Goal: Task Accomplishment & Management: Use online tool/utility

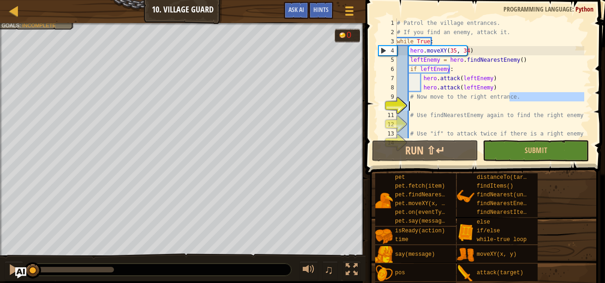
drag, startPoint x: 509, startPoint y: 100, endPoint x: 487, endPoint y: 104, distance: 22.5
click at [487, 104] on div "# Patrol the village entrances. # If you find an enemy, attack it. while True :…" at bounding box center [489, 87] width 189 height 138
type textarea "# Now move to the right entrance."
click at [482, 107] on div "# Patrol the village entrances. # If you find an enemy, attack it. while True :…" at bounding box center [489, 78] width 189 height 120
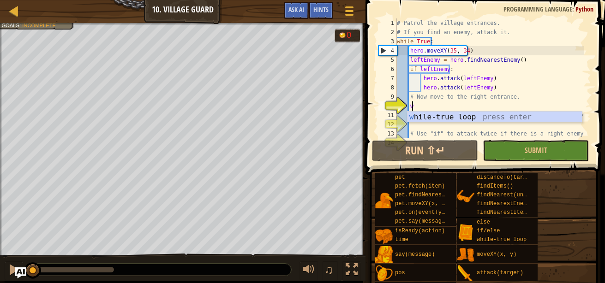
scroll to position [4, 1]
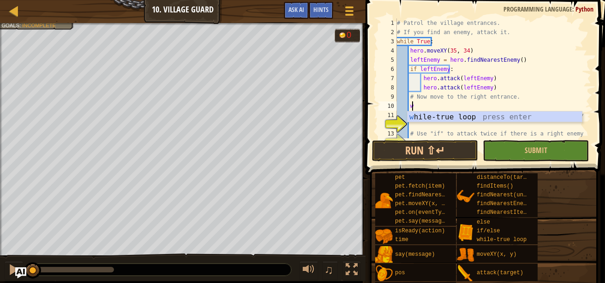
type textarea "w"
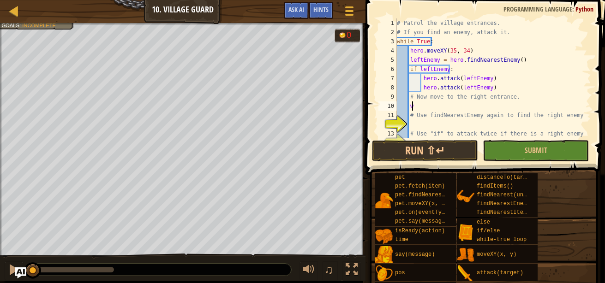
click at [447, 105] on div "# Patrol the village entrances. # If you find an enemy, attack it. while True :…" at bounding box center [489, 87] width 189 height 138
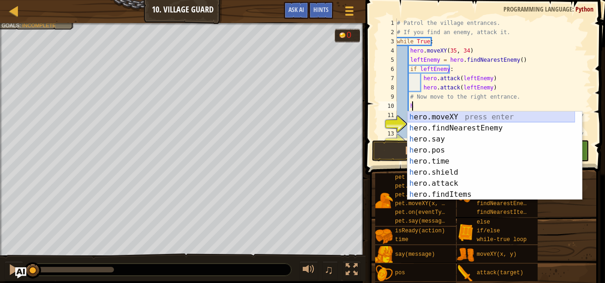
click at [434, 120] on div "h ero.moveXY press enter h ero.findNearestEnemy press enter h ero.say press ent…" at bounding box center [490, 167] width 167 height 111
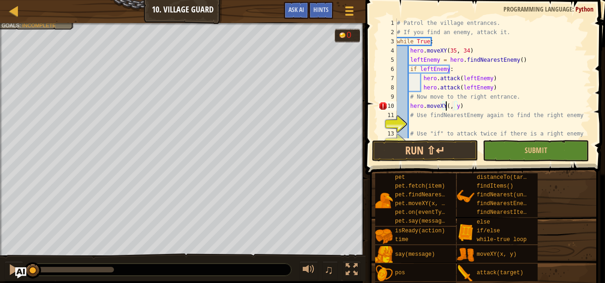
scroll to position [4, 5]
click at [461, 107] on div "# Patrol the village entrances. # If you find an enemy, attack it. while True :…" at bounding box center [489, 87] width 189 height 138
type textarea "hero.moveXY(60, 31)"
click at [460, 125] on div "# Patrol the village entrances. # If you find an enemy, attack it. while True :…" at bounding box center [489, 87] width 189 height 138
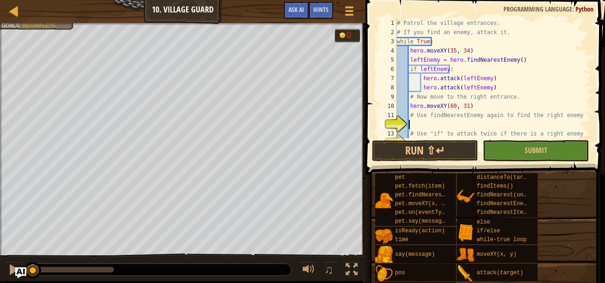
scroll to position [4, 0]
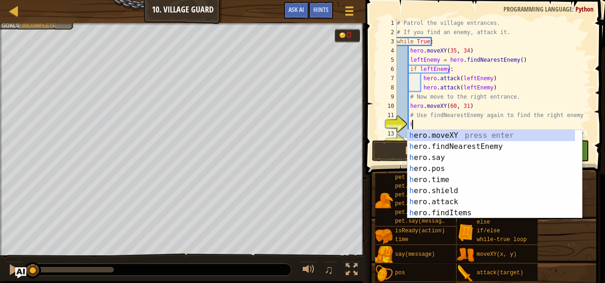
type textarea "h"
click at [454, 146] on div "h ero.moveXY press enter h ero.findNearestEnemy press enter h ero.say press ent…" at bounding box center [490, 185] width 167 height 111
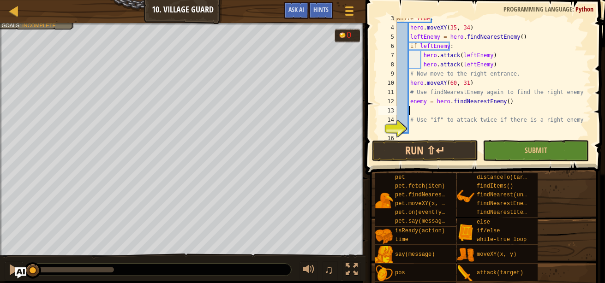
scroll to position [22, 0]
click at [408, 103] on div "while True : hero . moveXY ( 35 , 34 ) leftEnemy = hero . findNearestEnemy ( ) …" at bounding box center [489, 84] width 189 height 138
click at [425, 106] on div "while True : hero . moveXY ( 35 , 34 ) leftEnemy = hero . findNearestEnemy ( ) …" at bounding box center [489, 84] width 189 height 138
click at [426, 102] on div "while True : hero . moveXY ( 35 , 34 ) leftEnemy = hero . findNearestEnemy ( ) …" at bounding box center [489, 84] width 189 height 138
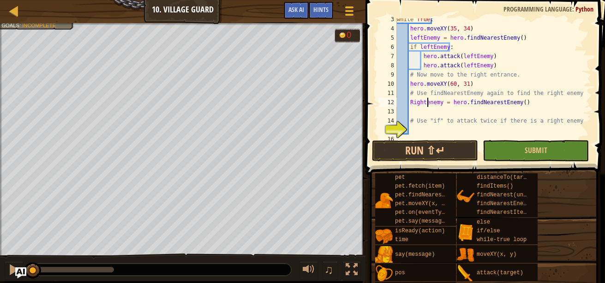
click at [427, 99] on div "while True : hero . moveXY ( 35 , 34 ) leftEnemy = hero . findNearestEnemy ( ) …" at bounding box center [489, 84] width 189 height 138
type textarea "RightEnemy = hero.findNearestEnemy()"
click at [434, 115] on div "while True : hero . moveXY ( 35 , 34 ) leftEnemy = hero . findNearestEnemy ( ) …" at bounding box center [489, 84] width 189 height 138
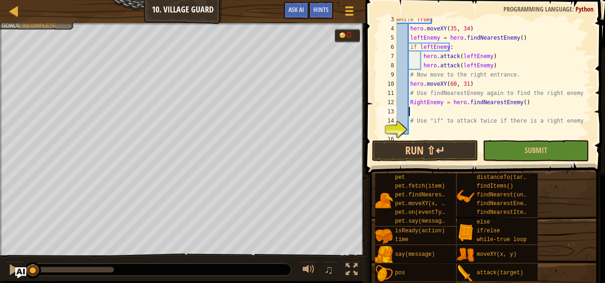
click at [429, 131] on div "while True : hero . moveXY ( 35 , 34 ) leftEnemy = hero . findNearestEnemy ( ) …" at bounding box center [489, 84] width 189 height 138
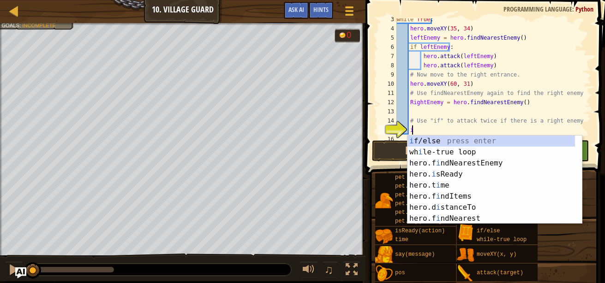
scroll to position [4, 1]
click at [434, 142] on div "i f/else press enter wh i le-true loop press enter hero.f i ndNearestEnemy pres…" at bounding box center [490, 191] width 167 height 111
type textarea "if enemy:"
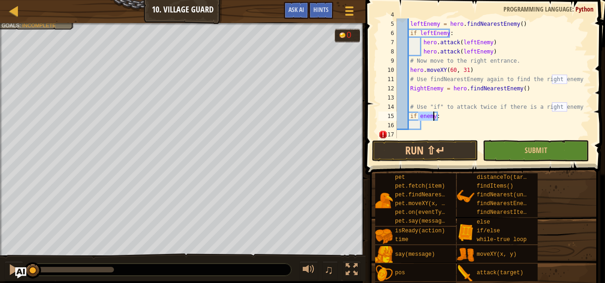
scroll to position [36, 0]
click at [425, 126] on div "hero . moveXY ( 35 , 34 ) leftEnemy = hero . findNearestEnemy ( ) if leftEnemy …" at bounding box center [489, 79] width 189 height 138
type textarea "n"
click at [417, 116] on div "hero . moveXY ( 35 , 34 ) leftEnemy = hero . findNearestEnemy ( ) if leftEnemy …" at bounding box center [489, 79] width 189 height 138
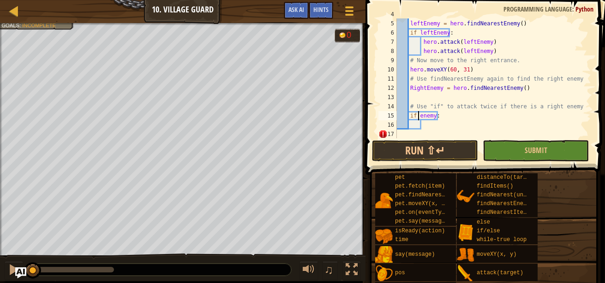
click at [419, 114] on div "hero . moveXY ( 35 , 34 ) leftEnemy = hero . findNearestEnemy ( ) if leftEnemy …" at bounding box center [489, 79] width 189 height 138
click at [435, 118] on div "hero . moveXY ( 35 , 34 ) leftEnemy = hero . findNearestEnemy ( ) if leftEnemy …" at bounding box center [489, 79] width 189 height 138
type textarea "if RightEnemy:"
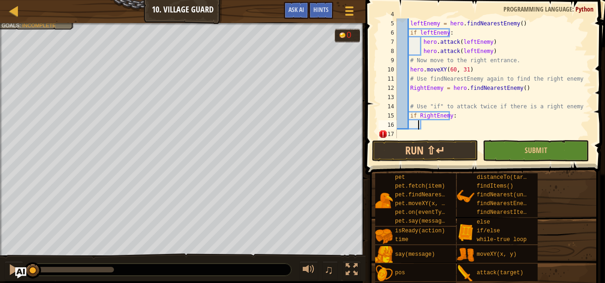
click at [418, 123] on div "hero . moveXY ( 35 , 34 ) leftEnemy = hero . findNearestEnemy ( ) if leftEnemy …" at bounding box center [489, 79] width 189 height 138
click at [427, 123] on div "hero . moveXY ( 35 , 34 ) leftEnemy = hero . findNearestEnemy ( ) if leftEnemy …" at bounding box center [489, 79] width 189 height 138
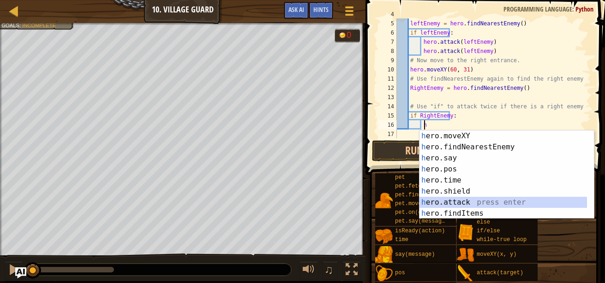
click at [441, 203] on div "h ero.moveXY press enter h ero.findNearestEnemy press enter h ero.say press ent…" at bounding box center [502, 186] width 167 height 111
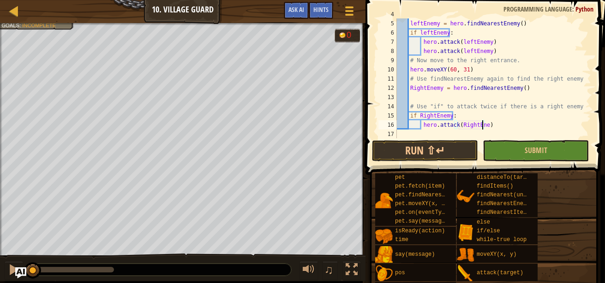
scroll to position [4, 7]
drag, startPoint x: 498, startPoint y: 125, endPoint x: 426, endPoint y: 125, distance: 72.4
click at [426, 125] on div "hero . moveXY ( 35 , 34 ) leftEnemy = hero . findNearestEnemy ( ) if leftEnemy …" at bounding box center [489, 79] width 189 height 138
type textarea "hero.attack(RightEnemy)"
click at [517, 126] on div "hero . moveXY ( 35 , 34 ) leftEnemy = hero . findNearestEnemy ( ) if leftEnemy …" at bounding box center [489, 78] width 189 height 120
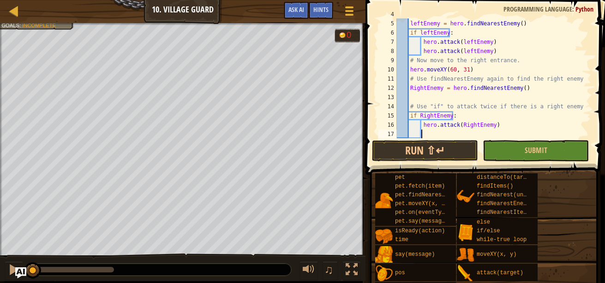
scroll to position [37, 0]
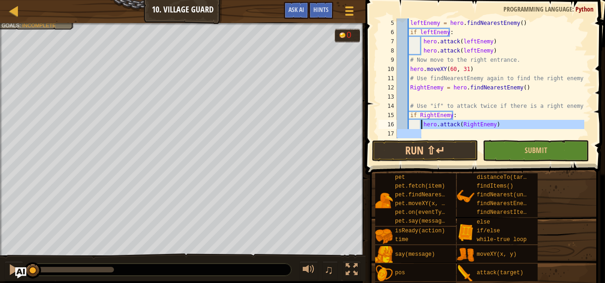
drag, startPoint x: 492, startPoint y: 130, endPoint x: 422, endPoint y: 127, distance: 70.6
click at [422, 127] on div "leftEnemy = hero . findNearestEnemy ( ) if leftEnemy : hero . attack ( leftEnem…" at bounding box center [489, 87] width 189 height 138
type textarea "hero.attack(RightEnemy)"
click at [430, 135] on div "leftEnemy = hero . findNearestEnemy ( ) if leftEnemy : hero . attack ( leftEnem…" at bounding box center [489, 78] width 189 height 120
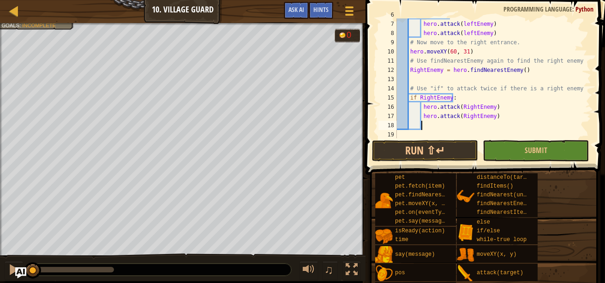
scroll to position [55, 0]
click at [507, 149] on button "Submit" at bounding box center [535, 150] width 106 height 21
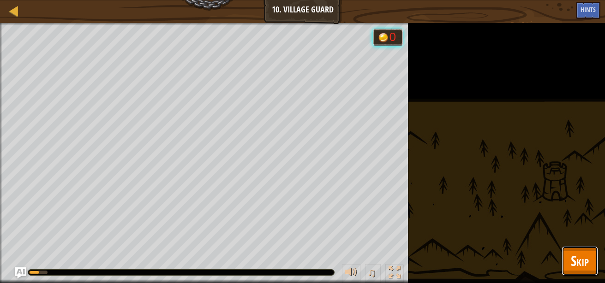
click at [588, 253] on span "Skip" at bounding box center [580, 260] width 18 height 19
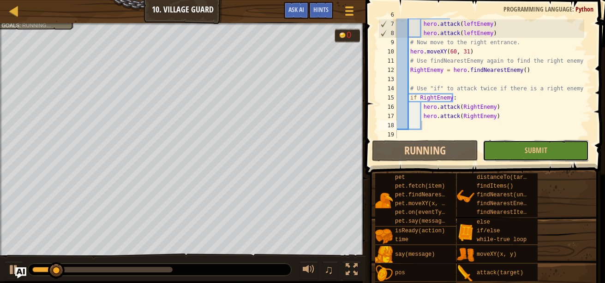
click at [542, 150] on span "Submit" at bounding box center [535, 150] width 23 height 10
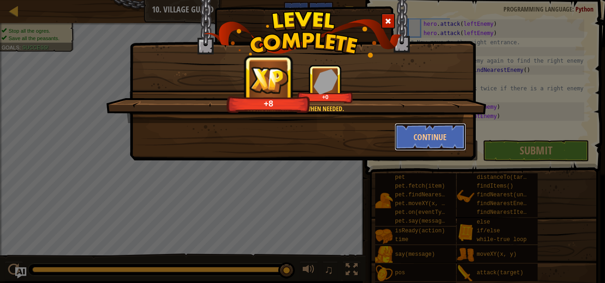
click at [433, 137] on button "Continue" at bounding box center [429, 137] width 71 height 28
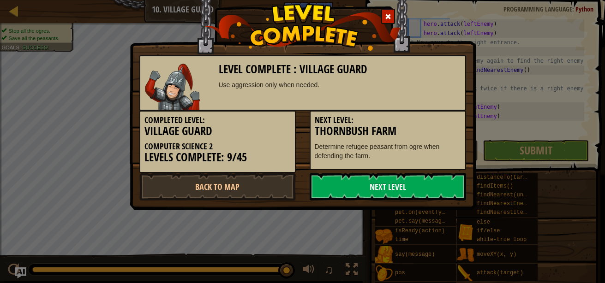
click at [389, 188] on link "Next Level" at bounding box center [388, 187] width 156 height 28
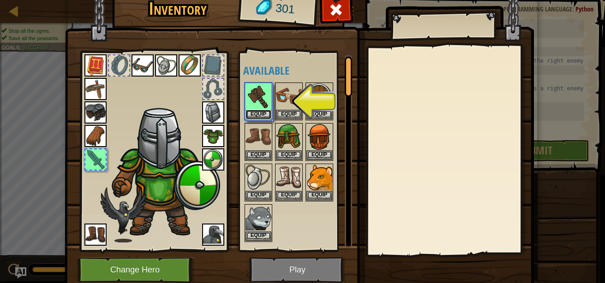
click at [260, 116] on button "Equip" at bounding box center [258, 115] width 26 height 10
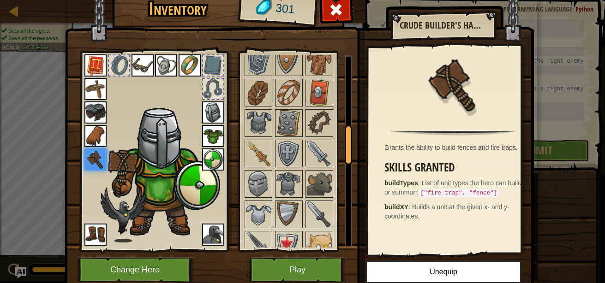
drag, startPoint x: 345, startPoint y: 87, endPoint x: 325, endPoint y: 148, distance: 64.6
click at [325, 148] on div "Available Equip Equip Equip Equip Equip Equip Equip Equip Equip Equip Equip Equ…" at bounding box center [297, 151] width 109 height 192
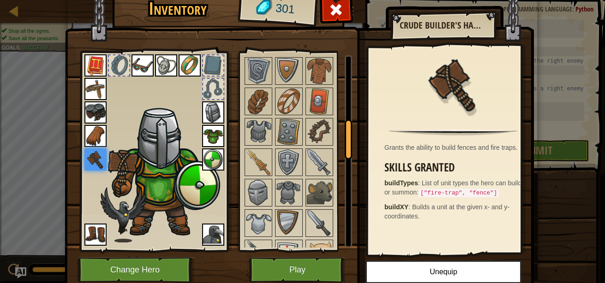
click at [256, 185] on img at bounding box center [258, 193] width 26 height 26
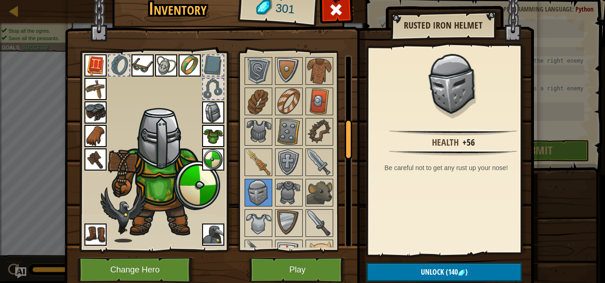
click at [284, 189] on img at bounding box center [289, 193] width 26 height 26
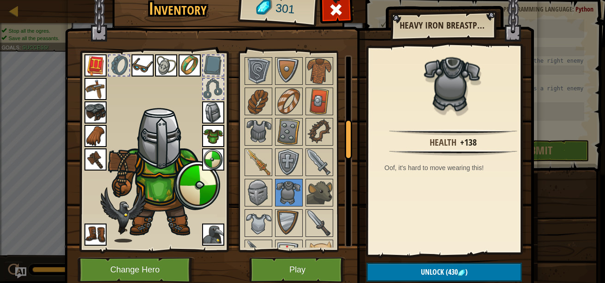
click at [284, 218] on img at bounding box center [289, 223] width 26 height 26
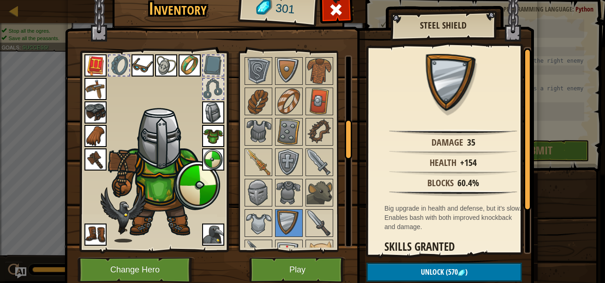
click at [253, 216] on img at bounding box center [258, 223] width 26 height 26
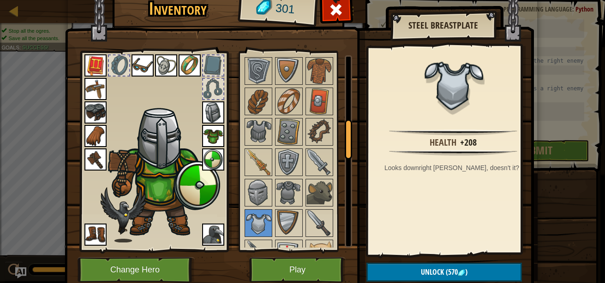
click at [294, 204] on img at bounding box center [289, 193] width 26 height 26
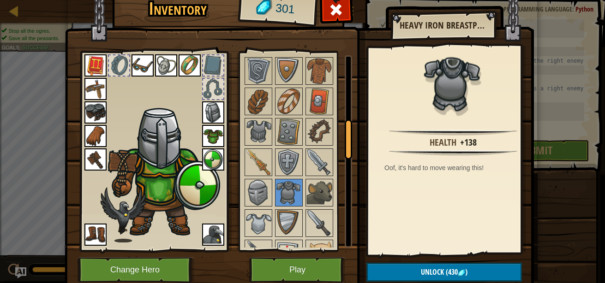
click at [319, 184] on img at bounding box center [319, 193] width 26 height 26
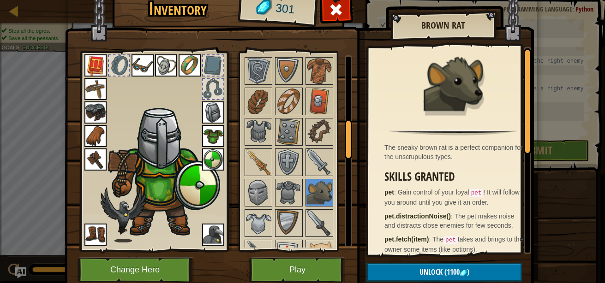
click at [291, 167] on img at bounding box center [289, 162] width 26 height 26
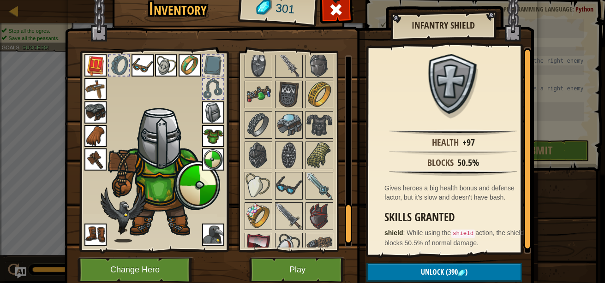
scroll to position [752, 0]
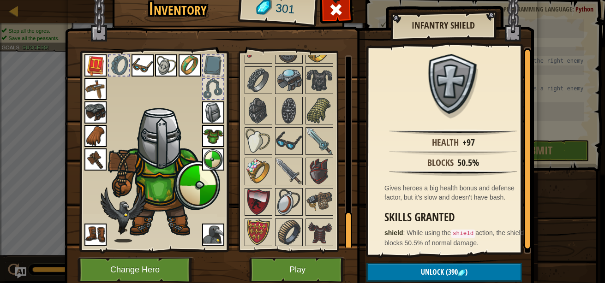
drag, startPoint x: 345, startPoint y: 133, endPoint x: 332, endPoint y: 245, distance: 112.8
click at [332, 245] on div "Available Equip Equip Equip Equip Equip Equip Equip Equip Equip Equip Equip Equ…" at bounding box center [297, 151] width 109 height 192
click at [316, 178] on img at bounding box center [319, 172] width 26 height 26
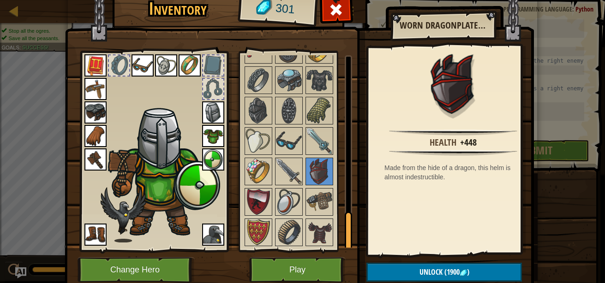
click at [258, 195] on img at bounding box center [258, 202] width 26 height 26
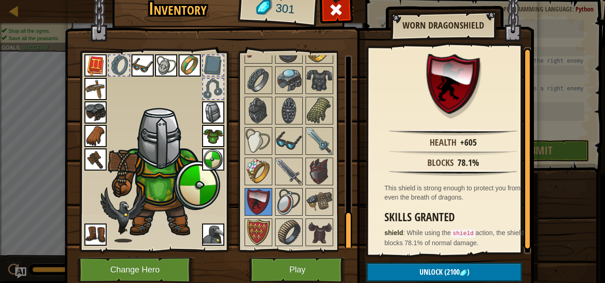
click at [309, 204] on img at bounding box center [319, 202] width 26 height 26
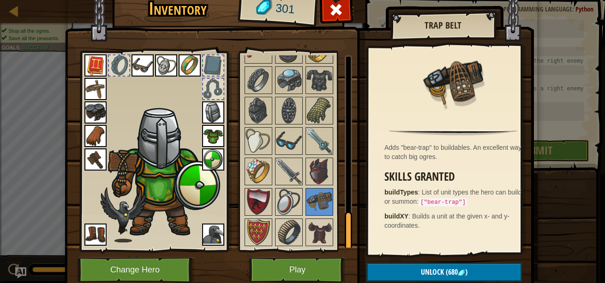
click at [319, 230] on img at bounding box center [319, 233] width 26 height 26
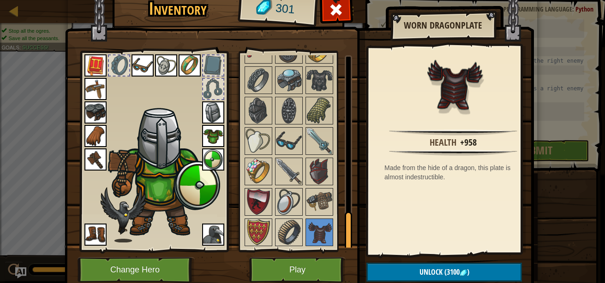
click at [329, 190] on div at bounding box center [319, 202] width 28 height 28
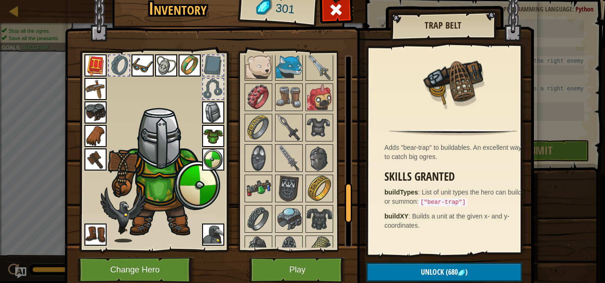
scroll to position [611, 0]
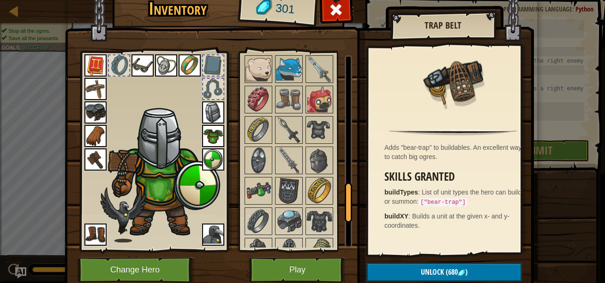
drag, startPoint x: 347, startPoint y: 225, endPoint x: 340, endPoint y: 195, distance: 31.3
click at [340, 195] on div "Available Equip Equip Equip Equip Equip Equip Equip Equip Equip Equip Equip Equ…" at bounding box center [297, 151] width 109 height 192
click at [266, 191] on img at bounding box center [258, 191] width 26 height 26
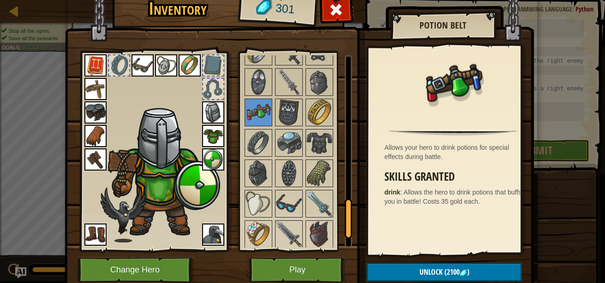
scroll to position [752, 0]
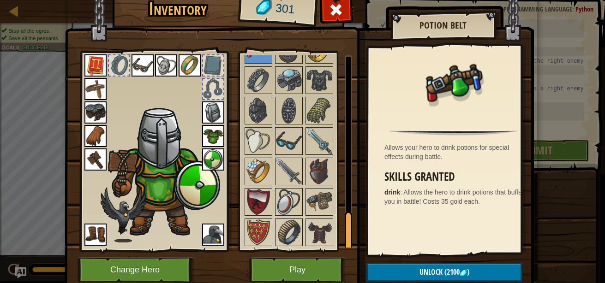
drag, startPoint x: 344, startPoint y: 199, endPoint x: 343, endPoint y: 266, distance: 66.9
click at [343, 266] on div "Inventory 301 Available Equip Equip Equip Equip Equip Equip Equip Equip Equip E…" at bounding box center [302, 140] width 469 height 304
click at [257, 223] on img at bounding box center [258, 233] width 26 height 26
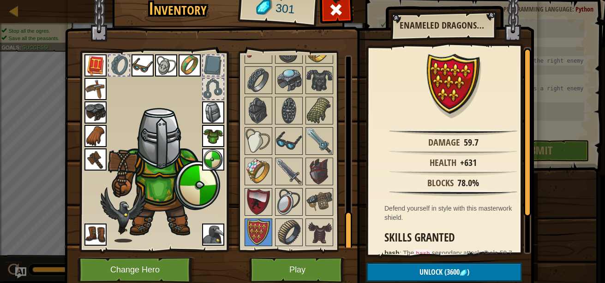
click at [345, 227] on div at bounding box center [348, 232] width 7 height 40
click at [322, 194] on img at bounding box center [319, 202] width 26 height 26
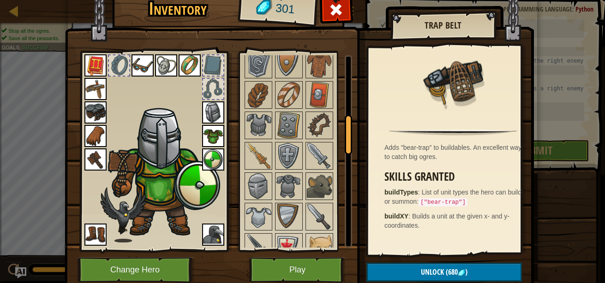
drag, startPoint x: 345, startPoint y: 225, endPoint x: 338, endPoint y: 132, distance: 93.0
click at [338, 132] on div "Available Equip Equip Equip Equip Equip Equip Equip Equip Equip Equip Equip Equ…" at bounding box center [297, 151] width 109 height 192
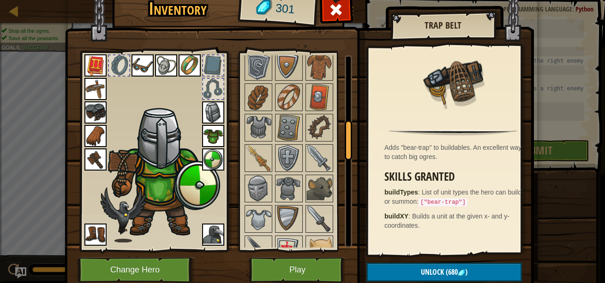
click at [290, 117] on img at bounding box center [289, 128] width 26 height 26
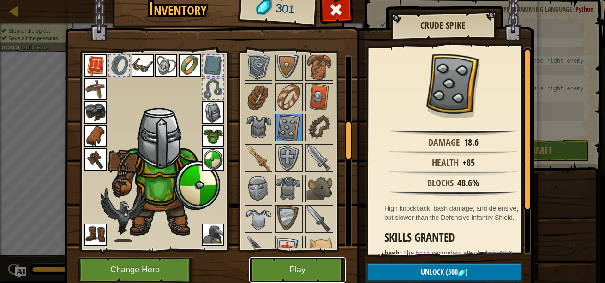
click at [271, 269] on button "Play" at bounding box center [297, 269] width 96 height 25
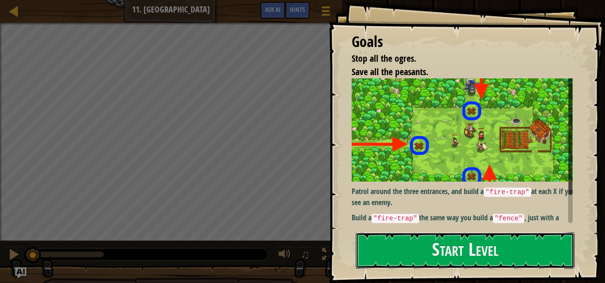
click at [393, 250] on button "Start Level" at bounding box center [465, 250] width 219 height 36
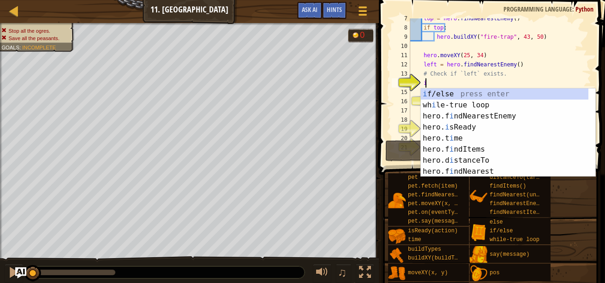
scroll to position [4, 1]
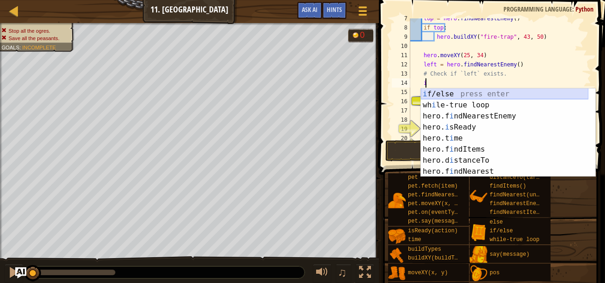
click at [455, 96] on div "i f/else press enter wh i le-true loop press enter hero.f i ndNearestEnemy pres…" at bounding box center [504, 144] width 167 height 111
type textarea "if enemy:"
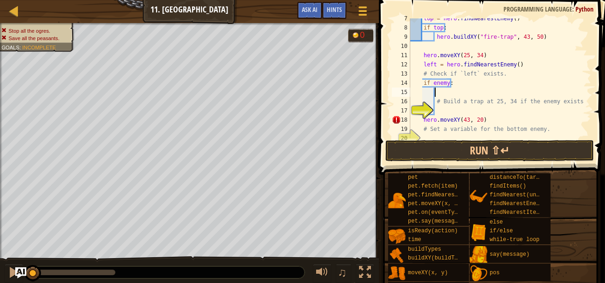
click at [444, 94] on div "top = hero . findNearestEnemy ( ) if top : hero . buildXY ( "fire-trap" , 43 , …" at bounding box center [496, 83] width 176 height 138
click at [447, 86] on div "top = hero . findNearestEnemy ( ) if top : hero . buildXY ( "fire-trap" , 43 , …" at bounding box center [496, 83] width 176 height 138
type textarea "if left:"
click at [438, 110] on div "top = hero . findNearestEnemy ( ) if top : hero . buildXY ( "fire-trap" , 43 , …" at bounding box center [496, 83] width 176 height 138
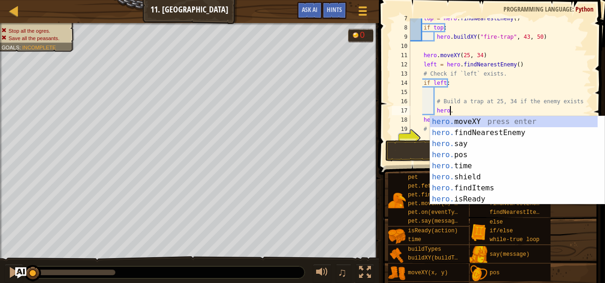
scroll to position [4, 3]
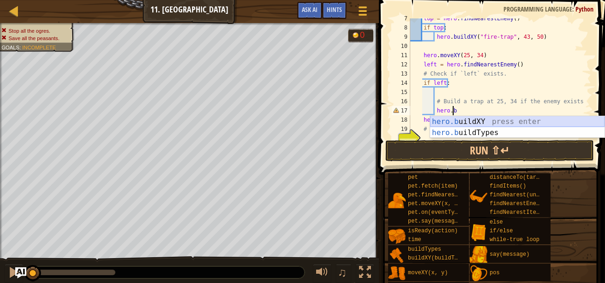
click at [499, 119] on div "hero.b uildXY press enter hero.b uildTypes press enter" at bounding box center [517, 138] width 174 height 44
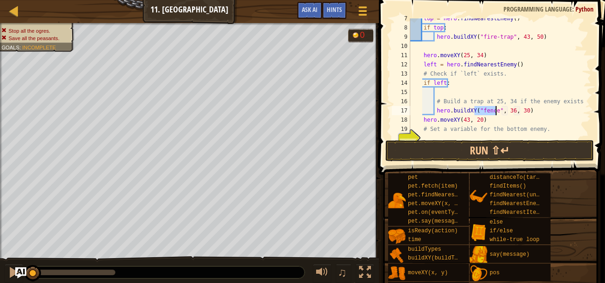
click at [491, 111] on div "top = hero . findNearestEnemy ( ) if top : hero . buildXY ( "fire-trap" , 43 , …" at bounding box center [496, 78] width 176 height 120
click at [520, 110] on div "top = hero . findNearestEnemy ( ) if top : hero . buildXY ( "fire-trap" , 43 , …" at bounding box center [496, 83] width 176 height 138
click at [531, 112] on div "top = hero . findNearestEnemy ( ) if top : hero . buildXY ( "fire-trap" , 43 , …" at bounding box center [496, 83] width 176 height 138
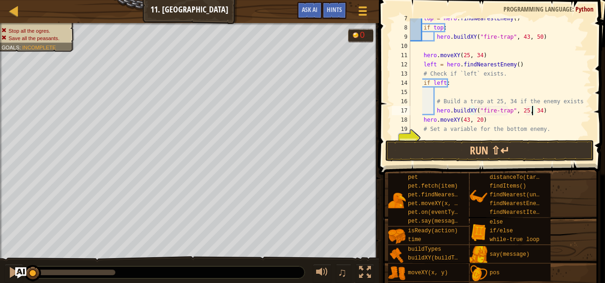
scroll to position [4, 10]
drag, startPoint x: 537, startPoint y: 113, endPoint x: 474, endPoint y: 113, distance: 62.7
click at [474, 113] on div "top = hero . findNearestEnemy ( ) if top : hero . buildXY ( "fire-trap" , 43 , …" at bounding box center [496, 83] width 176 height 138
click at [517, 129] on div "top = hero . findNearestEnemy ( ) if top : hero . buildXY ( "fire-trap" , 43 , …" at bounding box center [496, 83] width 176 height 138
type textarea "# Set a variable for the bottom enemy."
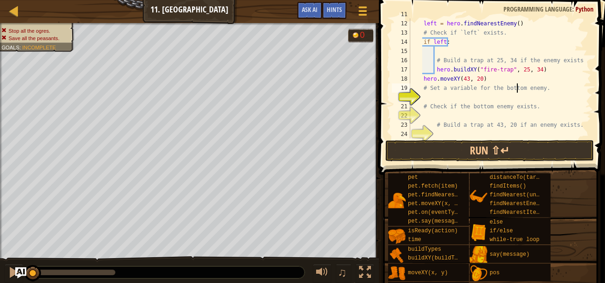
scroll to position [101, 0]
click at [458, 100] on div "left = hero . findNearestEnemy ( ) # Check if `left` exists. if left : # Build …" at bounding box center [496, 87] width 176 height 138
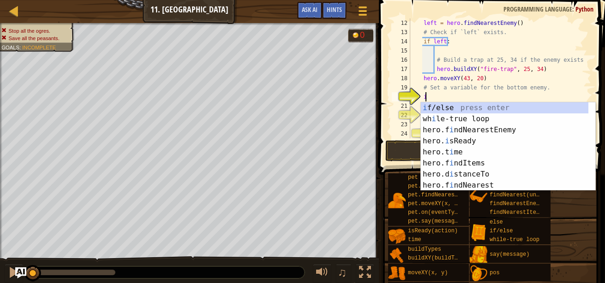
scroll to position [4, 1]
click at [462, 108] on div "i f/else press enter wh i le-true loop press enter hero.f i ndNearestEnemy pres…" at bounding box center [508, 157] width 174 height 111
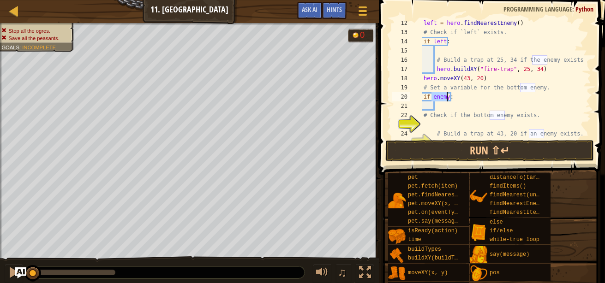
click at [445, 98] on div "left = hero . findNearestEnemy ( ) # Check if `left` exists. if left : # Build …" at bounding box center [496, 78] width 176 height 120
click at [447, 98] on div "left = hero . findNearestEnemy ( ) # Check if `left` exists. if left : # Build …" at bounding box center [496, 87] width 176 height 138
type textarea "# Set a variable for the bottom enemy.:"
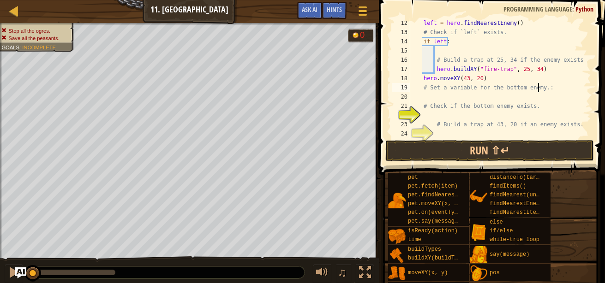
click at [447, 98] on div "left = hero . findNearestEnemy ( ) # Check if `left` exists. if left : # Build …" at bounding box center [496, 87] width 176 height 138
type textarea "j"
type textarea "h"
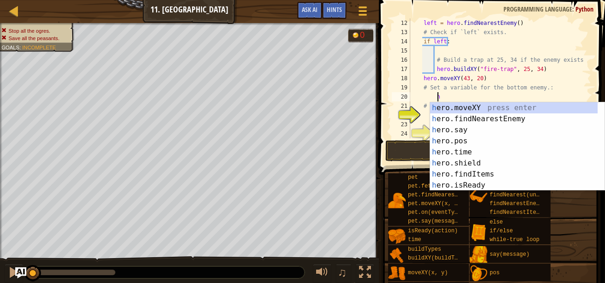
scroll to position [4, 2]
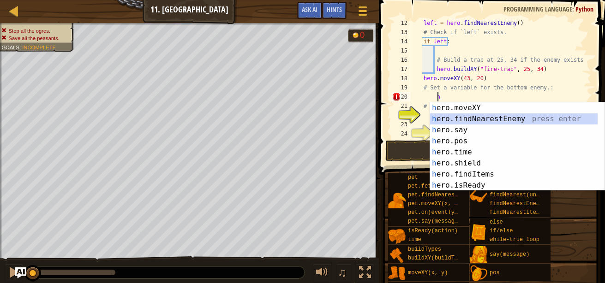
click at [463, 121] on div "h ero.moveXY press enter h ero.findNearestEnemy press enter h ero.say press ent…" at bounding box center [513, 157] width 167 height 111
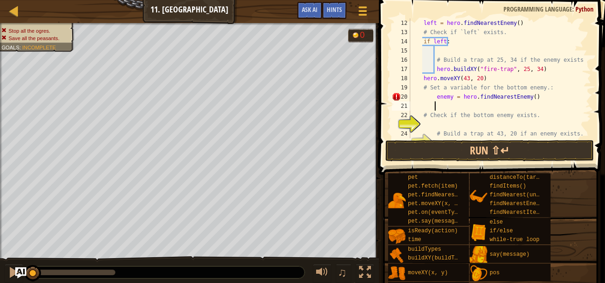
click at [448, 96] on div "left = hero . findNearestEnemy ( ) # Check if `left` exists. if left : # Build …" at bounding box center [496, 87] width 176 height 138
click at [450, 95] on div "left = hero . findNearestEnemy ( ) # Check if `left` exists. if left : # Build …" at bounding box center [496, 87] width 176 height 138
type textarea "bottom = hero.findNearestEnemy()"
click at [455, 104] on div "left = hero . findNearestEnemy ( ) # Check if `left` exists. if left : # Build …" at bounding box center [496, 87] width 176 height 138
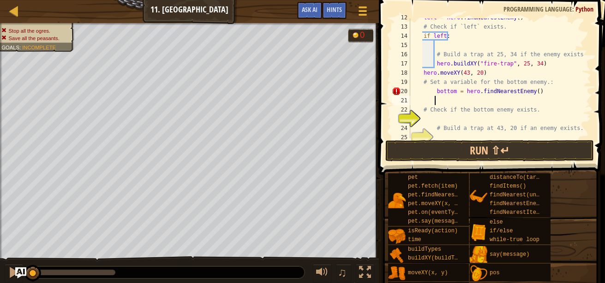
scroll to position [111, 0]
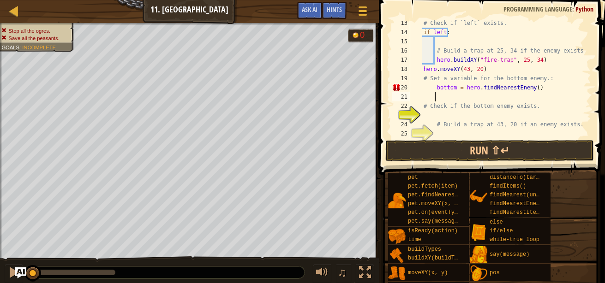
click at [467, 132] on div "# Check if `left` exists. if left : # Build a trap at 25, 34 if the enemy exist…" at bounding box center [496, 87] width 176 height 138
click at [452, 111] on div "# Check if `left` exists. if left : # Build a trap at 25, 34 if the enemy exist…" at bounding box center [496, 87] width 176 height 138
click at [453, 113] on div "# Check if `left` exists. if left : # Build a trap at 25, 34 if the enemy exist…" at bounding box center [496, 87] width 176 height 138
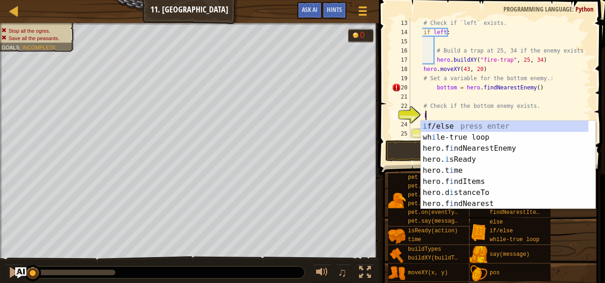
scroll to position [4, 1]
click at [458, 124] on div "i f/else press enter wh i le-true loop press enter hero.f i ndNearestEnemy pres…" at bounding box center [508, 176] width 174 height 111
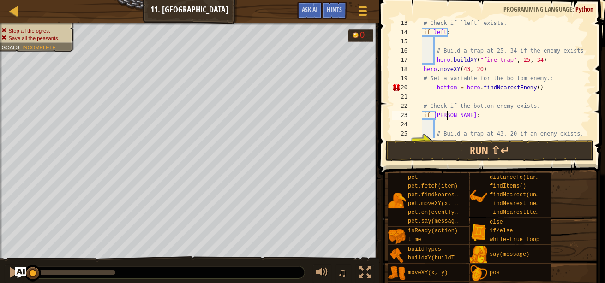
scroll to position [4, 3]
type textarea "if bottom:"
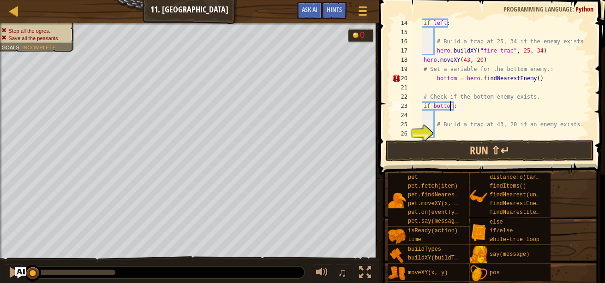
scroll to position [120, 0]
click at [477, 134] on div "if left : # Build a trap at 25, 34 if the enemy exists. hero . buildXY ( "fire-…" at bounding box center [496, 87] width 176 height 138
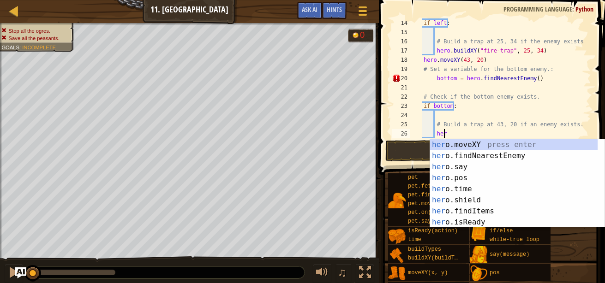
scroll to position [4, 2]
type textarea "hero"
click at [471, 201] on div "hero .moveXY press enter hero .findNearestEnemy press enter hero .say press ent…" at bounding box center [513, 194] width 167 height 111
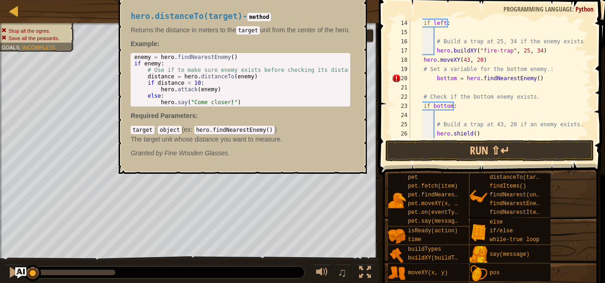
scroll to position [4, 1]
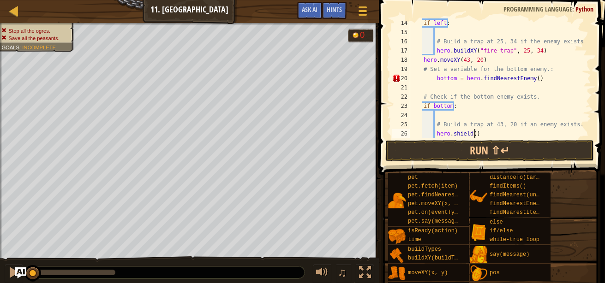
click at [474, 135] on div "if left : # Build a trap at 25, 34 if the enemy exists. hero . buildXY ( "fire-…" at bounding box center [496, 87] width 176 height 138
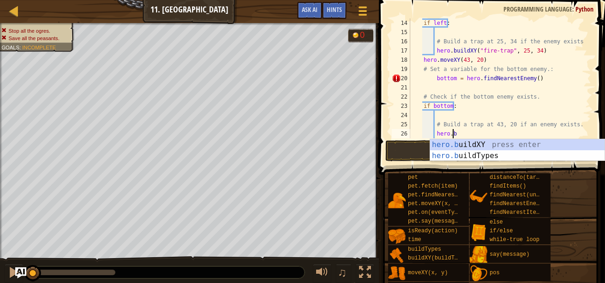
scroll to position [4, 3]
click at [478, 145] on div "hero.b uildXY press enter hero.b uildTypes press enter" at bounding box center [517, 161] width 174 height 44
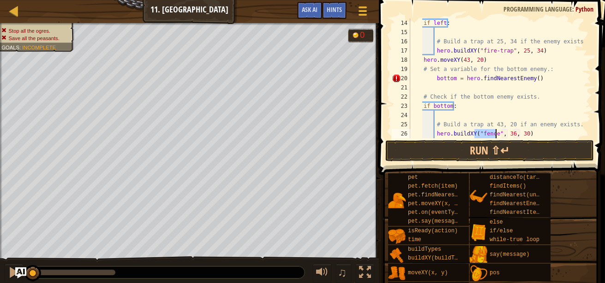
click at [492, 134] on div "if left : # Build a trap at 25, 34 if the enemy exists. hero . buildXY ( "fire-…" at bounding box center [496, 78] width 176 height 120
click at [519, 133] on div "if left : # Build a trap at 25, 34 if the enemy exists. hero . buildXY ( "fire-…" at bounding box center [496, 87] width 176 height 138
click at [527, 134] on div "if left : # Build a trap at 25, 34 if the enemy exists. hero . buildXY ( "fire-…" at bounding box center [496, 87] width 176 height 138
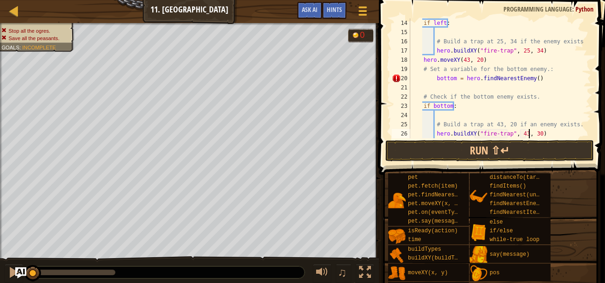
click at [530, 134] on div "if left : # Build a trap at 25, 34 if the enemy exists. hero . buildXY ( "fire-…" at bounding box center [496, 87] width 176 height 138
click at [519, 106] on div "if left : # Build a trap at 25, 34 if the enemy exists. hero . buildXY ( "fire-…" at bounding box center [496, 87] width 176 height 138
click at [435, 80] on div "if left : # Build a trap at 25, 34 if the enemy exists. hero . buildXY ( "fire-…" at bounding box center [496, 87] width 176 height 138
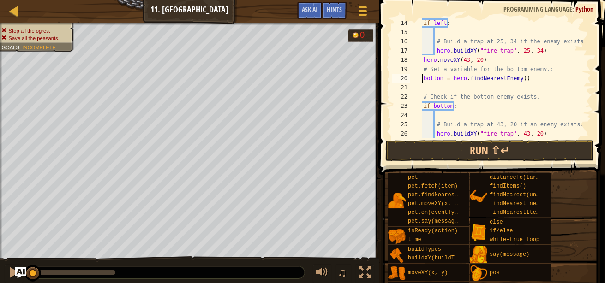
click at [499, 93] on div "if left : # Build a trap at 25, 34 if the enemy exists. hero . buildXY ( "fire-…" at bounding box center [496, 87] width 176 height 138
type textarea "# Check if the bottom enemy exists."
click at [566, 149] on button "Run ⇧↵" at bounding box center [489, 150] width 208 height 21
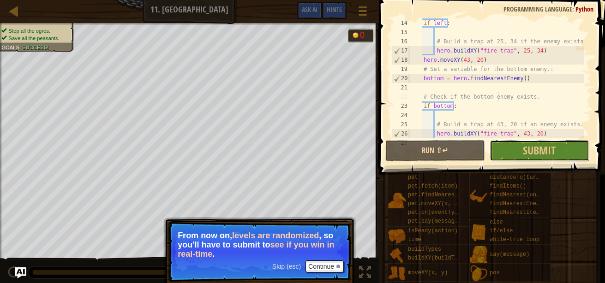
click at [559, 152] on button "Submit" at bounding box center [539, 150] width 100 height 21
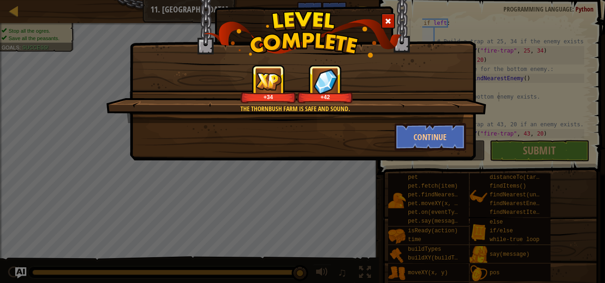
click at [358, 98] on div "+34 +42" at bounding box center [297, 84] width 358 height 39
click at [433, 140] on button "Continue" at bounding box center [429, 137] width 71 height 28
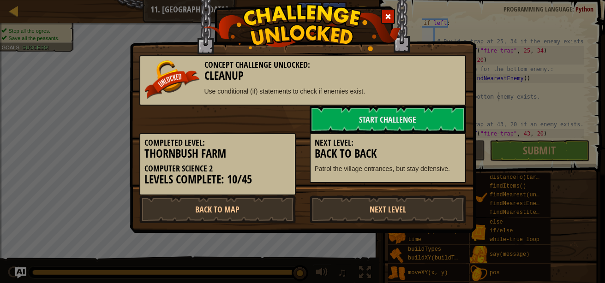
click at [387, 212] on link "Next Level" at bounding box center [388, 210] width 156 height 28
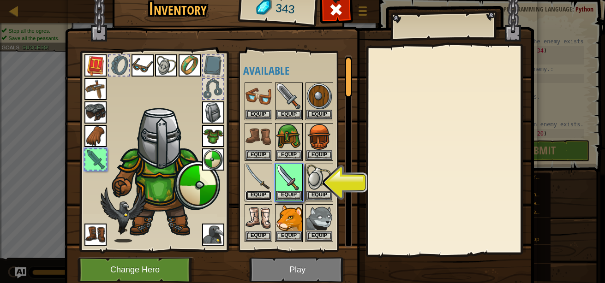
click at [259, 192] on button "Equip" at bounding box center [258, 196] width 26 height 10
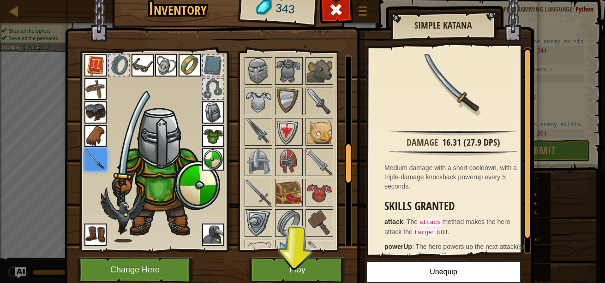
scroll to position [454, 0]
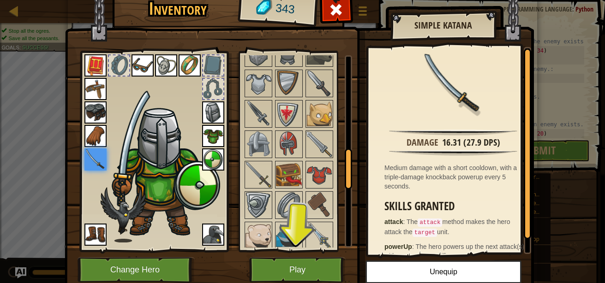
drag, startPoint x: 345, startPoint y: 83, endPoint x: 345, endPoint y: 173, distance: 90.4
click at [345, 173] on div at bounding box center [348, 169] width 7 height 41
click at [289, 175] on img at bounding box center [289, 175] width 26 height 26
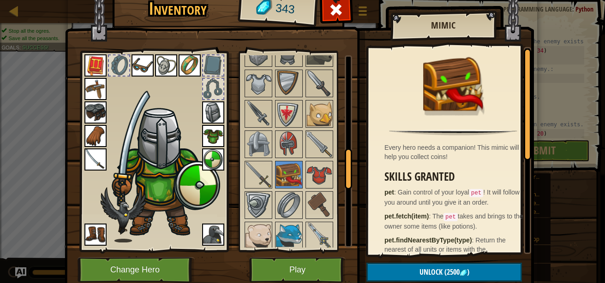
click at [308, 181] on img at bounding box center [319, 175] width 26 height 26
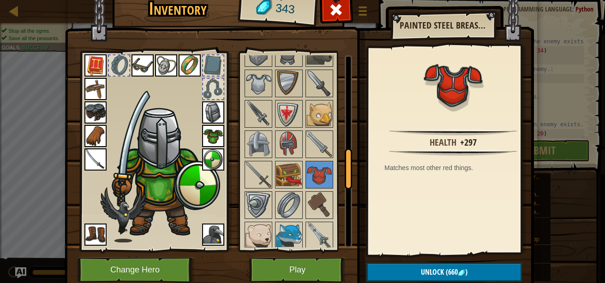
click at [279, 178] on img at bounding box center [289, 175] width 26 height 26
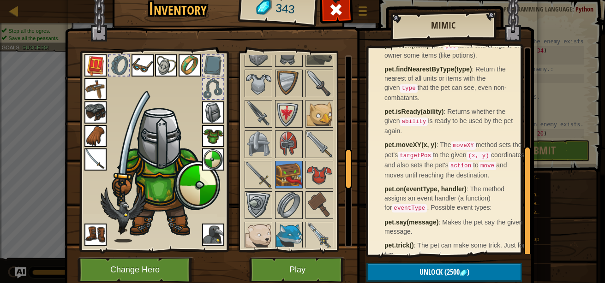
scroll to position [178, 0]
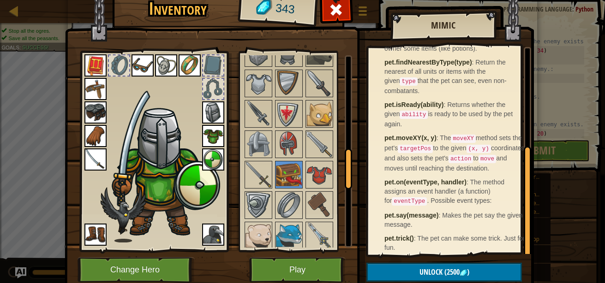
drag, startPoint x: 525, startPoint y: 140, endPoint x: 501, endPoint y: 240, distance: 102.8
click at [501, 240] on div "Every hero needs a companion! This mimic will help you collect coins! Skills Gr…" at bounding box center [449, 150] width 163 height 207
click at [330, 267] on button "Play" at bounding box center [297, 269] width 96 height 25
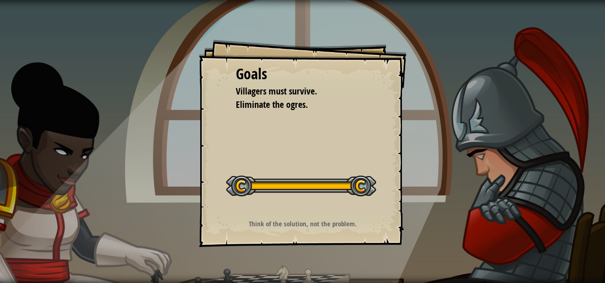
click at [330, 267] on div "Goals Villagers must survive. Eliminate the ogres. Start Level Error loading fr…" at bounding box center [302, 141] width 605 height 283
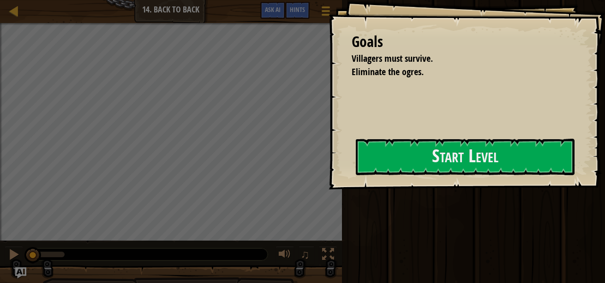
click at [330, 267] on div at bounding box center [171, 288] width 342 height 46
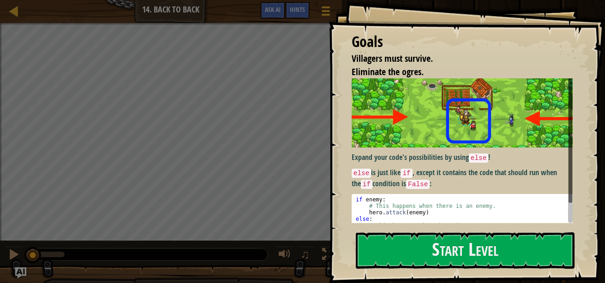
type textarea "if enemy:"
click at [417, 197] on div "if enemy : # This happens when there is an enemy. hero . attack ( enemy ) else …" at bounding box center [465, 223] width 223 height 52
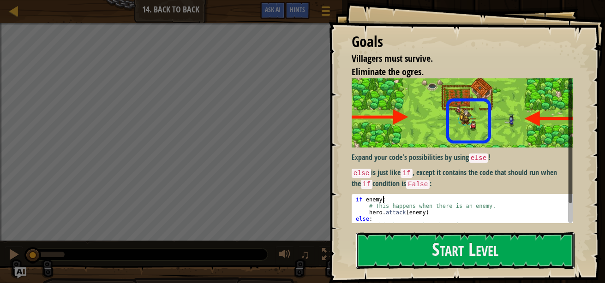
click at [402, 243] on button "Start Level" at bounding box center [465, 250] width 219 height 36
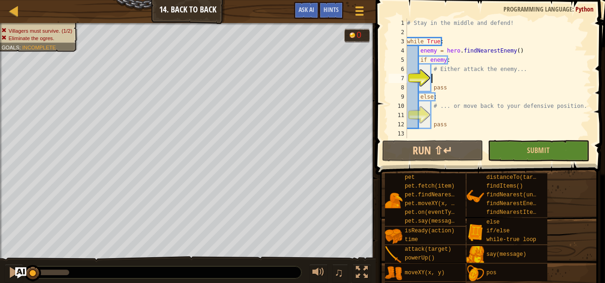
scroll to position [4, 1]
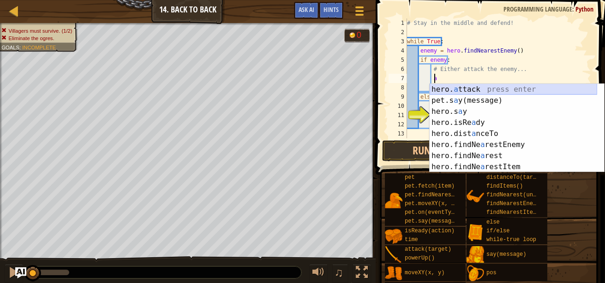
click at [448, 90] on div "hero. a ttack press enter pet.s a y(message) press enter hero.s a y press enter…" at bounding box center [512, 139] width 167 height 111
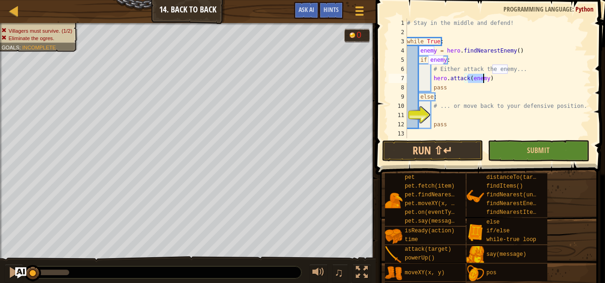
click at [475, 83] on div "# Stay in the middle and defend! while True : enemy = hero . findNearestEnemy (…" at bounding box center [498, 78] width 186 height 120
click at [475, 97] on div "# Stay in the middle and defend! while True : enemy = hero . findNearestEnemy (…" at bounding box center [498, 87] width 186 height 138
type textarea "else:"
click at [490, 117] on div "# Stay in the middle and defend! while True : enemy = hero . findNearestEnemy (…" at bounding box center [498, 87] width 186 height 138
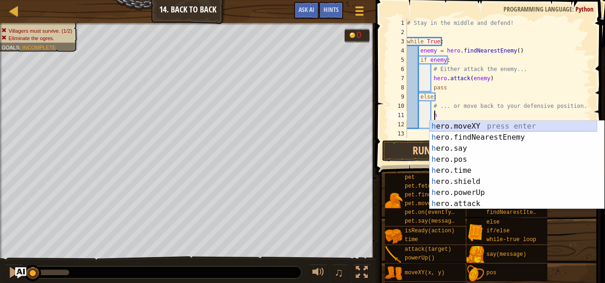
click at [494, 129] on div "h ero.moveXY press enter h ero.findNearestEnemy press enter h ero.say press ent…" at bounding box center [512, 176] width 167 height 111
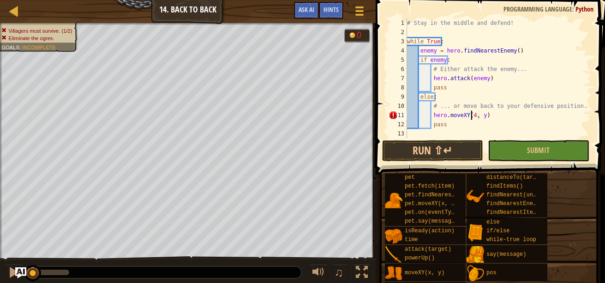
scroll to position [4, 6]
click at [485, 118] on div "# Stay in the middle and defend! while True : enemy = hero . findNearestEnemy (…" at bounding box center [498, 87] width 186 height 138
click at [484, 118] on div "# Stay in the middle and defend! while True : enemy = hero . findNearestEnemy (…" at bounding box center [498, 87] width 186 height 138
type textarea "hero.moveXY(40, 34)"
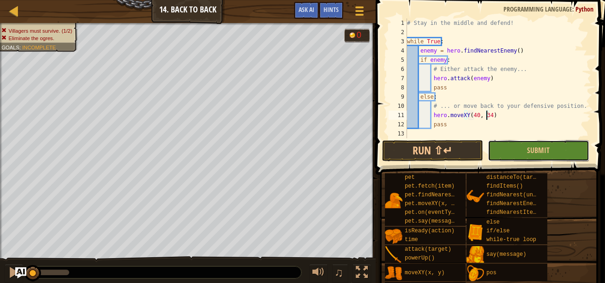
click at [499, 159] on button "Submit" at bounding box center [538, 150] width 101 height 21
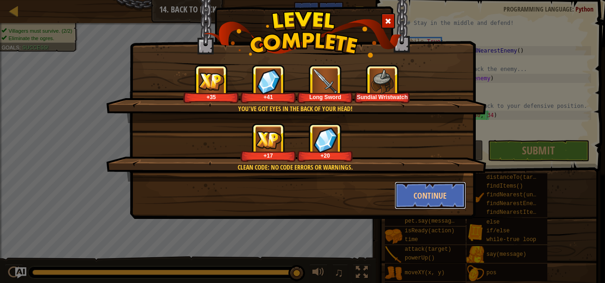
click at [447, 194] on button "Continue" at bounding box center [429, 196] width 71 height 28
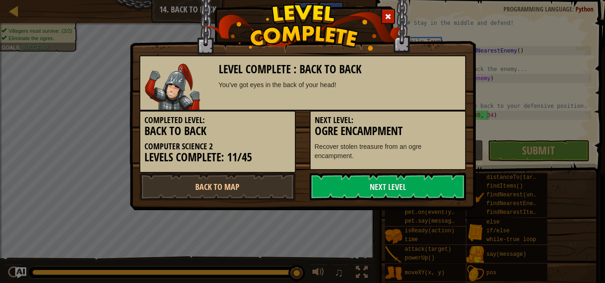
click at [409, 188] on link "Next Level" at bounding box center [388, 187] width 156 height 28
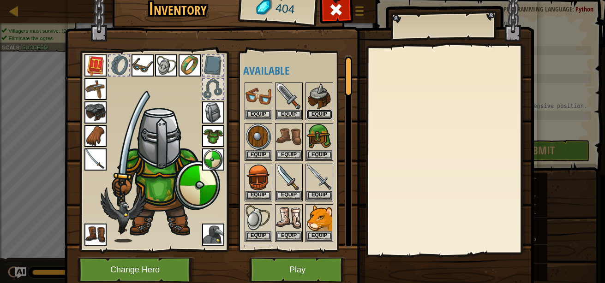
click at [321, 111] on button "Equip" at bounding box center [319, 115] width 26 height 10
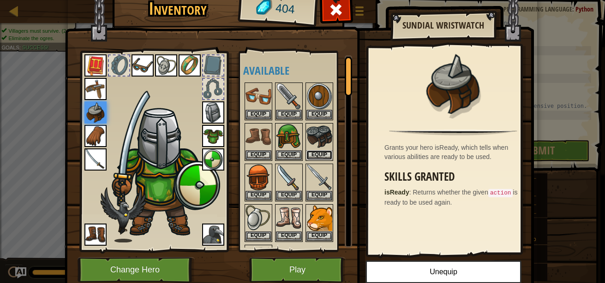
click at [314, 150] on button "Equip" at bounding box center [319, 155] width 26 height 10
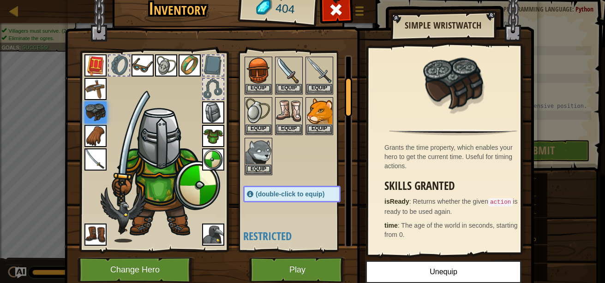
drag, startPoint x: 344, startPoint y: 85, endPoint x: 339, endPoint y: 102, distance: 17.7
click at [339, 102] on div "Available Equip Equip Equip Equip Equip Equip Equip Equip Equip Equip Equip Equ…" at bounding box center [297, 151] width 109 height 192
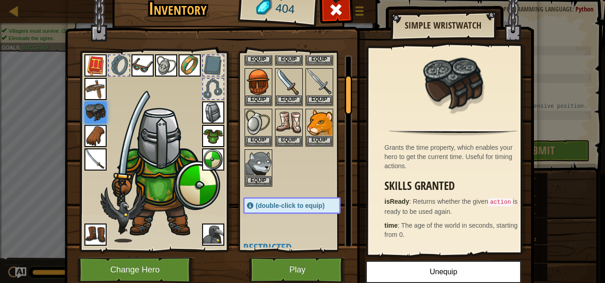
click at [321, 92] on img at bounding box center [319, 82] width 26 height 26
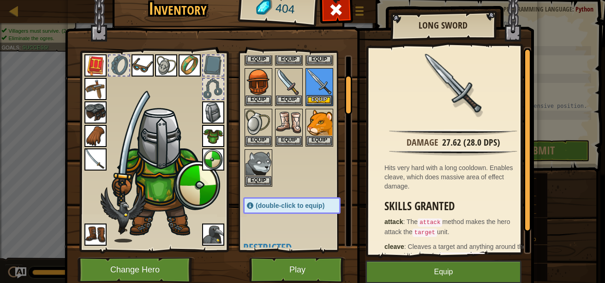
click at [93, 158] on img at bounding box center [95, 160] width 22 height 22
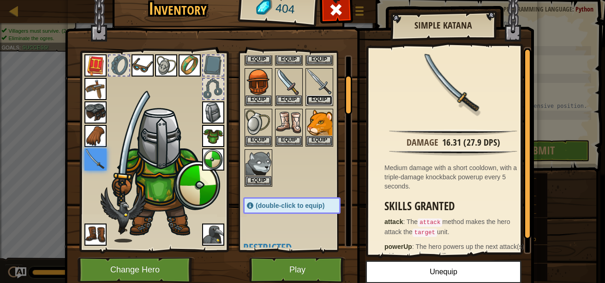
click at [308, 101] on button "Equip" at bounding box center [319, 100] width 26 height 10
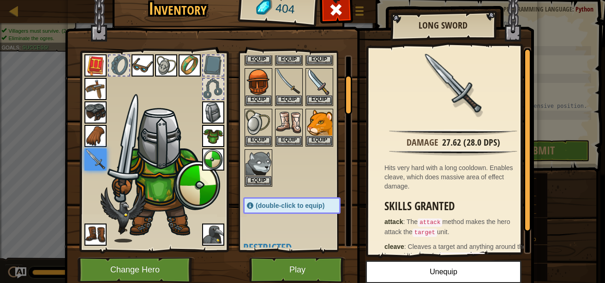
drag, startPoint x: 340, startPoint y: 93, endPoint x: 338, endPoint y: 113, distance: 20.0
click at [338, 113] on div at bounding box center [301, 87] width 116 height 203
click at [292, 89] on img at bounding box center [289, 82] width 26 height 26
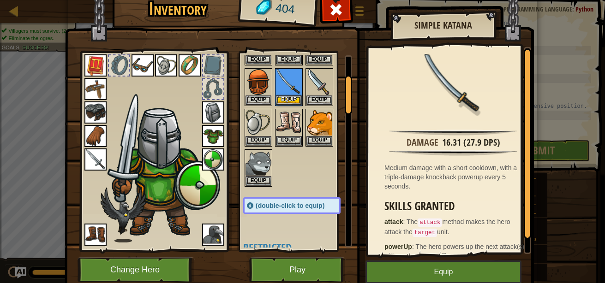
drag, startPoint x: 518, startPoint y: 163, endPoint x: 521, endPoint y: 176, distance: 13.3
click at [521, 176] on div "Damage 16.31 (27.9 DPS) Medium damage with a short cooldown, with a triple-dama…" at bounding box center [449, 150] width 163 height 207
click at [527, 180] on div at bounding box center [527, 143] width 7 height 191
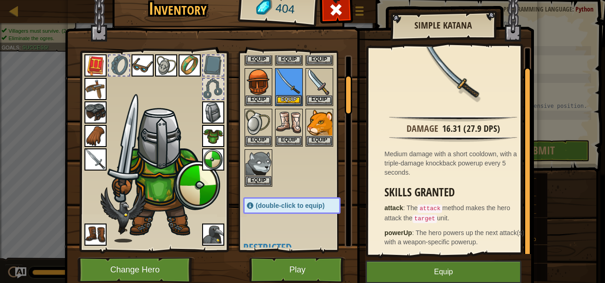
drag, startPoint x: 524, startPoint y: 180, endPoint x: 516, endPoint y: 237, distance: 57.0
click at [516, 237] on div "Damage 16.31 (27.9 DPS) Medium damage with a short cooldown, with a triple-dama…" at bounding box center [449, 150] width 163 height 207
drag, startPoint x: 522, startPoint y: 227, endPoint x: 514, endPoint y: 262, distance: 35.8
click at [514, 262] on div "Inventory 404 Available Equip Equip Equip Equip Equip Equip Equip Equip Equip E…" at bounding box center [302, 140] width 469 height 304
click at [288, 102] on button "Equip" at bounding box center [289, 100] width 26 height 10
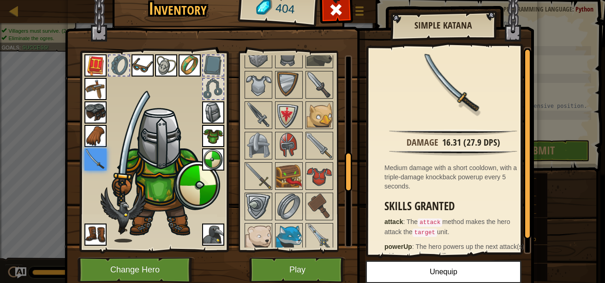
drag, startPoint x: 344, startPoint y: 102, endPoint x: 319, endPoint y: 178, distance: 79.2
click at [319, 178] on div "Available Equip Equip Equip Equip Equip Equip Equip Equip Equip Equip Equip Equ…" at bounding box center [297, 151] width 109 height 192
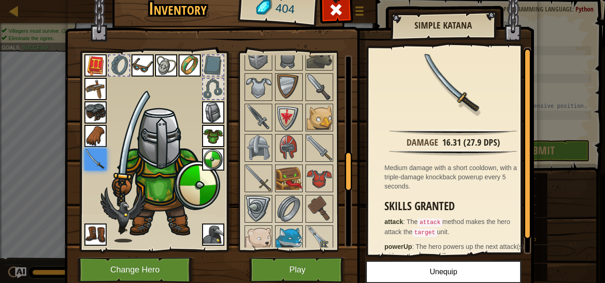
click at [286, 145] on img at bounding box center [289, 148] width 26 height 26
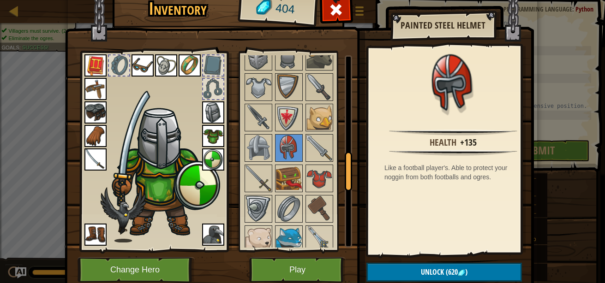
click at [311, 172] on img at bounding box center [319, 179] width 26 height 26
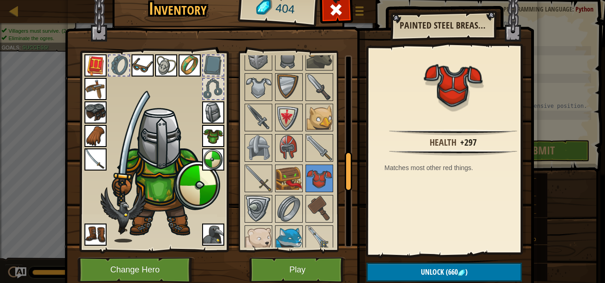
click at [263, 185] on img at bounding box center [258, 179] width 26 height 26
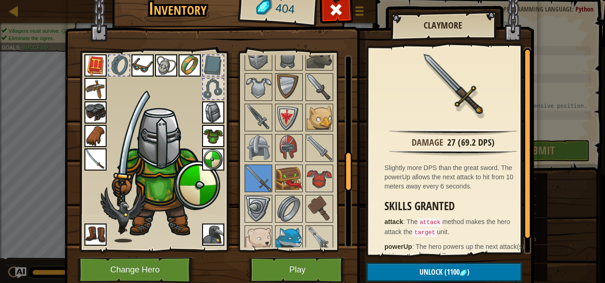
click at [282, 196] on div at bounding box center [289, 209] width 28 height 28
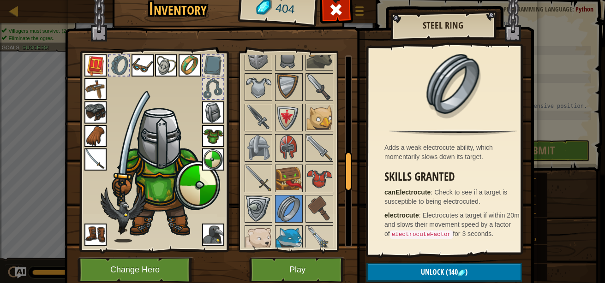
click at [319, 212] on img at bounding box center [319, 209] width 26 height 26
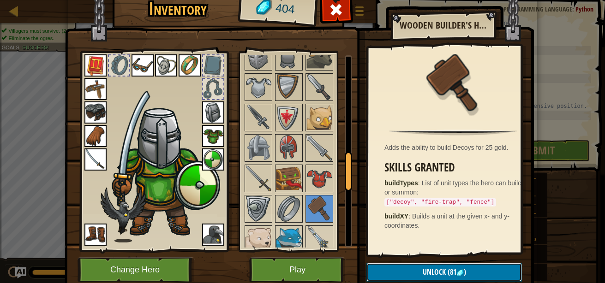
click at [438, 270] on span "Unlock" at bounding box center [434, 272] width 23 height 10
click at [391, 268] on button "Confirm" at bounding box center [443, 272] width 155 height 19
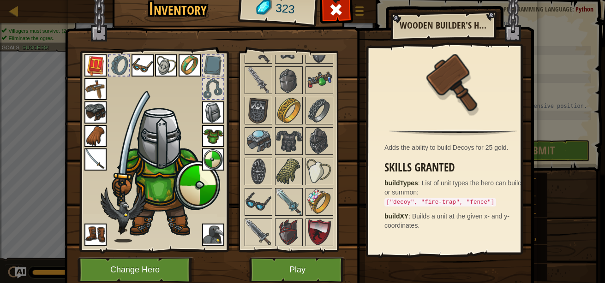
scroll to position [833, 0]
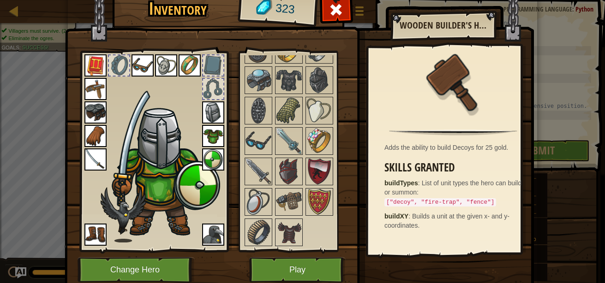
click at [288, 201] on img at bounding box center [289, 202] width 26 height 26
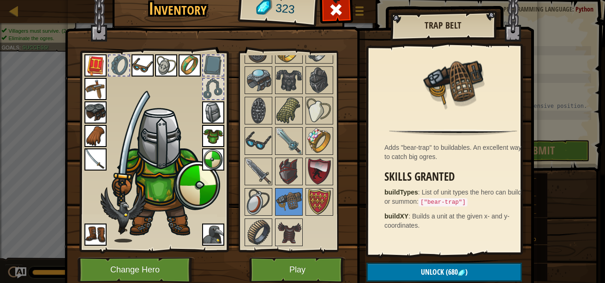
click at [277, 231] on img at bounding box center [289, 233] width 26 height 26
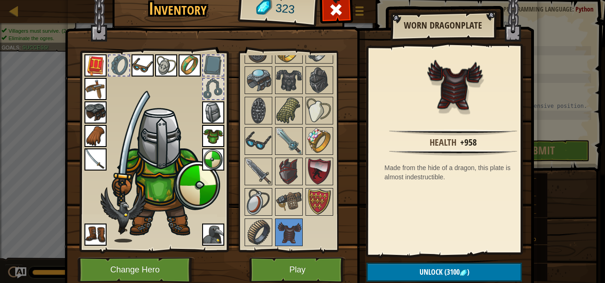
click at [263, 233] on img at bounding box center [258, 233] width 26 height 26
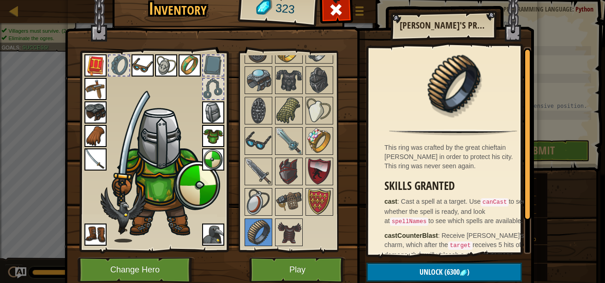
click at [256, 143] on img at bounding box center [258, 141] width 26 height 26
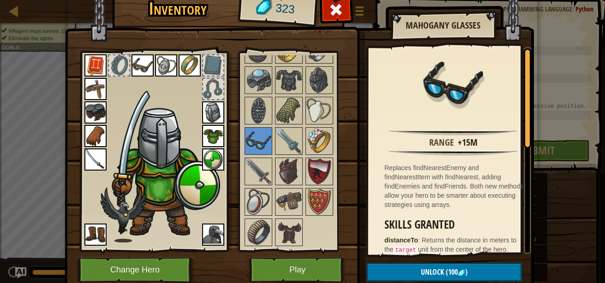
click at [276, 139] on img at bounding box center [289, 141] width 26 height 26
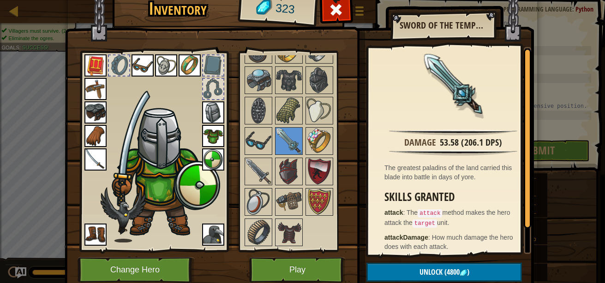
click at [327, 134] on img at bounding box center [319, 141] width 26 height 26
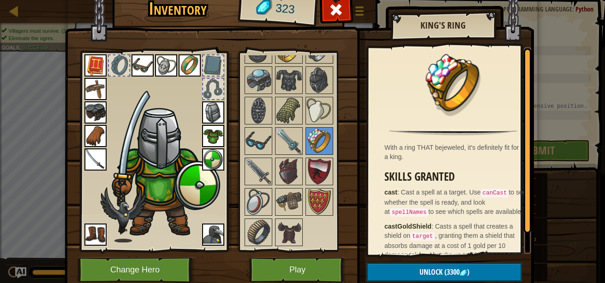
click at [295, 104] on img at bounding box center [289, 111] width 26 height 26
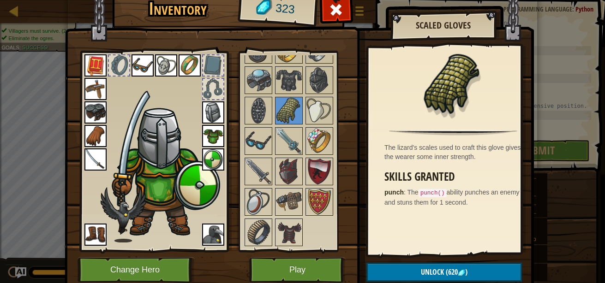
click at [312, 108] on img at bounding box center [319, 111] width 26 height 26
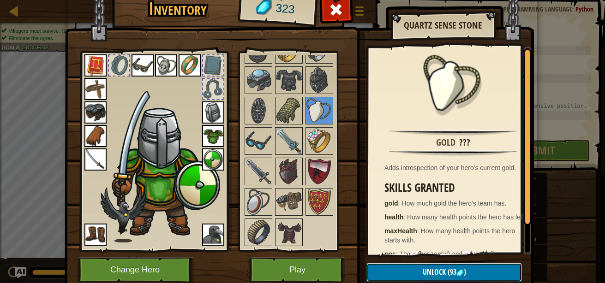
click at [446, 271] on span "(93" at bounding box center [451, 272] width 11 height 10
click at [445, 271] on button "Confirm" at bounding box center [443, 272] width 155 height 19
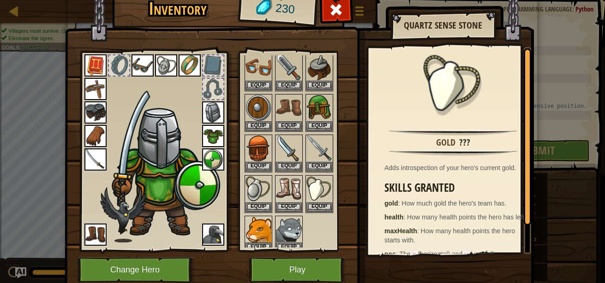
scroll to position [30, 0]
click at [313, 203] on button "Equip" at bounding box center [319, 207] width 26 height 10
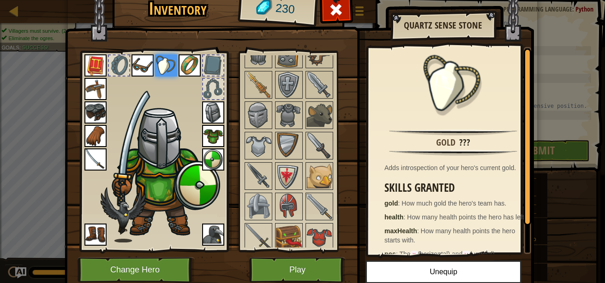
scroll to position [472, 0]
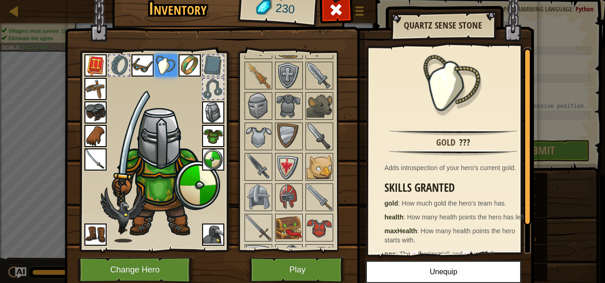
click at [284, 127] on img at bounding box center [289, 137] width 26 height 26
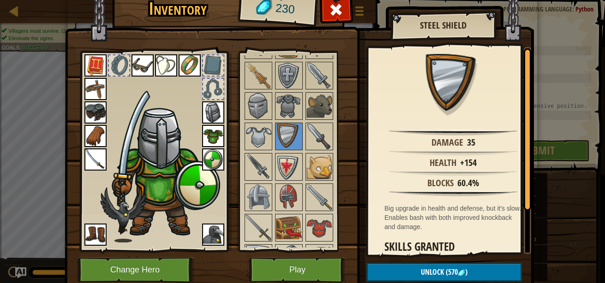
click at [251, 136] on img at bounding box center [258, 137] width 26 height 26
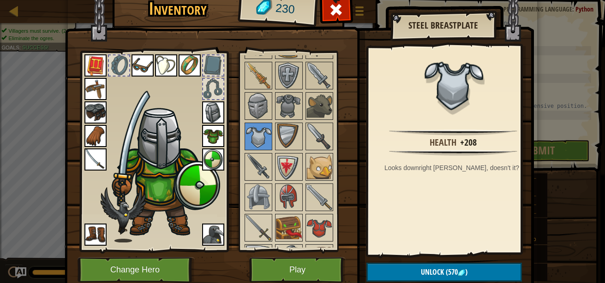
click at [262, 156] on img at bounding box center [258, 167] width 26 height 26
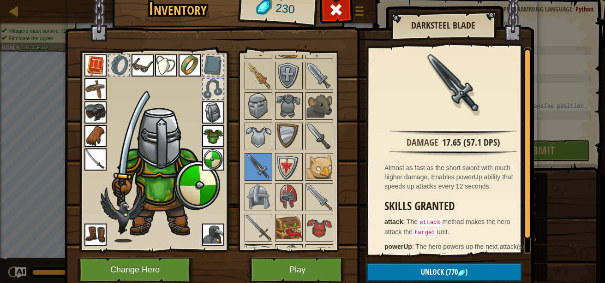
click at [282, 164] on img at bounding box center [289, 167] width 26 height 26
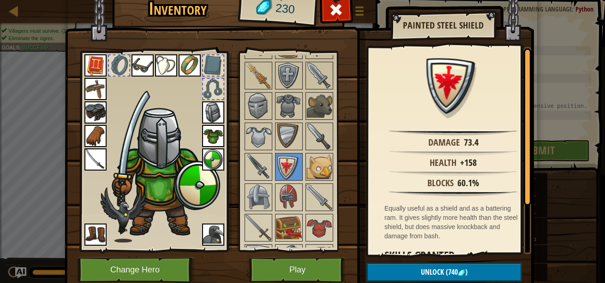
click at [313, 163] on img at bounding box center [319, 167] width 26 height 26
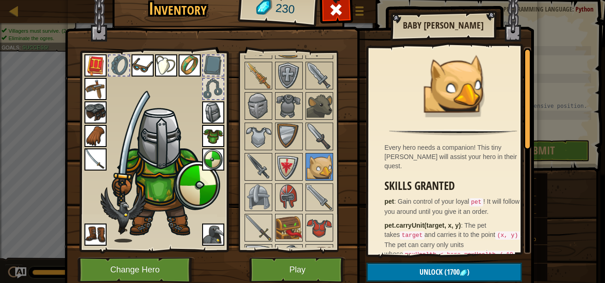
click at [310, 202] on img at bounding box center [319, 198] width 26 height 26
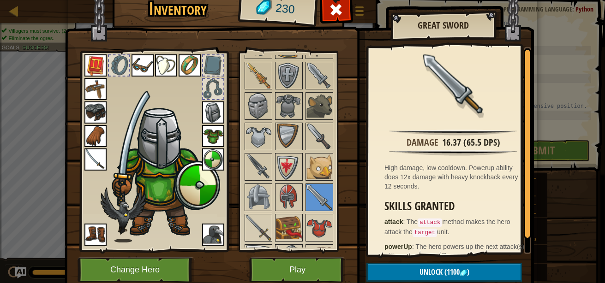
click at [283, 197] on img at bounding box center [289, 198] width 26 height 26
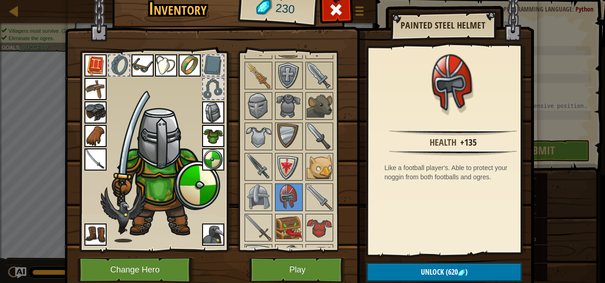
click at [257, 204] on img at bounding box center [258, 198] width 26 height 26
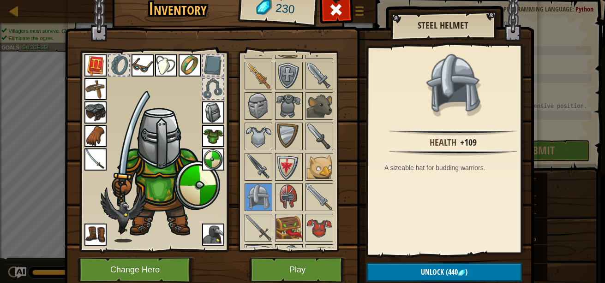
click at [276, 227] on img at bounding box center [289, 228] width 26 height 26
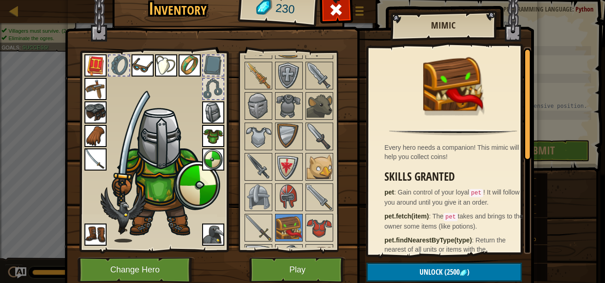
click at [253, 234] on img at bounding box center [258, 228] width 26 height 26
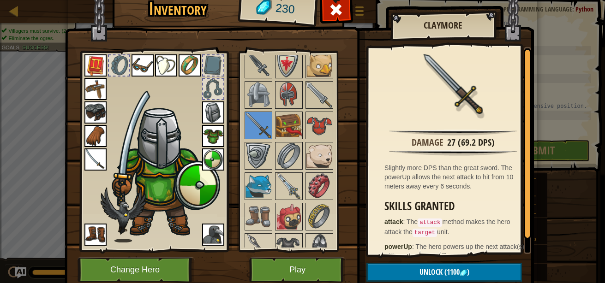
scroll to position [574, 0]
click at [314, 183] on img at bounding box center [319, 186] width 26 height 26
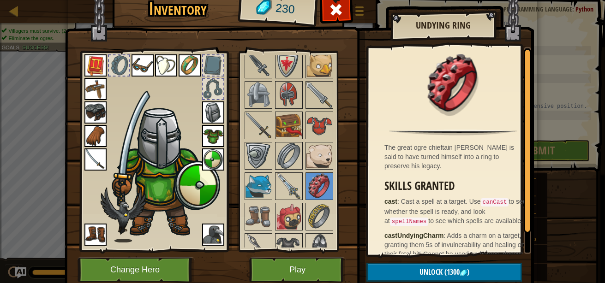
click at [320, 219] on img at bounding box center [319, 217] width 26 height 26
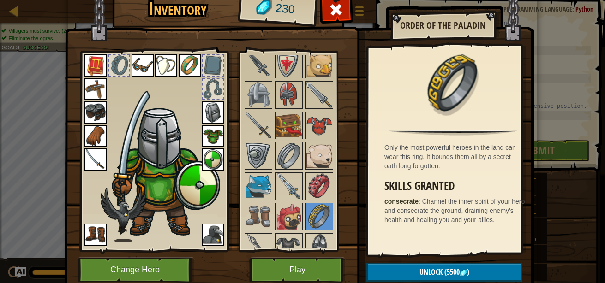
click at [286, 189] on img at bounding box center [289, 186] width 26 height 26
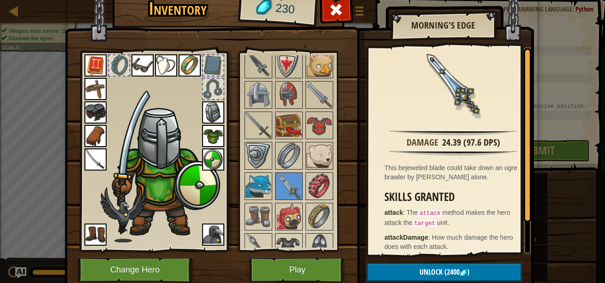
click at [279, 216] on img at bounding box center [289, 217] width 26 height 26
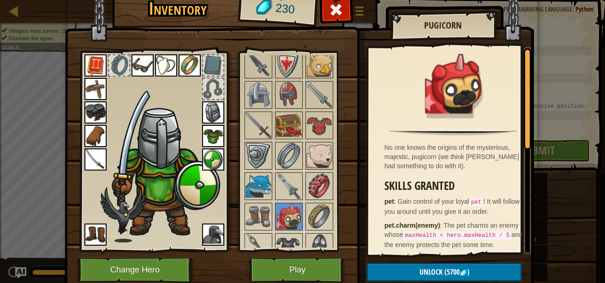
click at [262, 214] on img at bounding box center [258, 217] width 26 height 26
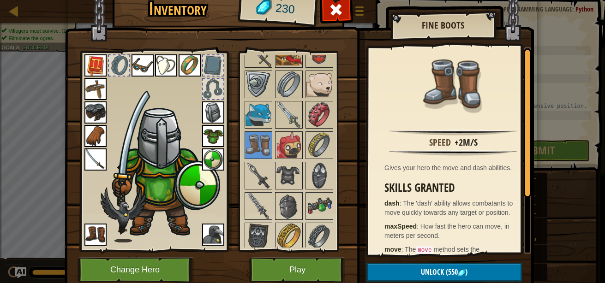
scroll to position [645, 0]
click at [265, 183] on img at bounding box center [258, 176] width 26 height 26
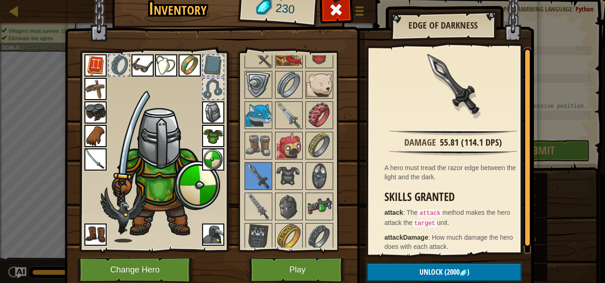
click at [264, 214] on img at bounding box center [258, 207] width 26 height 26
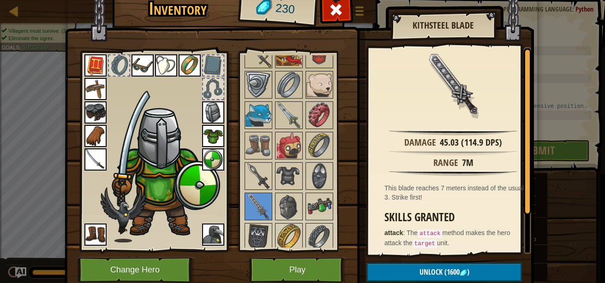
click at [283, 213] on img at bounding box center [289, 207] width 26 height 26
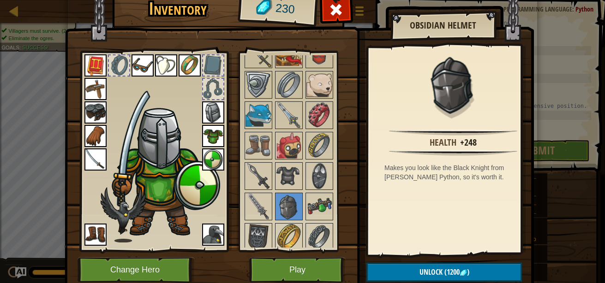
click at [314, 209] on img at bounding box center [319, 207] width 26 height 26
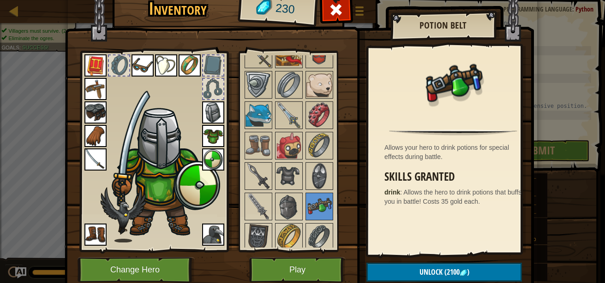
click at [313, 173] on img at bounding box center [319, 176] width 26 height 26
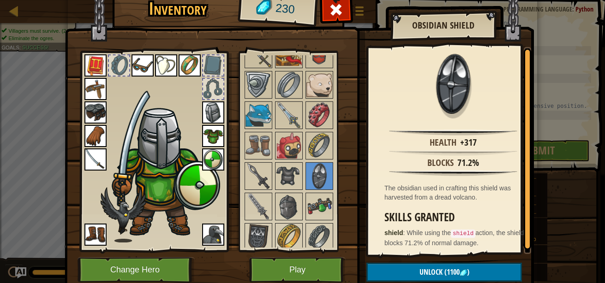
click at [295, 174] on img at bounding box center [289, 176] width 26 height 26
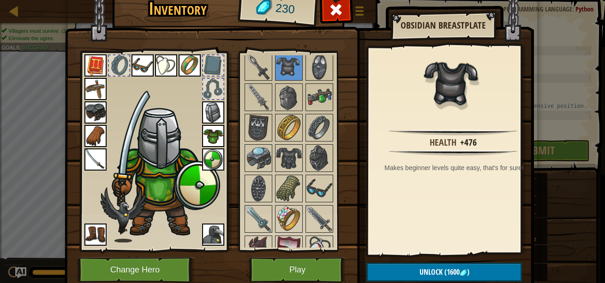
scroll to position [756, 0]
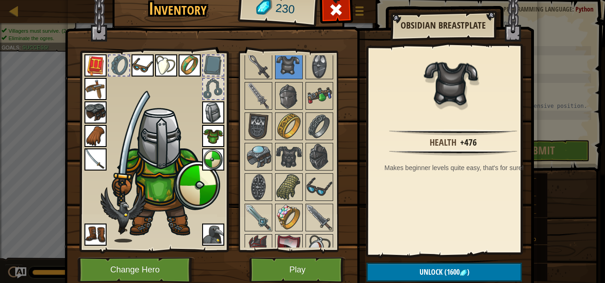
click at [246, 125] on img at bounding box center [258, 126] width 26 height 26
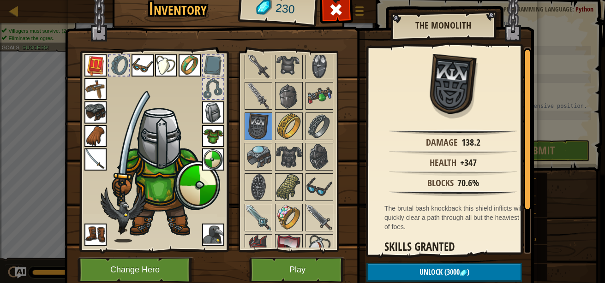
click at [268, 132] on div at bounding box center [258, 127] width 28 height 28
click at [282, 131] on img at bounding box center [289, 126] width 26 height 26
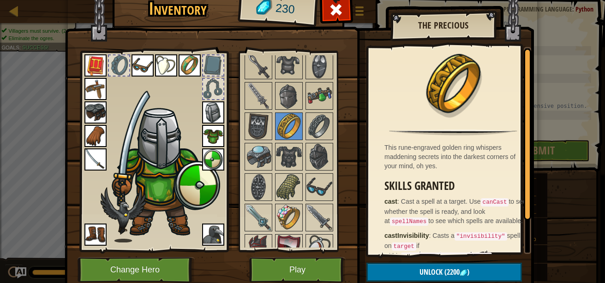
click at [326, 126] on img at bounding box center [319, 126] width 26 height 26
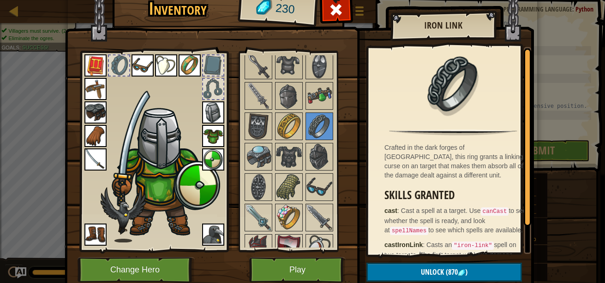
click at [263, 160] on img at bounding box center [258, 157] width 26 height 26
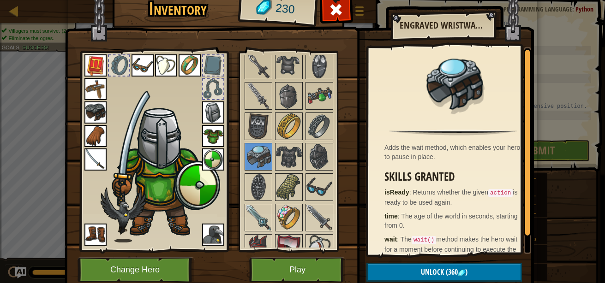
click at [289, 161] on img at bounding box center [289, 157] width 26 height 26
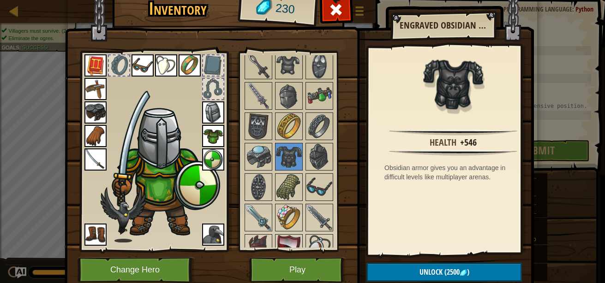
click at [308, 163] on img at bounding box center [319, 157] width 26 height 26
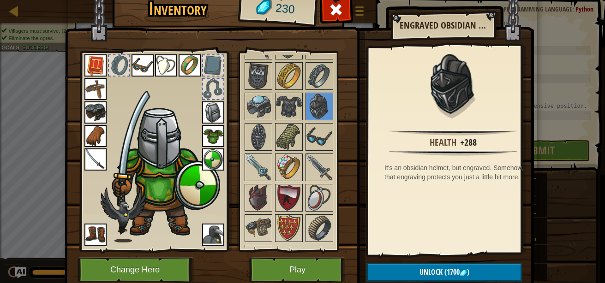
scroll to position [806, 0]
click at [288, 138] on img at bounding box center [289, 137] width 26 height 26
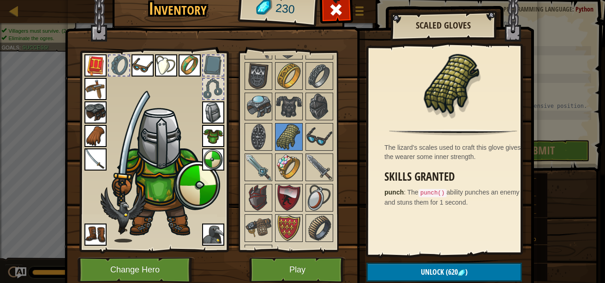
click at [256, 141] on img at bounding box center [258, 137] width 26 height 26
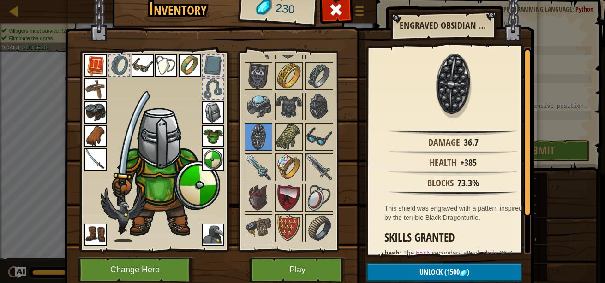
click at [263, 162] on img at bounding box center [258, 168] width 26 height 26
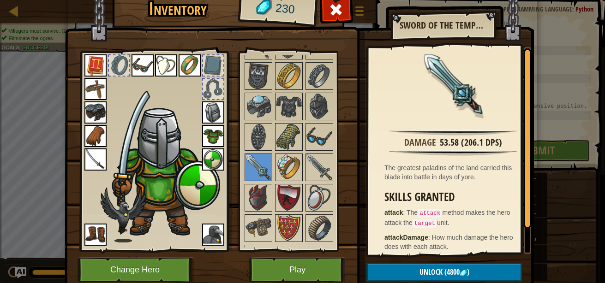
click at [280, 166] on img at bounding box center [289, 168] width 26 height 26
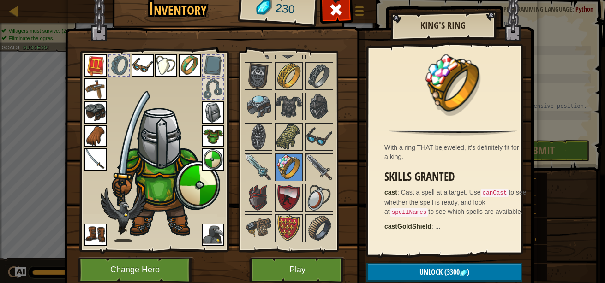
click at [311, 168] on img at bounding box center [319, 168] width 26 height 26
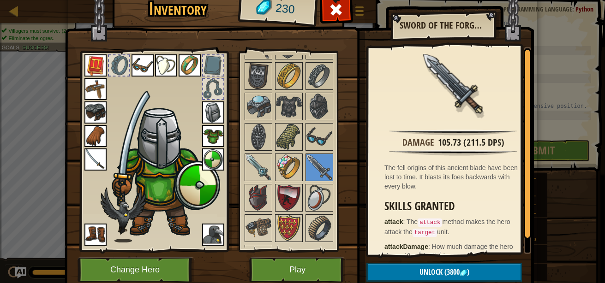
click at [280, 204] on img at bounding box center [289, 198] width 26 height 26
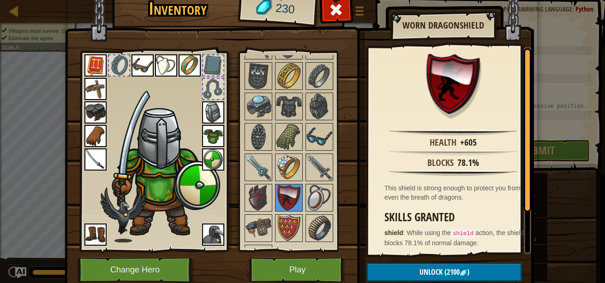
click at [245, 199] on img at bounding box center [258, 198] width 26 height 26
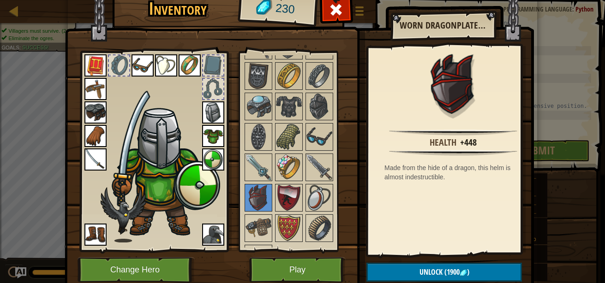
click at [315, 200] on img at bounding box center [319, 198] width 26 height 26
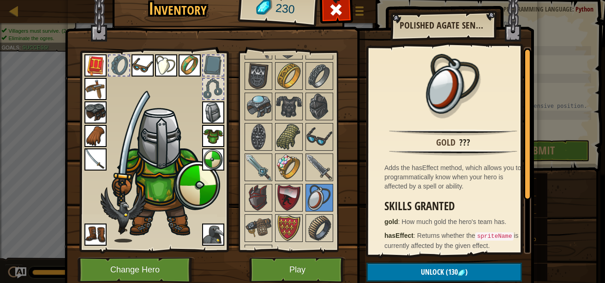
click at [314, 223] on img at bounding box center [319, 228] width 26 height 26
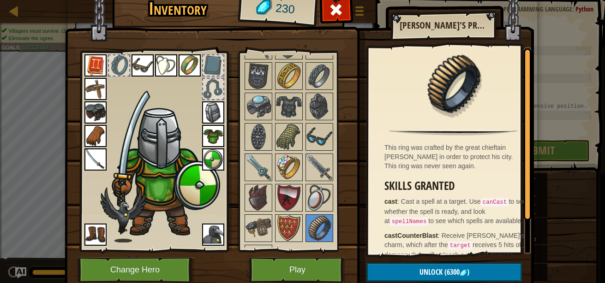
click at [315, 191] on img at bounding box center [319, 198] width 26 height 26
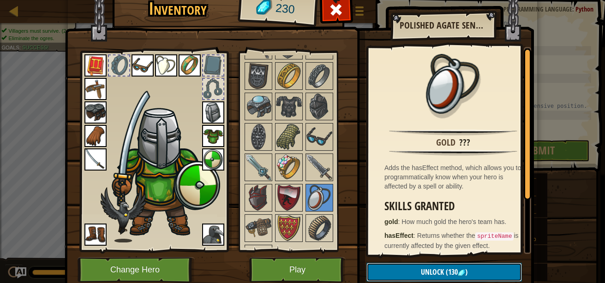
click at [429, 275] on span "Unlock" at bounding box center [432, 272] width 23 height 10
click at [422, 266] on button "Confirm" at bounding box center [443, 272] width 155 height 19
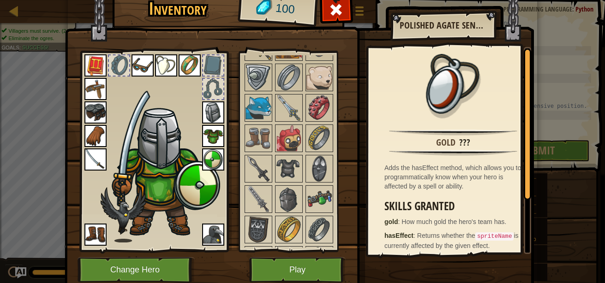
scroll to position [803, 0]
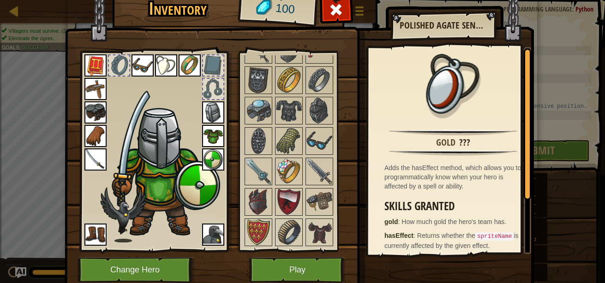
click at [296, 234] on img at bounding box center [289, 233] width 26 height 26
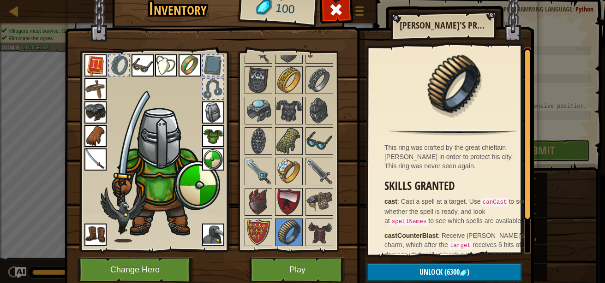
click at [253, 233] on img at bounding box center [258, 233] width 26 height 26
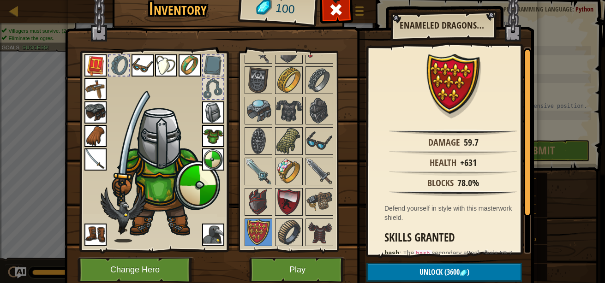
click at [306, 232] on img at bounding box center [319, 233] width 26 height 26
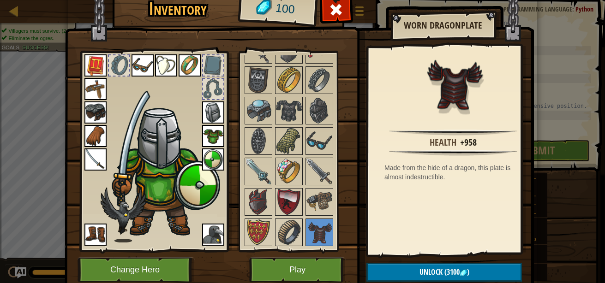
click at [307, 198] on img at bounding box center [319, 202] width 26 height 26
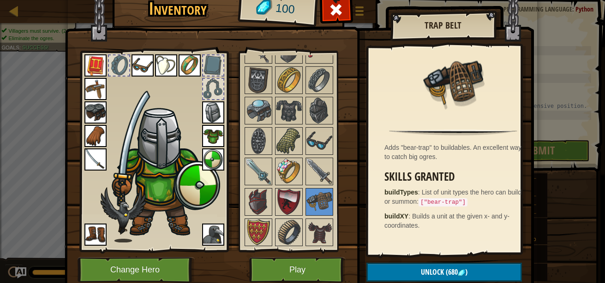
click at [291, 201] on img at bounding box center [289, 202] width 26 height 26
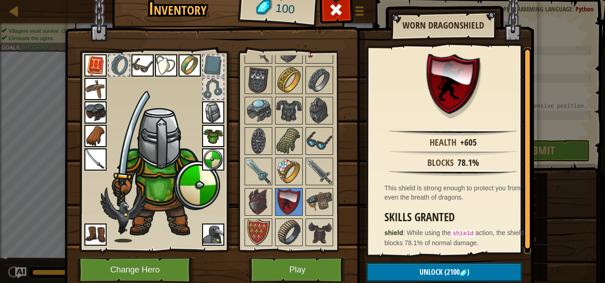
click at [250, 201] on img at bounding box center [258, 202] width 26 height 26
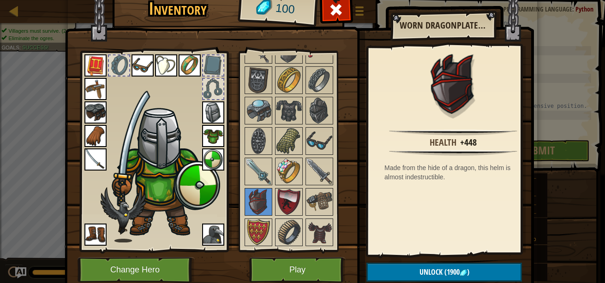
click at [256, 176] on img at bounding box center [258, 172] width 26 height 26
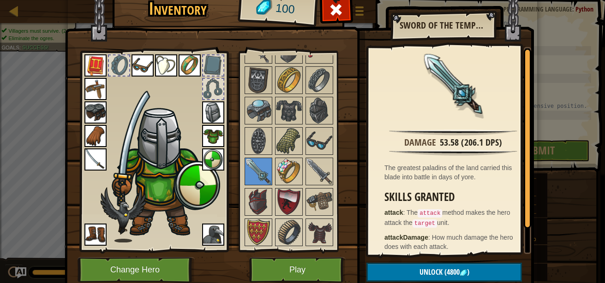
click at [283, 172] on img at bounding box center [289, 172] width 26 height 26
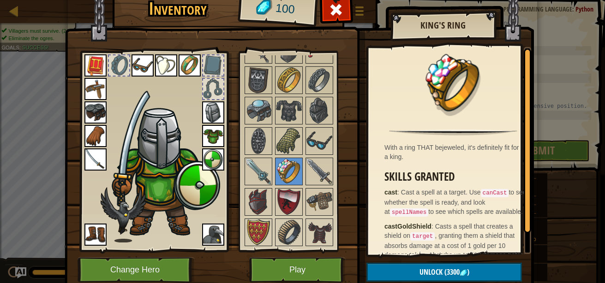
click at [308, 174] on img at bounding box center [319, 172] width 26 height 26
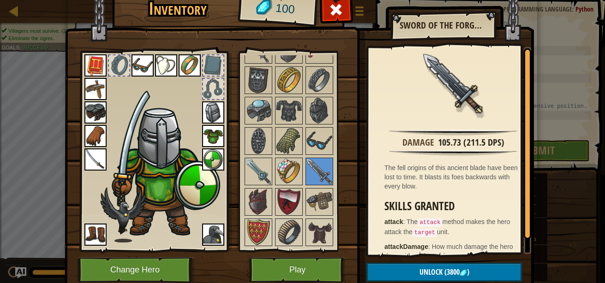
click at [306, 137] on img at bounding box center [319, 141] width 26 height 26
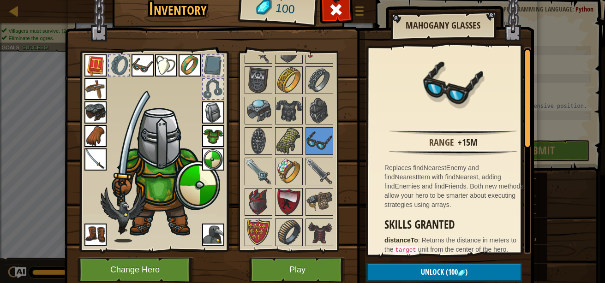
click at [289, 140] on img at bounding box center [289, 141] width 26 height 26
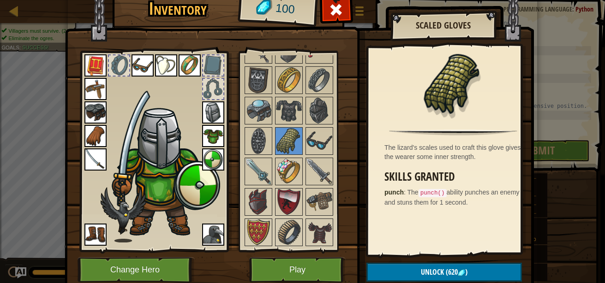
click at [323, 144] on img at bounding box center [319, 141] width 26 height 26
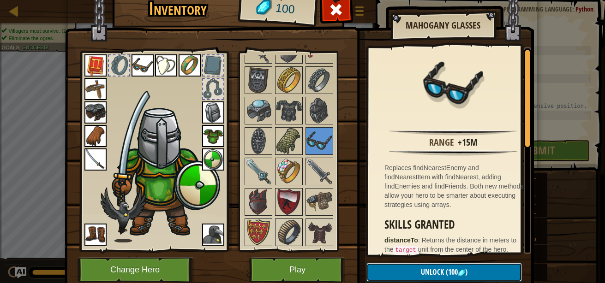
click at [394, 265] on button "Unlock (100 )" at bounding box center [443, 272] width 155 height 19
click at [393, 275] on button "Confirm" at bounding box center [443, 272] width 155 height 19
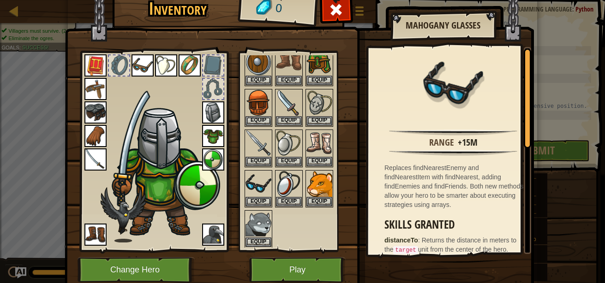
scroll to position [87, 0]
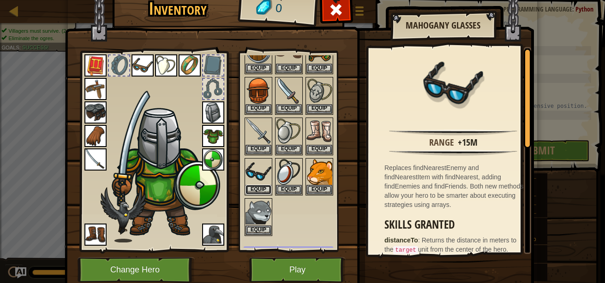
click at [257, 186] on button "Equip" at bounding box center [258, 190] width 26 height 10
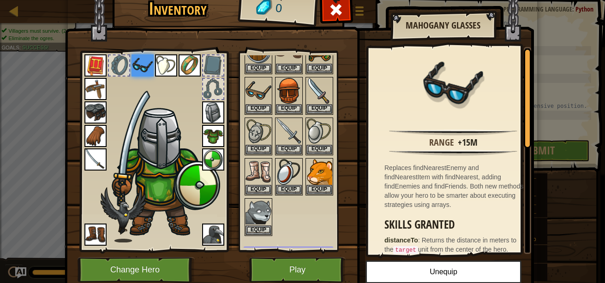
click at [285, 173] on img at bounding box center [289, 172] width 26 height 26
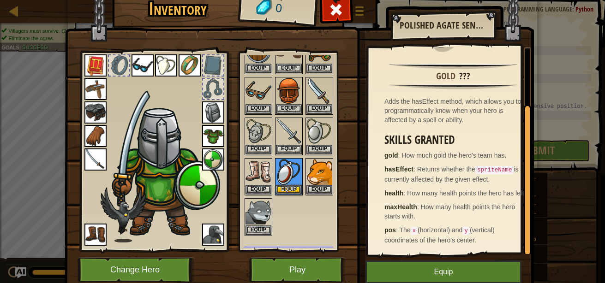
scroll to position [74, 0]
drag, startPoint x: 523, startPoint y: 170, endPoint x: 518, endPoint y: 240, distance: 69.9
click at [518, 240] on div "gold ??? Adds the hasEffect method, which allows you to programmatically know w…" at bounding box center [449, 150] width 163 height 207
drag, startPoint x: 521, startPoint y: 226, endPoint x: 522, endPoint y: 270, distance: 44.3
click at [522, 270] on div "Inventory 0 Available Equip Equip Equip Equip Equip Equip Equip Equip Equip Equ…" at bounding box center [302, 140] width 469 height 304
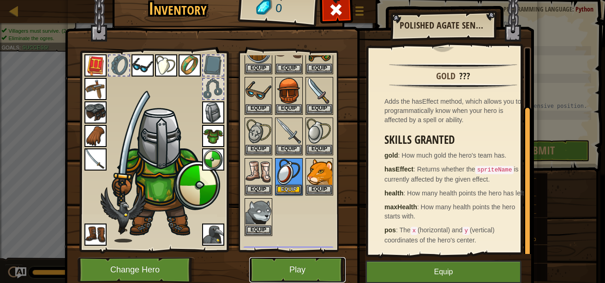
click at [266, 273] on button "Play" at bounding box center [297, 269] width 96 height 25
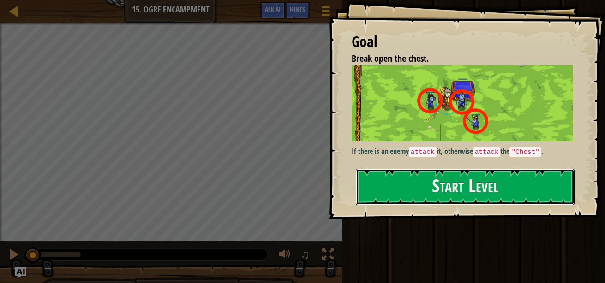
click at [375, 191] on button "Start Level" at bounding box center [465, 187] width 219 height 36
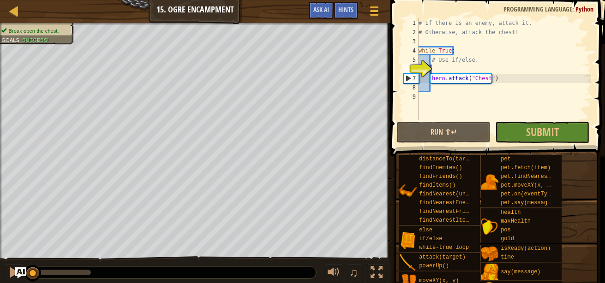
click at [436, 88] on div "# If there is an enemy, attack it. # Otherwise, attack the chest! while True : …" at bounding box center [504, 78] width 174 height 120
click at [435, 63] on div "# If there is an enemy, attack it. # Otherwise, attack the chest! while True : …" at bounding box center [504, 78] width 174 height 120
type textarea "# Use if/else."
click at [435, 66] on div "# If there is an enemy, attack it. # Otherwise, attack the chest! while True : …" at bounding box center [504, 78] width 174 height 120
click at [440, 92] on div "# If there is an enemy, attack it. # Otherwise, attack the chest! while True : …" at bounding box center [504, 78] width 174 height 120
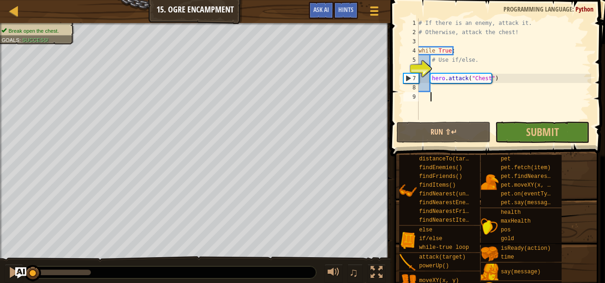
click at [437, 86] on div "# If there is an enemy, attack it. # Otherwise, attack the chest! while True : …" at bounding box center [504, 78] width 174 height 120
type textarea "e"
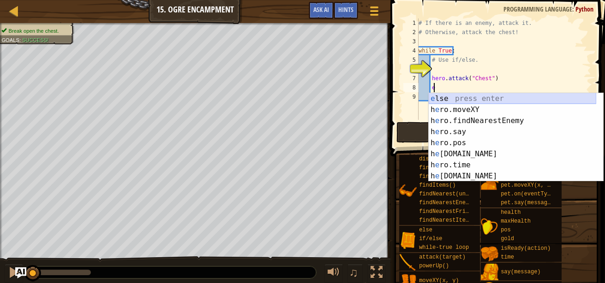
click at [446, 102] on div "e lse press enter h e ro.moveXY press enter h e ro.findNearestEnemy press enter…" at bounding box center [512, 148] width 167 height 111
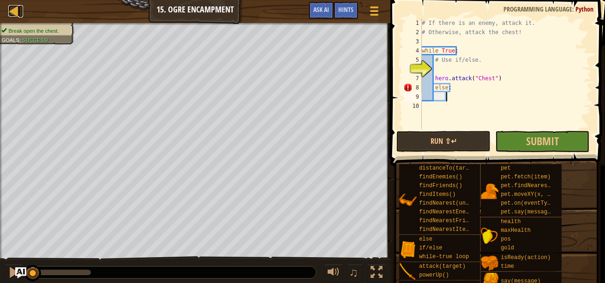
click at [8, 12] on div at bounding box center [14, 11] width 12 height 12
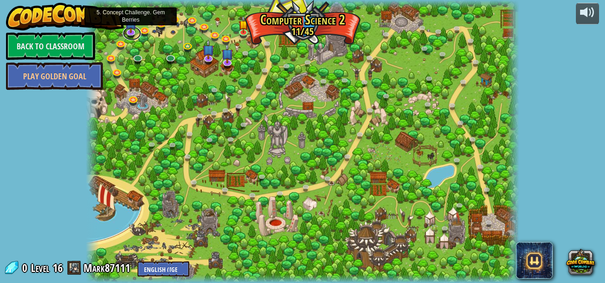
click at [130, 33] on link at bounding box center [132, 34] width 18 height 14
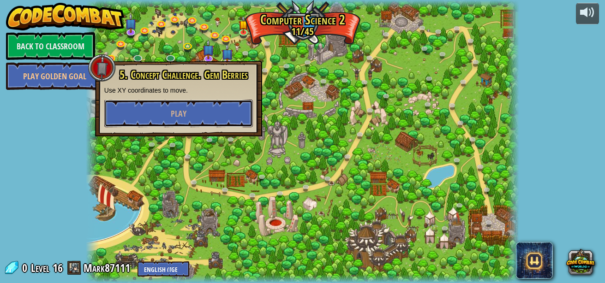
click at [192, 123] on button "Play" at bounding box center [178, 114] width 149 height 28
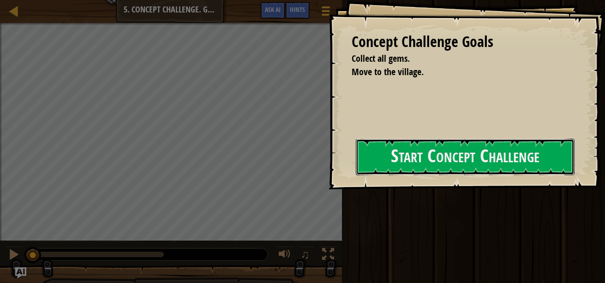
click at [384, 161] on button "Start Concept Challenge" at bounding box center [465, 157] width 219 height 36
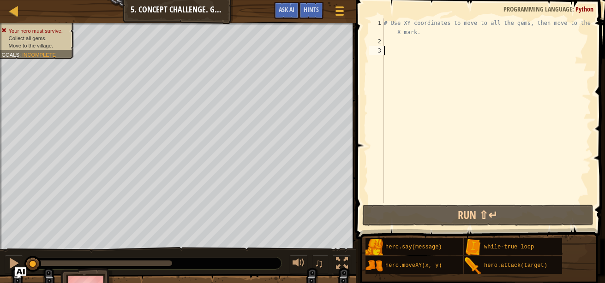
scroll to position [4, 0]
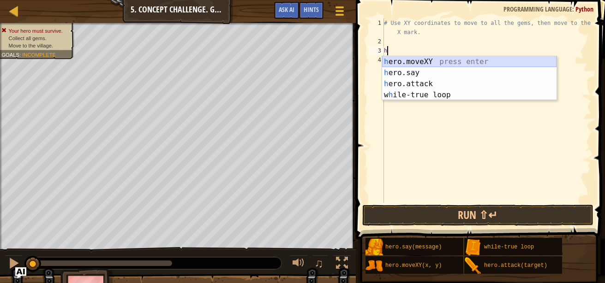
click at [414, 63] on div "h ero.moveXY press enter h ero.say press enter h ero.attack press enter w h ile…" at bounding box center [469, 89] width 174 height 66
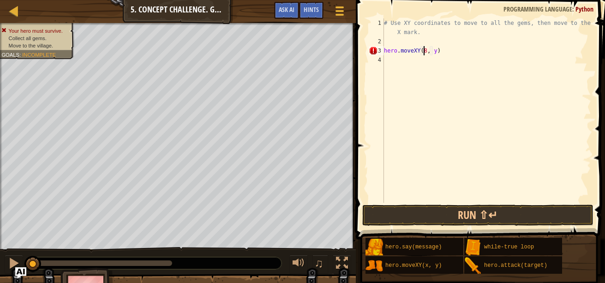
scroll to position [4, 3]
click at [433, 50] on div "# Use XY coordinates to move to all the gems, then move to the red X mark. hero…" at bounding box center [486, 124] width 209 height 212
type textarea "hero.moveXY(8, 48)"
click at [421, 60] on div "# Use XY coordinates to move to all the gems, then move to the red X mark. hero…" at bounding box center [486, 124] width 209 height 212
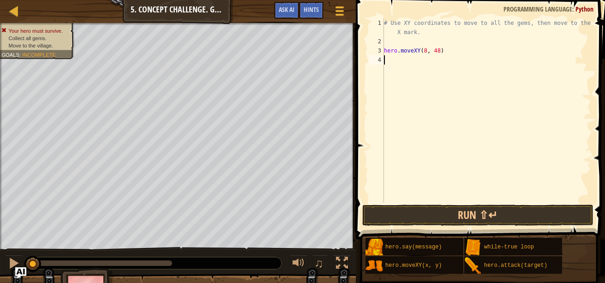
scroll to position [4, 0]
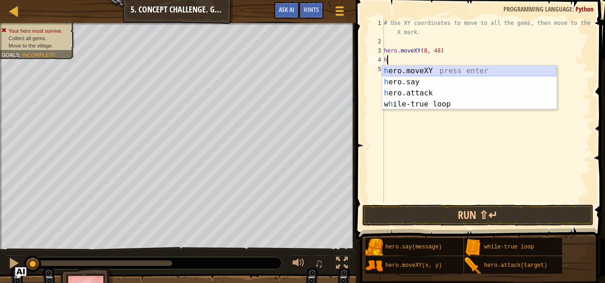
click at [423, 71] on div "h ero.moveXY press enter h ero.say press enter h ero.attack press enter w h ile…" at bounding box center [469, 99] width 174 height 66
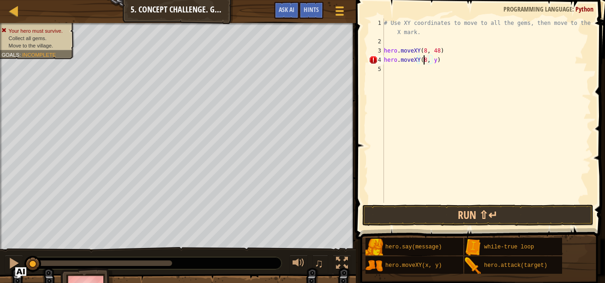
scroll to position [4, 3]
click at [430, 61] on div "# Use XY coordinates to move to all the gems, then move to the red X mark. hero…" at bounding box center [486, 124] width 209 height 212
click at [433, 61] on div "# Use XY coordinates to move to all the gems, then move to the red X mark. hero…" at bounding box center [486, 124] width 209 height 212
type textarea "hero.moveXY(8, 12)"
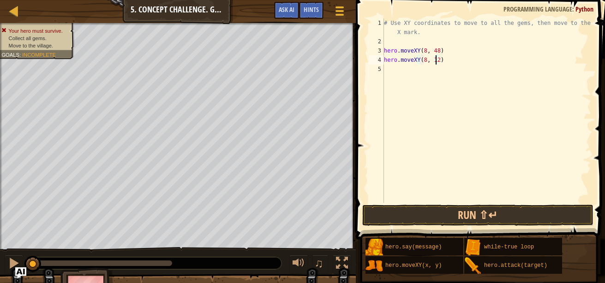
click at [426, 73] on div "# Use XY coordinates to move to all the gems, then move to the red X mark. hero…" at bounding box center [486, 124] width 209 height 212
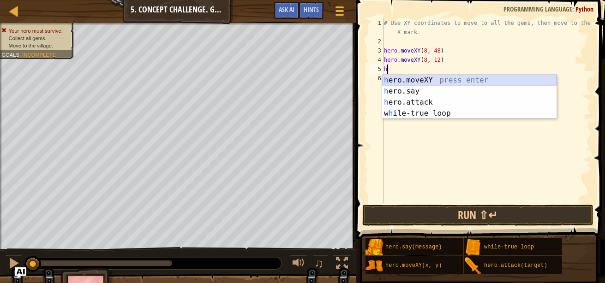
click at [429, 81] on div "h ero.moveXY press enter h ero.say press enter h ero.attack press enter w h ile…" at bounding box center [469, 108] width 174 height 66
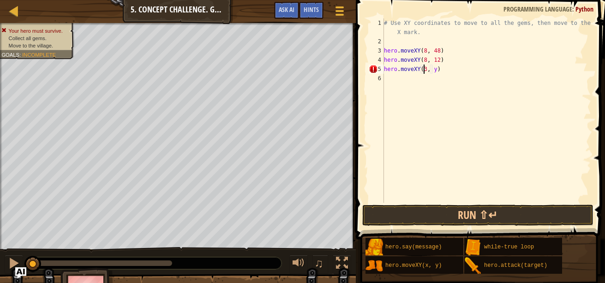
scroll to position [4, 3]
click at [435, 70] on div "# Use XY coordinates to move to all the gems, then move to the red X mark. hero…" at bounding box center [486, 124] width 209 height 212
type textarea "hero.moveXY(34, 14)"
click at [430, 77] on div "# Use XY coordinates to move to all the gems, then move to the red X mark. hero…" at bounding box center [486, 124] width 209 height 212
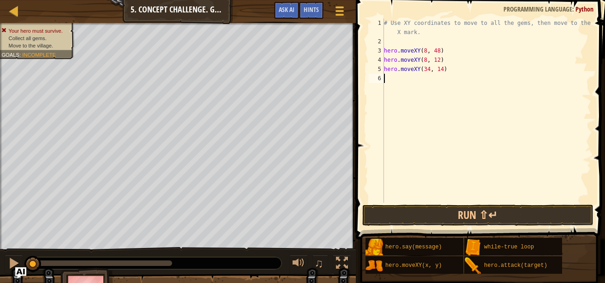
scroll to position [4, 0]
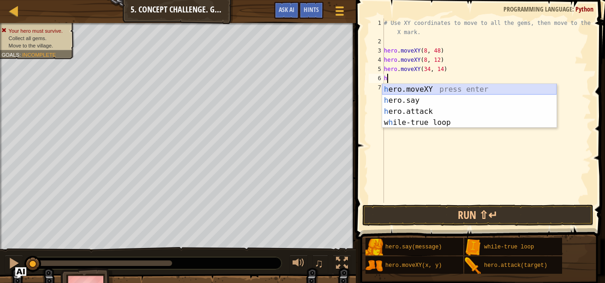
click at [417, 89] on div "h ero.moveXY press enter h ero.say press enter h ero.attack press enter w h ile…" at bounding box center [469, 117] width 174 height 66
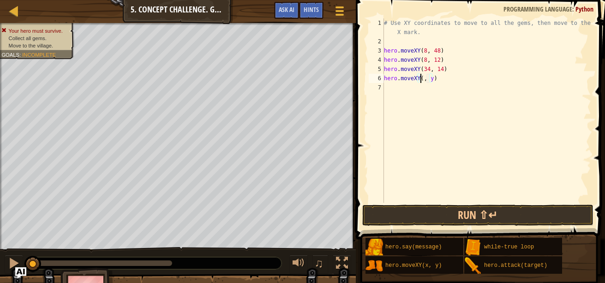
scroll to position [4, 3]
click at [435, 79] on div "# Use XY coordinates to move to all the gems, then move to the red X mark. hero…" at bounding box center [486, 124] width 209 height 212
click at [428, 211] on button "Run ⇧↵" at bounding box center [477, 215] width 231 height 21
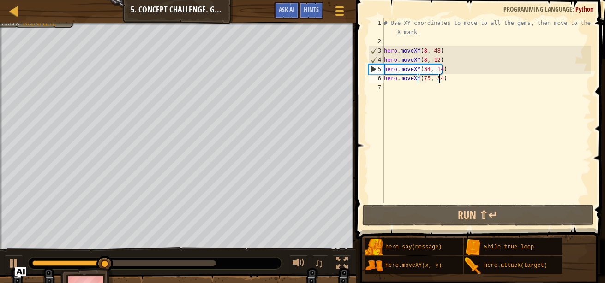
click at [447, 68] on div "# Use XY coordinates to move to all the gems, then move to the red X mark. hero…" at bounding box center [486, 124] width 209 height 212
type textarea "hero.moveXY(34, 14)\"
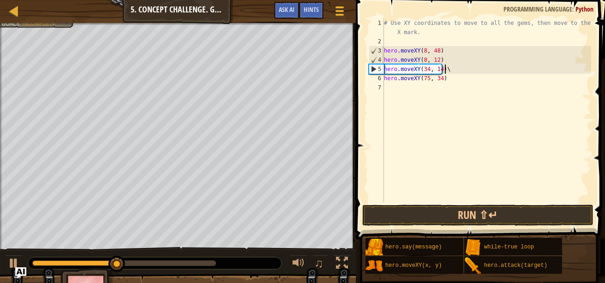
scroll to position [4, 0]
type textarea "hero.moveXY(34, 14)"
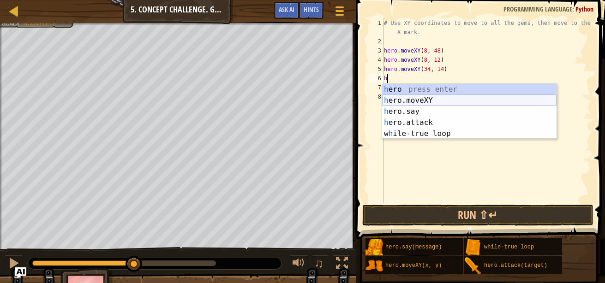
click at [429, 99] on div "h ero press enter h ero.moveXY press enter h ero.say press enter h ero.attack p…" at bounding box center [469, 122] width 174 height 77
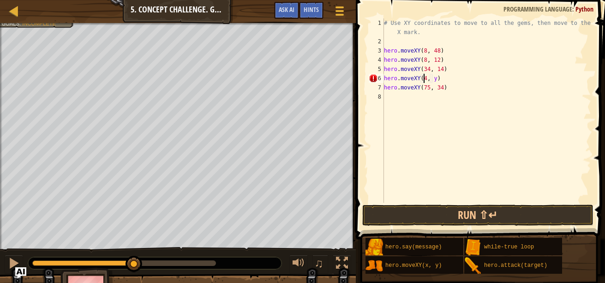
scroll to position [4, 3]
click at [436, 82] on div "# Use XY coordinates to move to all the gems, then move to the red X mark. hero…" at bounding box center [486, 124] width 209 height 212
type textarea "hero.moveXY(40, 56)"
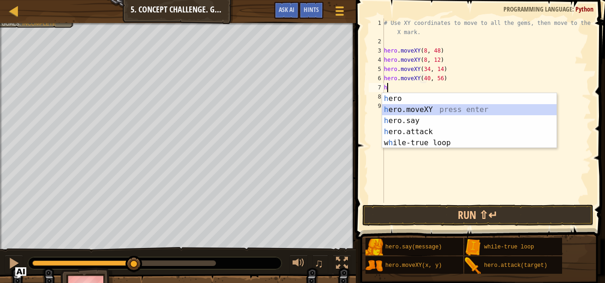
click at [420, 107] on div "h ero press enter h ero.moveXY press enter h ero.say press enter h ero.attack p…" at bounding box center [469, 131] width 174 height 77
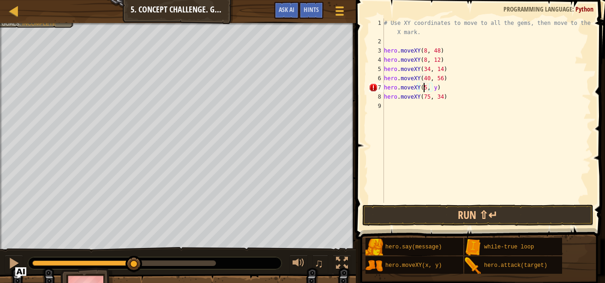
scroll to position [4, 3]
click at [436, 89] on div "# Use XY coordinates to move to all the gems, then move to the red X mark. hero…" at bounding box center [486, 124] width 209 height 212
type textarea "hero.moveXY(50, 34)"
click at [442, 214] on button "Run ⇧↵" at bounding box center [477, 215] width 231 height 21
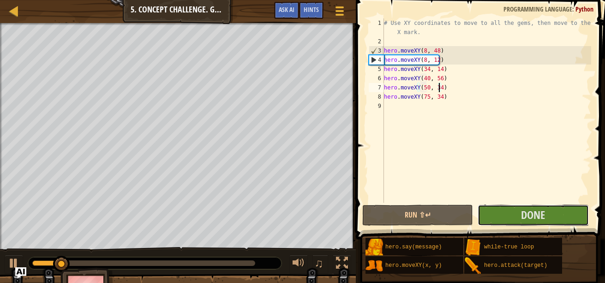
click at [566, 220] on button "Done" at bounding box center [532, 215] width 111 height 21
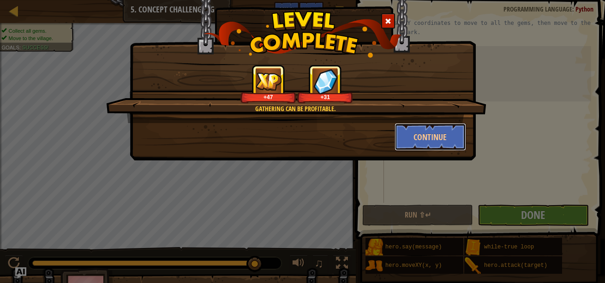
click at [435, 132] on button "Continue" at bounding box center [429, 137] width 71 height 28
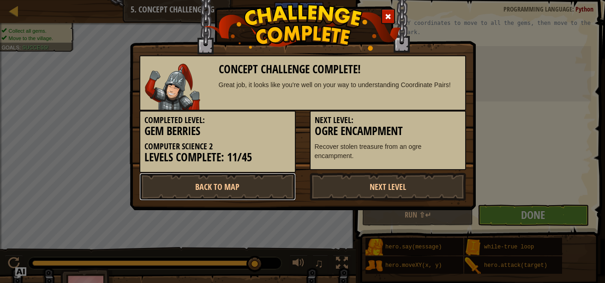
click at [245, 190] on link "Back to Map" at bounding box center [217, 187] width 156 height 28
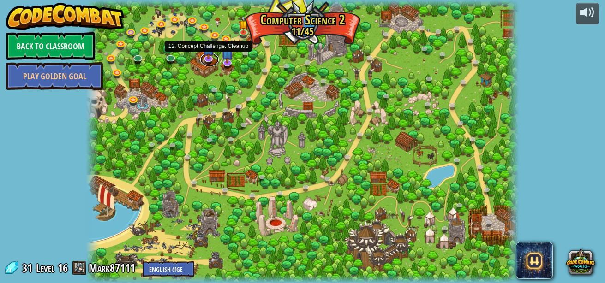
click at [206, 59] on link at bounding box center [209, 60] width 18 height 14
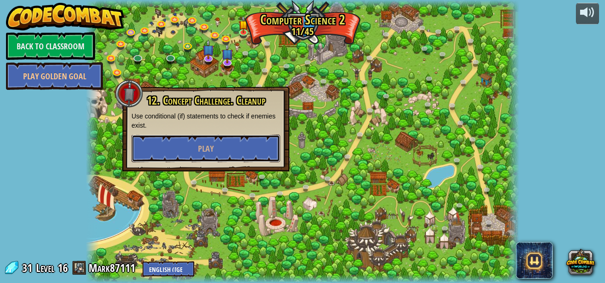
click at [220, 149] on button "Play" at bounding box center [205, 149] width 149 height 28
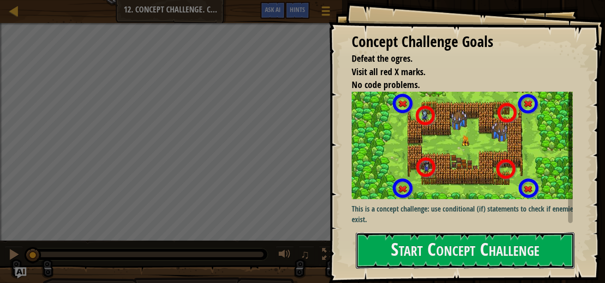
click at [459, 232] on button "Start Concept Challenge" at bounding box center [465, 250] width 219 height 36
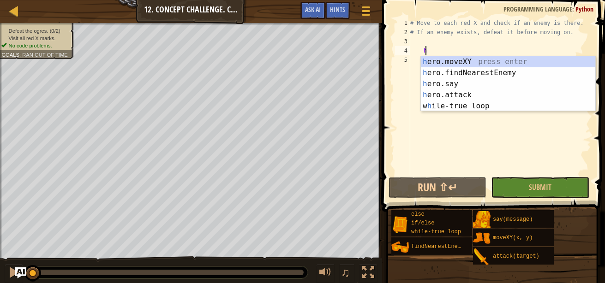
scroll to position [4, 1]
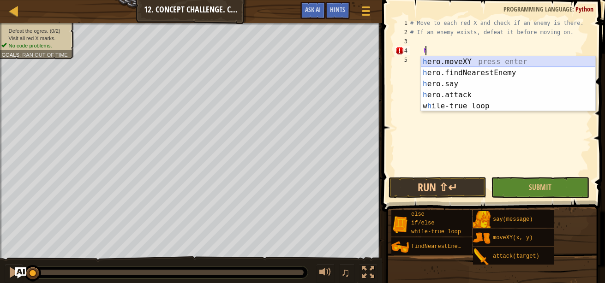
click at [493, 62] on div "h ero.moveXY press enter h ero.findNearestEnemy press enter h ero.say press ent…" at bounding box center [508, 94] width 174 height 77
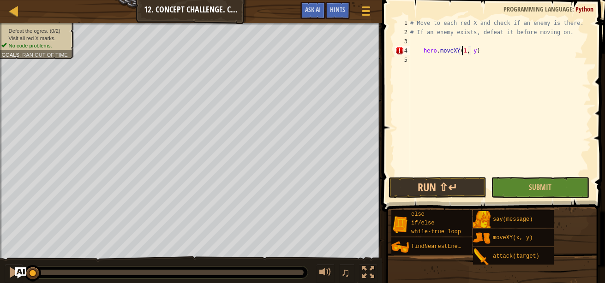
scroll to position [4, 5]
click at [472, 49] on div "# Move to each red X and check if an enemy is there. # If an enemy exists, defe…" at bounding box center [499, 105] width 183 height 175
click at [475, 50] on div "# Move to each red X and check if an enemy is there. # If an enemy exists, defe…" at bounding box center [499, 105] width 183 height 175
click at [422, 51] on div "# Move to each red X and check if an enemy is there. # If an enemy exists, defe…" at bounding box center [499, 105] width 183 height 175
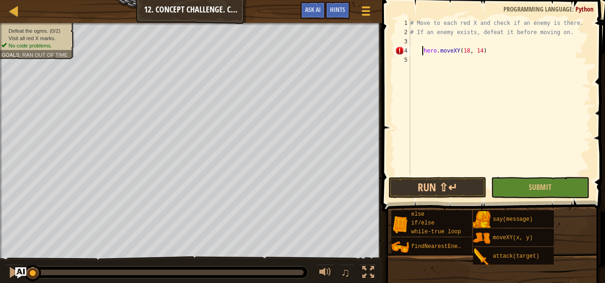
type textarea "hero.moveXY(18, 14)"
click at [418, 56] on div "# Move to each red X and check if an enemy is there. # If an enemy exists, defe…" at bounding box center [499, 105] width 183 height 175
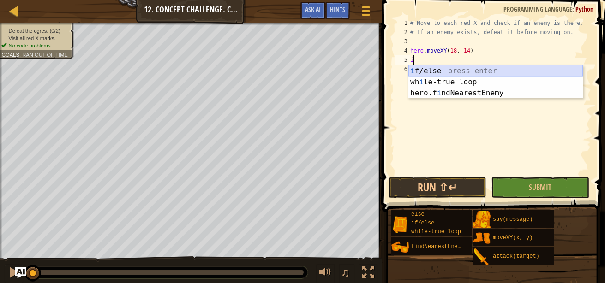
click at [429, 71] on div "i f/else press enter wh i le-true loop press enter hero.f i ndNearestEnemy pres…" at bounding box center [495, 93] width 174 height 55
type textarea "if enemy:"
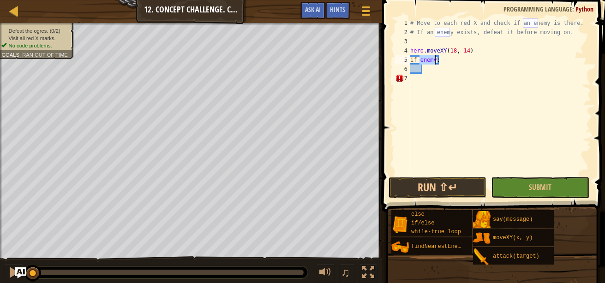
click at [433, 65] on div "# Move to each red X and check if an enemy is there. # If an enemy exists, defe…" at bounding box center [499, 105] width 183 height 175
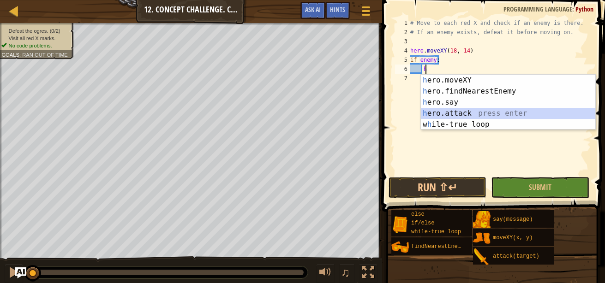
click at [478, 113] on div "h ero.moveXY press enter h ero.findNearestEnemy press enter h ero.say press ent…" at bounding box center [508, 113] width 174 height 77
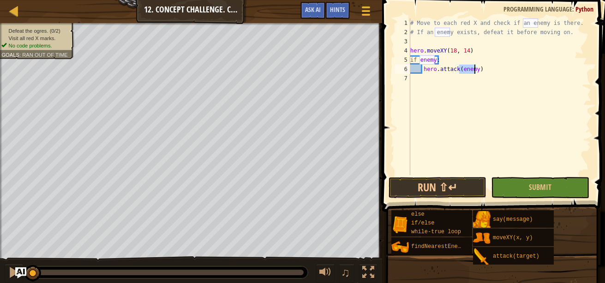
click at [494, 48] on div "# Move to each red X and check if an enemy is there. # If an enemy exists, defe…" at bounding box center [499, 105] width 183 height 175
type textarea "hero.moveXY(18, 14)"
click at [473, 42] on div "# Move to each red X and check if an enemy is there. # If an enemy exists, defe…" at bounding box center [499, 105] width 183 height 175
type textarea "h"
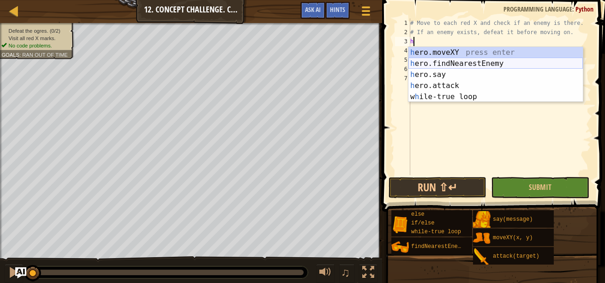
click at [474, 60] on div "h ero.moveXY press enter h ero.findNearestEnemy press enter h ero.say press ent…" at bounding box center [495, 85] width 174 height 77
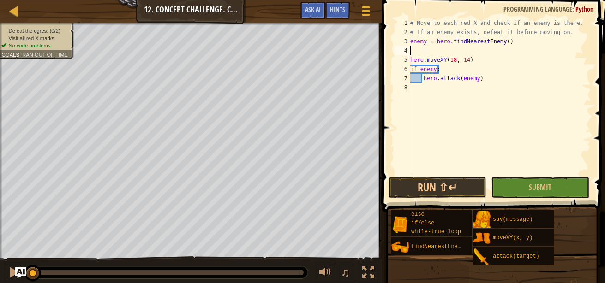
click at [423, 94] on div "# Move to each red X and check if an enemy is there. # If an enemy exists, defe…" at bounding box center [499, 105] width 183 height 175
click at [436, 82] on div "# Move to each red X and check if an enemy is there. # If an enemy exists, defe…" at bounding box center [499, 105] width 183 height 175
type textarea "hero.attack(enemy)"
click at [426, 89] on div "# Move to each red X and check if an enemy is there. # If an enemy exists, defe…" at bounding box center [499, 105] width 183 height 175
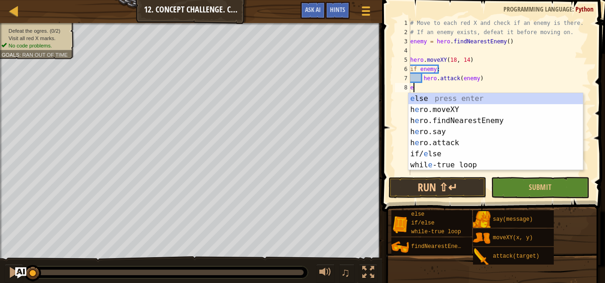
type textarea "e"
click at [448, 101] on div "e lse press enter h e ro.moveXY press enter h e ro.findNearestEnemy press enter…" at bounding box center [495, 143] width 174 height 100
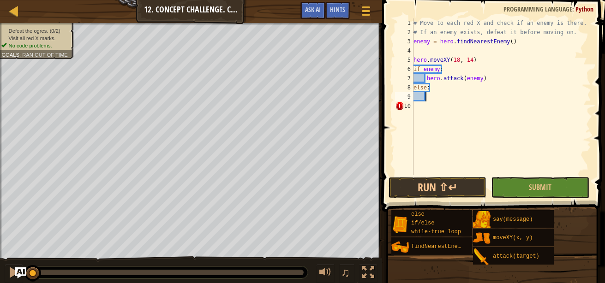
click at [431, 96] on div "# Move to each red X and check if an enemy is there. # If an enemy exists, defe…" at bounding box center [501, 105] width 180 height 175
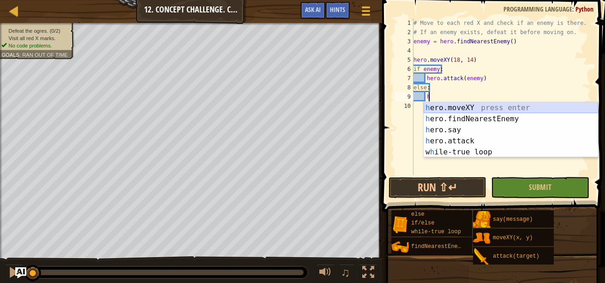
click at [479, 109] on div "h ero.moveXY press enter h ero.findNearestEnemy press enter h ero.say press ent…" at bounding box center [510, 140] width 174 height 77
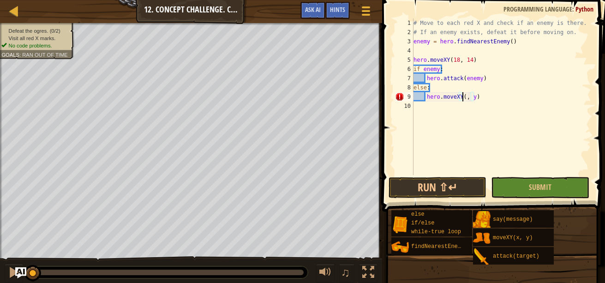
scroll to position [4, 5]
click at [477, 101] on div "# Move to each red X and check if an enemy is there. # If an enemy exists, defe…" at bounding box center [501, 105] width 180 height 175
type textarea "hero.moveXY(18, 54)"
click at [524, 189] on button "Submit" at bounding box center [540, 187] width 98 height 21
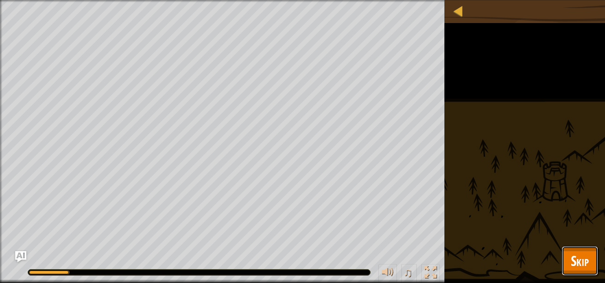
click at [588, 255] on span "Skip" at bounding box center [580, 260] width 18 height 19
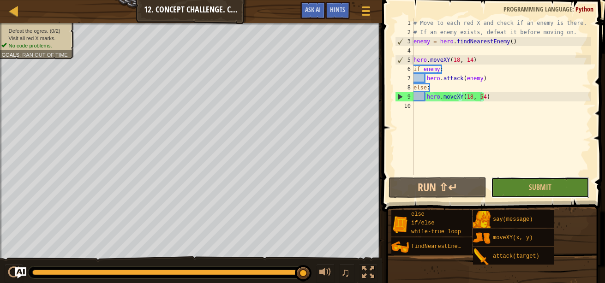
click at [517, 181] on button "Submit" at bounding box center [540, 187] width 98 height 21
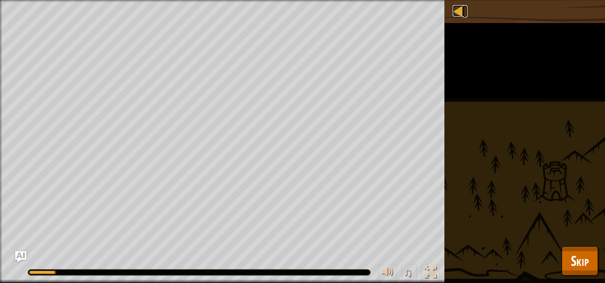
click at [455, 17] on div at bounding box center [459, 11] width 12 height 12
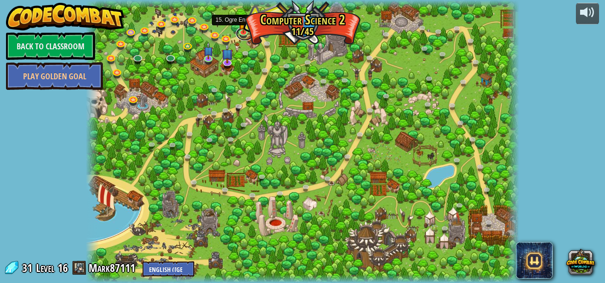
click at [244, 32] on link at bounding box center [245, 34] width 18 height 14
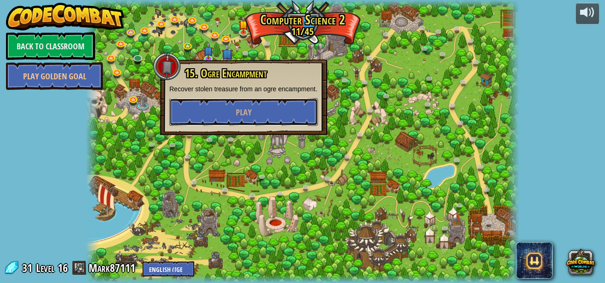
click at [261, 101] on button "Play" at bounding box center [243, 112] width 149 height 28
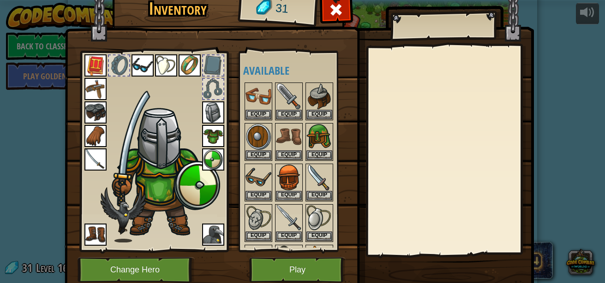
click at [299, 253] on img at bounding box center [299, 124] width 469 height 335
click at [298, 261] on button "Play" at bounding box center [297, 269] width 96 height 25
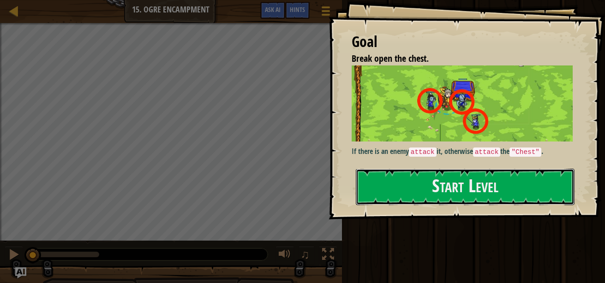
click at [429, 177] on button "Start Level" at bounding box center [465, 187] width 219 height 36
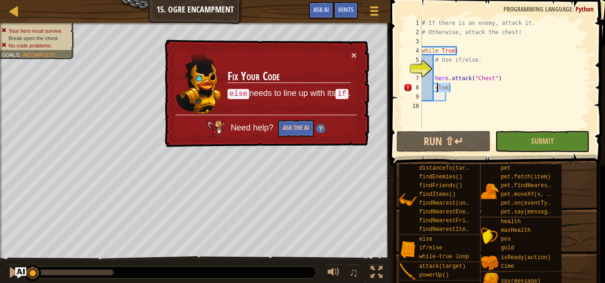
drag, startPoint x: 451, startPoint y: 85, endPoint x: 435, endPoint y: 83, distance: 16.8
click at [435, 83] on div "# If there is an enemy, attack it. # Otherwise, attack the chest! while True : …" at bounding box center [505, 82] width 171 height 129
type textarea "hero.attack("Chest") else:"
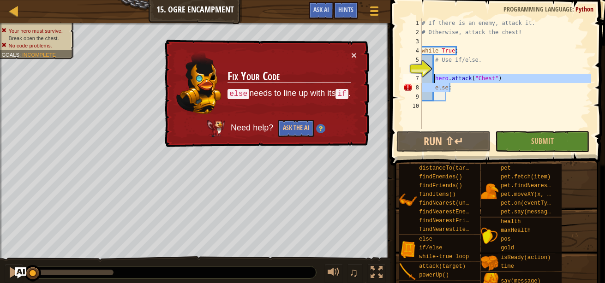
click at [435, 70] on div "# If there is an enemy, attack it. # Otherwise, attack the chest! while True : …" at bounding box center [505, 82] width 171 height 129
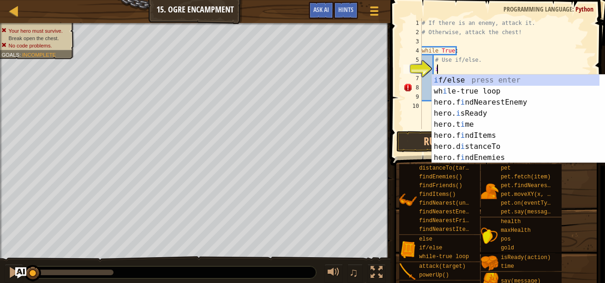
scroll to position [4, 0]
click at [447, 80] on div "i f/else press enter wh i le-true loop press enter hero.f i ndNearestEnemy pres…" at bounding box center [515, 130] width 167 height 111
type textarea "if enemy:"
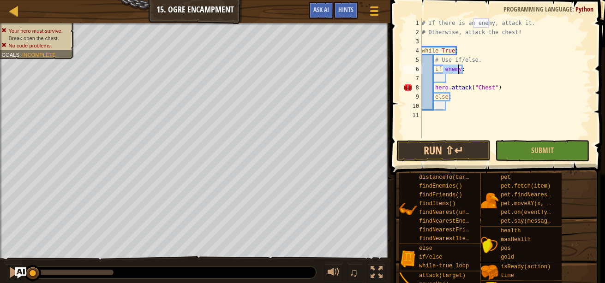
click at [452, 80] on div "# If there is an enemy, attack it. # Otherwise, attack the chest! while True : …" at bounding box center [505, 87] width 171 height 138
click at [455, 106] on div "# If there is an enemy, attack it. # Otherwise, attack the chest! while True : …" at bounding box center [505, 87] width 171 height 138
drag, startPoint x: 502, startPoint y: 86, endPoint x: 432, endPoint y: 89, distance: 69.8
click at [432, 89] on div "# If there is an enemy, attack it. # Otherwise, attack the chest! while True : …" at bounding box center [505, 87] width 171 height 138
type textarea "else:"
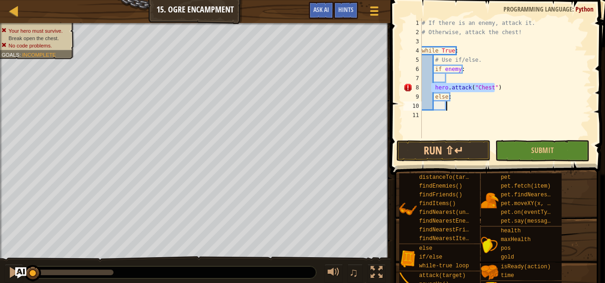
type textarea "hero.attack("Chest")"
click at [449, 86] on div "# If there is an enemy, attack it. # Otherwise, attack the chest! while True : …" at bounding box center [505, 87] width 171 height 138
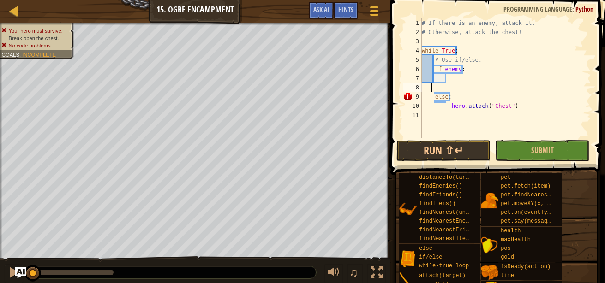
scroll to position [4, 0]
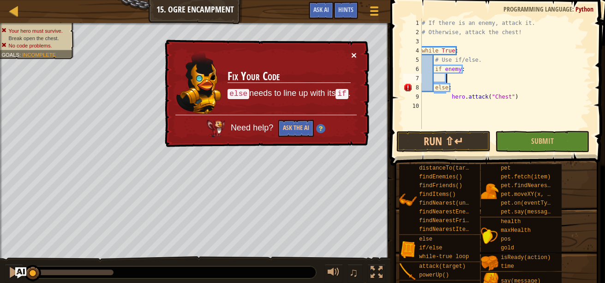
click at [353, 54] on button "×" at bounding box center [354, 55] width 6 height 10
click at [356, 55] on button "×" at bounding box center [354, 55] width 6 height 10
click at [352, 55] on button "×" at bounding box center [354, 55] width 6 height 10
drag, startPoint x: 369, startPoint y: 55, endPoint x: 363, endPoint y: 54, distance: 6.1
click at [363, 54] on div "× Fix Your Code else needs to line up with its if . Need help? Ask the AI" at bounding box center [266, 93] width 207 height 109
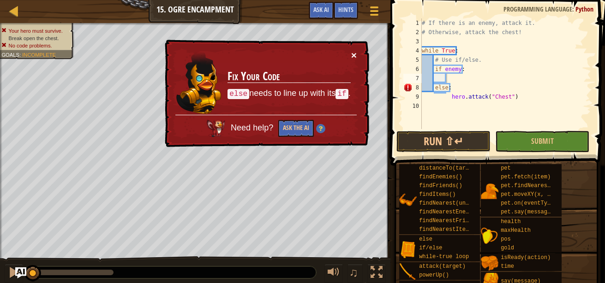
click at [351, 51] on button "×" at bounding box center [354, 56] width 6 height 10
click at [351, 54] on button "×" at bounding box center [354, 56] width 6 height 10
click at [449, 96] on div "# If there is an enemy, attack it. # Otherwise, attack the chest! while True : …" at bounding box center [505, 82] width 171 height 129
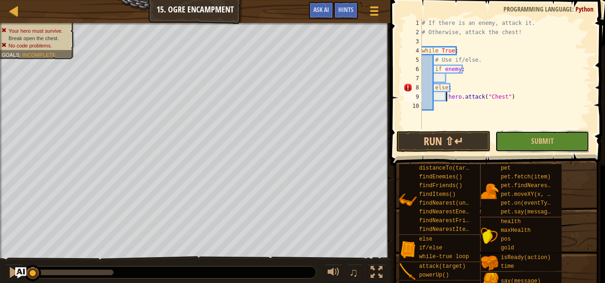
click at [526, 144] on button "Submit" at bounding box center [542, 141] width 94 height 21
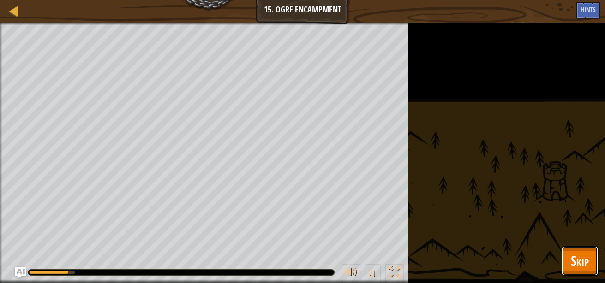
click at [580, 274] on button "Skip" at bounding box center [579, 261] width 36 height 30
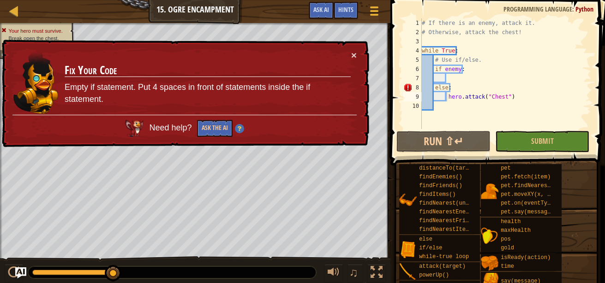
click at [454, 89] on div "# If there is an enemy, attack it. # Otherwise, attack the chest! while True : …" at bounding box center [505, 82] width 171 height 129
click at [429, 86] on div "# If there is an enemy, attack it. # Otherwise, attack the chest! while True : …" at bounding box center [505, 82] width 171 height 129
click at [433, 86] on div "# If there is an enemy, attack it. # Otherwise, attack the chest! while True : …" at bounding box center [505, 82] width 171 height 129
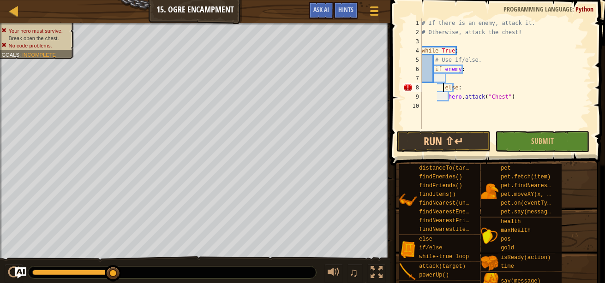
type textarea "else:"
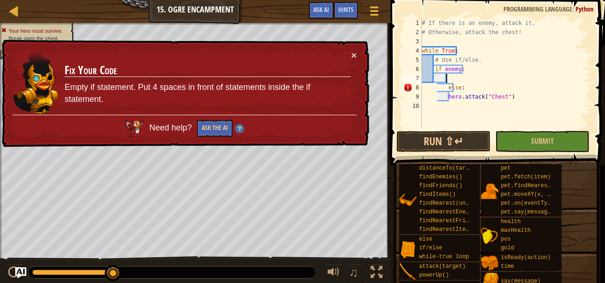
click at [447, 77] on div "# If there is an enemy, attack it. # Otherwise, attack the chest! while True : …" at bounding box center [505, 82] width 171 height 129
click at [434, 89] on div "# If there is an enemy, attack it. # Otherwise, attack the chest! while True : …" at bounding box center [505, 82] width 171 height 129
type textarea "else:"
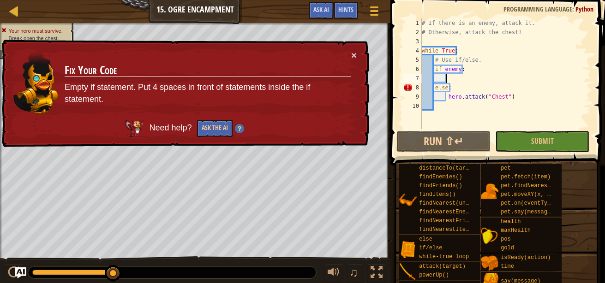
click at [450, 81] on div "# If there is an enemy, attack it. # Otherwise, attack the chest! while True : …" at bounding box center [505, 82] width 171 height 129
click at [452, 90] on div "# If there is an enemy, attack it. # Otherwise, attack the chest! while True : …" at bounding box center [505, 82] width 171 height 129
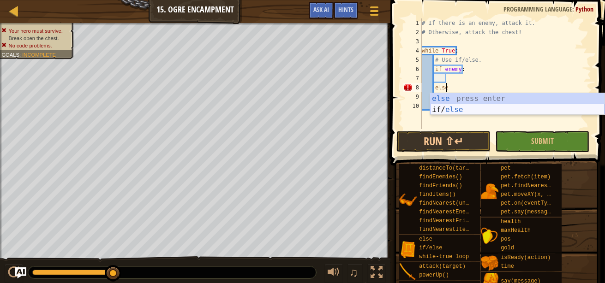
click at [446, 110] on div "else press enter if/ else press enter" at bounding box center [517, 115] width 174 height 44
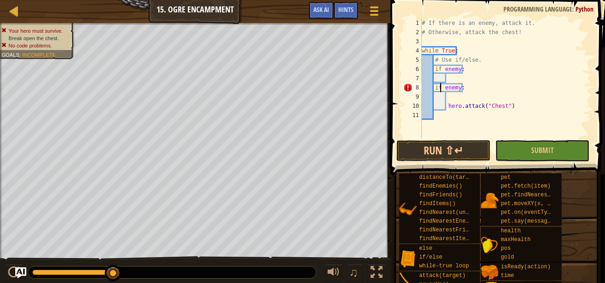
click at [440, 87] on div "# If there is an enemy, attack it. # Otherwise, attack the chest! while True : …" at bounding box center [505, 87] width 171 height 138
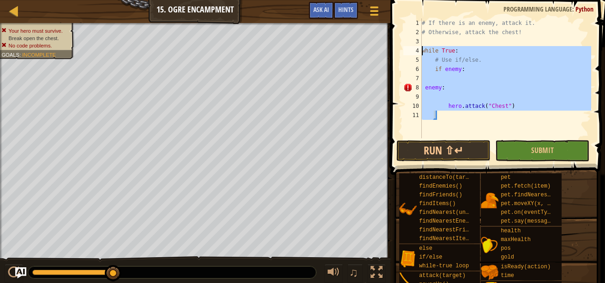
drag, startPoint x: 533, startPoint y: 117, endPoint x: 399, endPoint y: 50, distance: 149.4
click at [399, 50] on div "enemy: 1 2 3 4 5 6 7 8 9 10 11 # If there is an enemy, attack it. # Otherwise, …" at bounding box center [495, 106] width 217 height 202
type textarea "while True: # Use if/else."
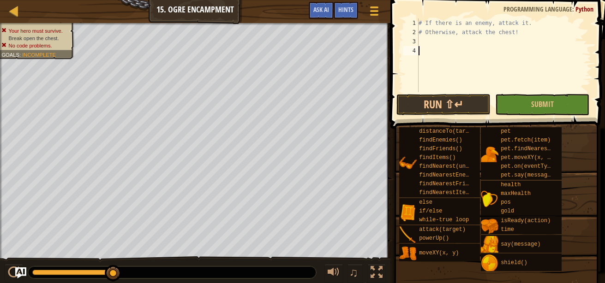
type textarea "wh"
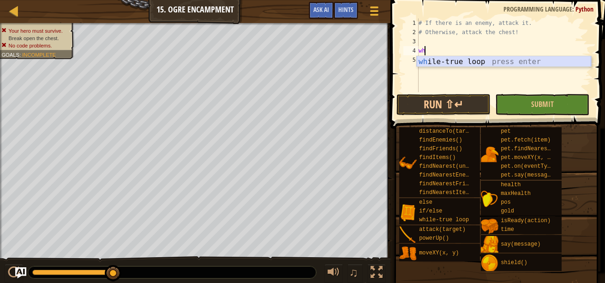
click at [451, 62] on div "wh ile-true loop press enter" at bounding box center [504, 72] width 174 height 33
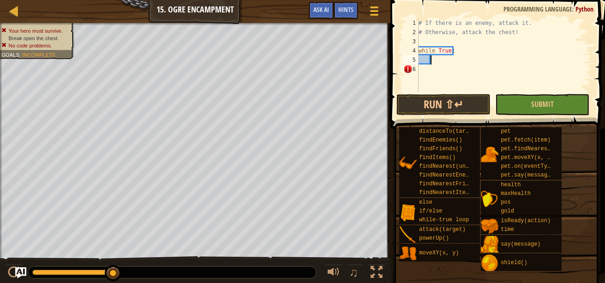
click at [455, 51] on div "# If there is an enemy, attack it. # Otherwise, attack the chest! while True :" at bounding box center [504, 64] width 174 height 92
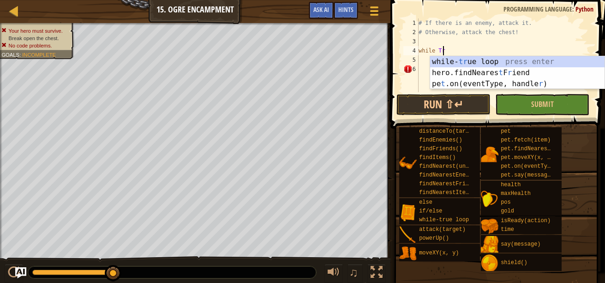
type textarea "w"
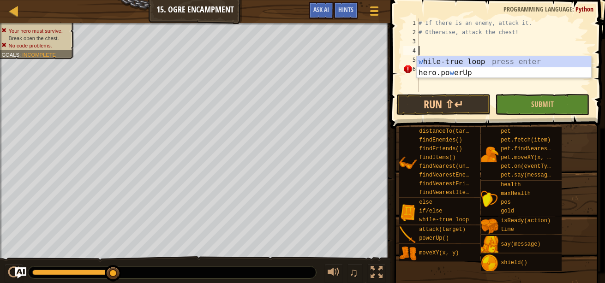
type textarea "# Otherwise, attack the chest!"
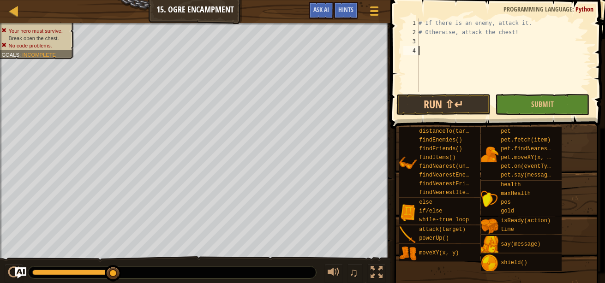
click at [453, 49] on div "# If there is an enemy, attack it. # Otherwise, attack the chest!" at bounding box center [504, 64] width 174 height 92
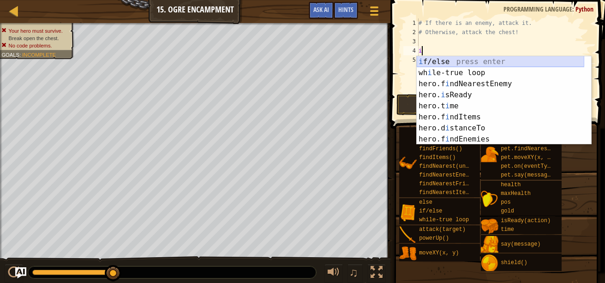
click at [459, 66] on div "i f/else press enter wh i le-true loop press enter hero.f i ndNearestEnemy pres…" at bounding box center [500, 111] width 167 height 111
type textarea "if enemy:"
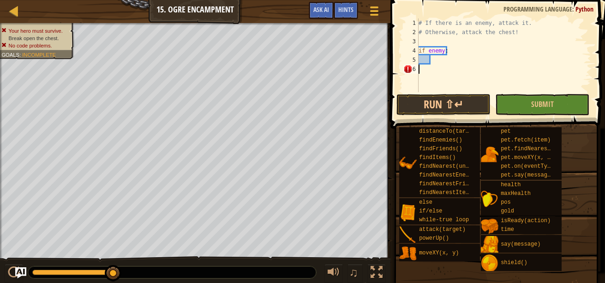
click at [451, 68] on div "# If there is an enemy, attack it. # Otherwise, attack the chest! if enemy :" at bounding box center [504, 64] width 174 height 92
click at [449, 65] on div "# If there is an enemy, attack it. # Otherwise, attack the chest! if enemy :" at bounding box center [504, 64] width 174 height 92
click at [448, 61] on div "# If there is an enemy, attack it. # Otherwise, attack the chest! if enemy :" at bounding box center [504, 64] width 174 height 92
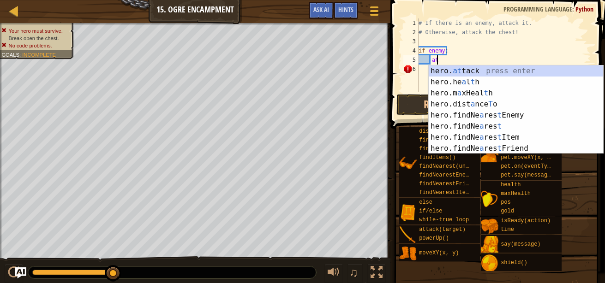
scroll to position [4, 1]
click at [460, 71] on div "hero. at tack press enter hero.he a l t h press enter hero.m a xHeal t h press …" at bounding box center [516, 121] width 174 height 111
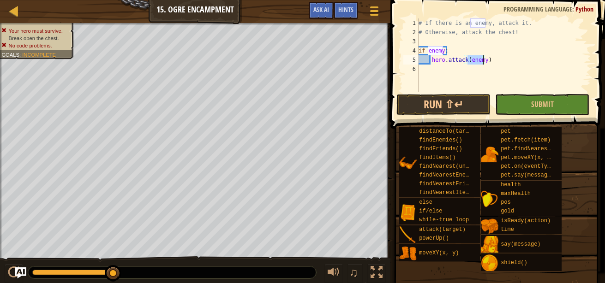
click at [479, 31] on div "# If there is an enemy, attack it. # Otherwise, attack the chest! if enemy : he…" at bounding box center [504, 64] width 174 height 92
type textarea "# Otherwise, attack the chest!"
click at [474, 37] on div "# If there is an enemy, attack it. # Otherwise, attack the chest! if enemy : he…" at bounding box center [504, 64] width 174 height 92
type textarea "e"
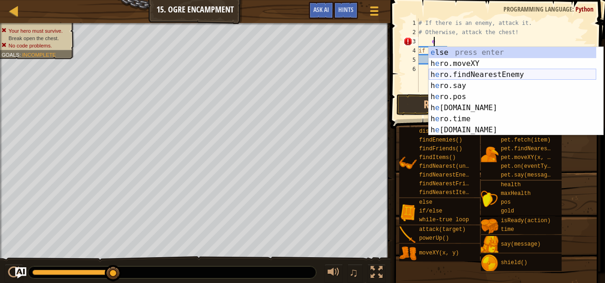
click at [472, 76] on div "e lse press enter h e ro.moveXY press enter h e ro.findNearestEnemy press enter…" at bounding box center [512, 102] width 167 height 111
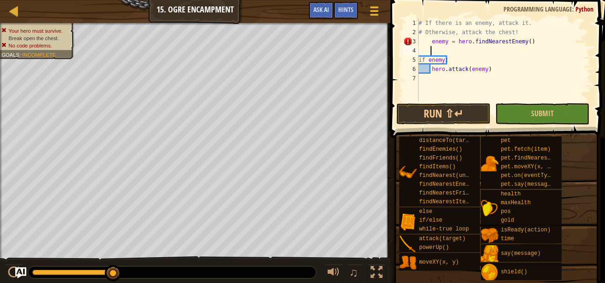
click at [479, 77] on div "# If there is an enemy, attack it. # Otherwise, attack the chest! enemy = hero …" at bounding box center [504, 68] width 174 height 101
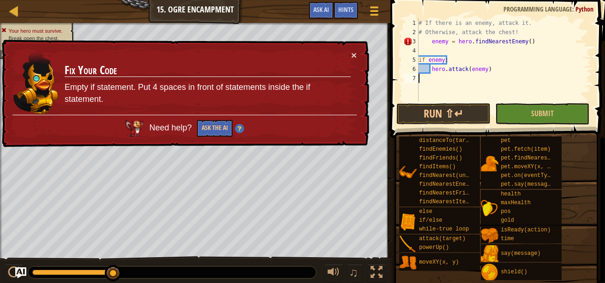
click at [430, 41] on div "# If there is an enemy, attack it. # Otherwise, attack the chest! enemy = hero …" at bounding box center [504, 68] width 174 height 101
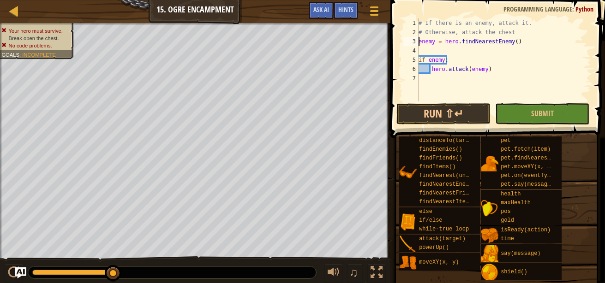
click at [431, 68] on div "# If there is an enemy, attack it. # Otherwise, attack the chest enemy = hero .…" at bounding box center [504, 68] width 174 height 101
type textarea "hero.attack(enemy)"
click at [448, 78] on div "# If there is an enemy, attack it. # Otherwise, attack the chest enemy = hero .…" at bounding box center [504, 68] width 174 height 101
click at [483, 81] on div "# If there is an enemy, attack it. # Otherwise, attack the chest enemy = hero .…" at bounding box center [504, 68] width 174 height 101
type textarea "e"
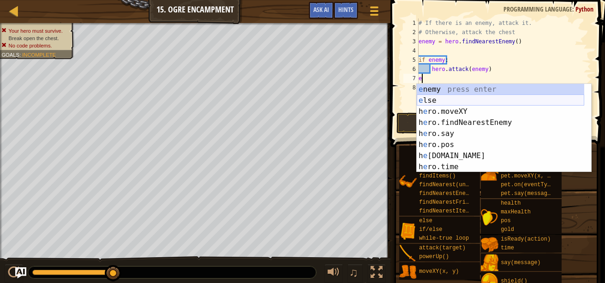
click at [453, 99] on div "e nemy press enter e lse press enter h e ro.moveXY press enter h e ro.findNeare…" at bounding box center [500, 139] width 167 height 111
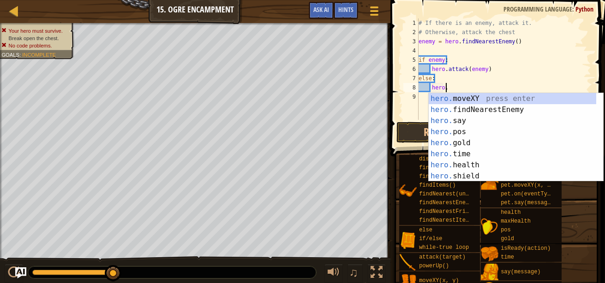
scroll to position [4, 2]
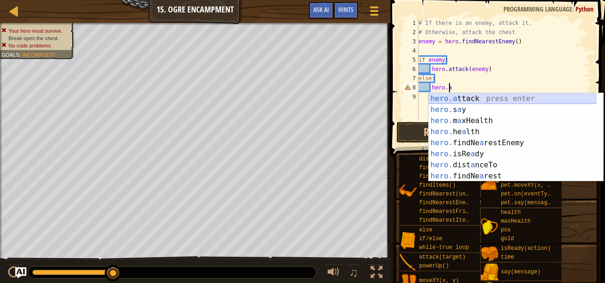
click at [482, 101] on div "hero.a ttack press enter hero. s a y press enter hero. m a xHealth press enter …" at bounding box center [512, 148] width 167 height 111
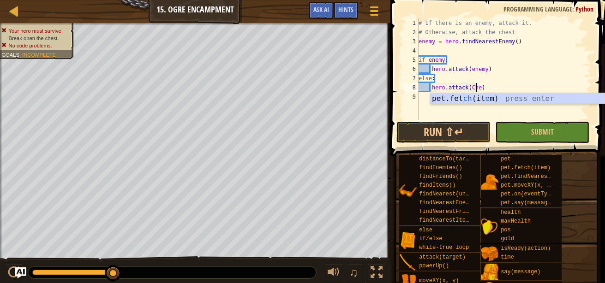
scroll to position [4, 5]
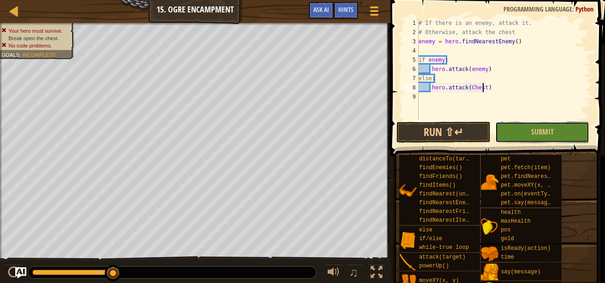
click at [548, 135] on span "Submit" at bounding box center [542, 132] width 23 height 10
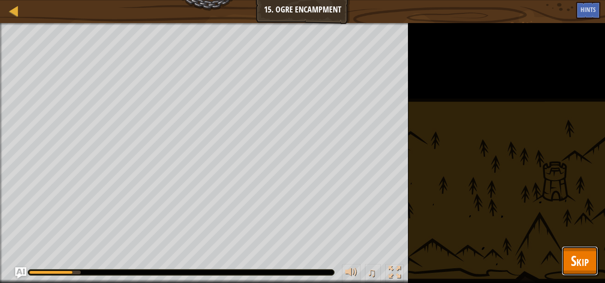
click at [577, 250] on button "Skip" at bounding box center [579, 261] width 36 height 30
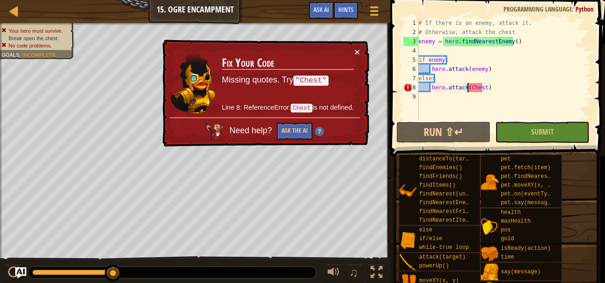
click at [466, 88] on div "# If there is an enemy, attack it. # Otherwise, attack the chest enemy = hero .…" at bounding box center [504, 78] width 174 height 120
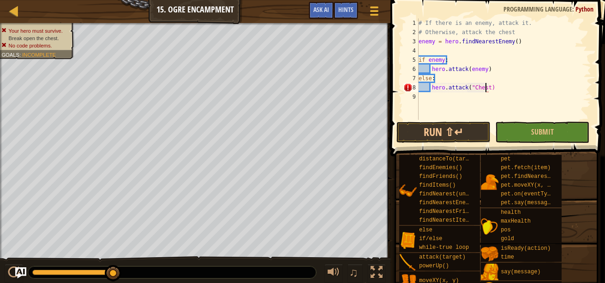
click at [485, 88] on div "# If there is an enemy, attack it. # Otherwise, attack the chest enemy = hero .…" at bounding box center [504, 78] width 174 height 120
click at [530, 143] on button "Submit" at bounding box center [542, 132] width 94 height 21
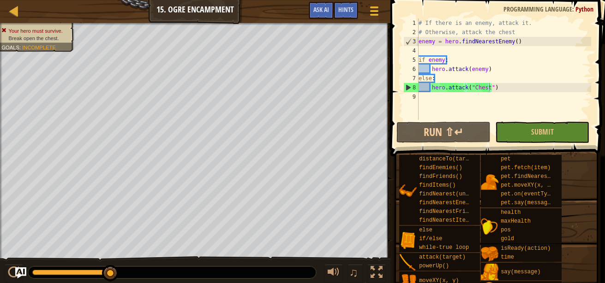
scroll to position [4, 5]
click at [465, 68] on div "# If there is an enemy, attack it. # Otherwise, attack the chest enemy = hero .…" at bounding box center [504, 78] width 174 height 120
click at [477, 90] on div "# If there is an enemy, attack it. # Otherwise, attack the chest enemy = hero .…" at bounding box center [504, 78] width 174 height 120
click at [488, 71] on div "# If there is an enemy, attack it. # Otherwise, attack the chest enemy = hero .…" at bounding box center [504, 78] width 174 height 120
click at [491, 85] on div "# If there is an enemy, attack it. # Otherwise, attack the chest enemy = hero .…" at bounding box center [504, 78] width 174 height 120
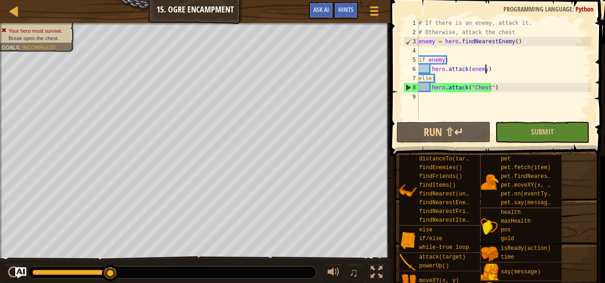
type textarea "hero.attack("Chest")"
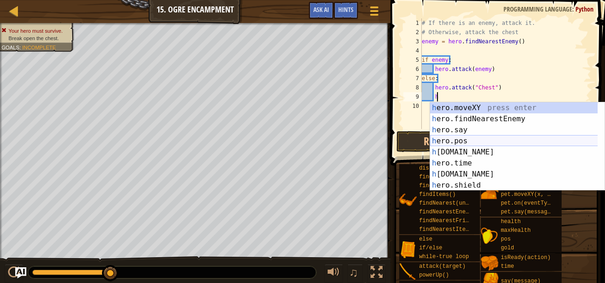
scroll to position [4, 1]
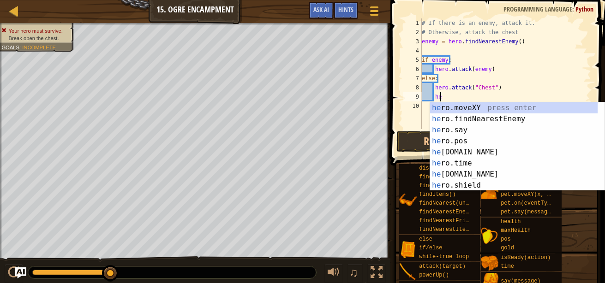
type textarea "h"
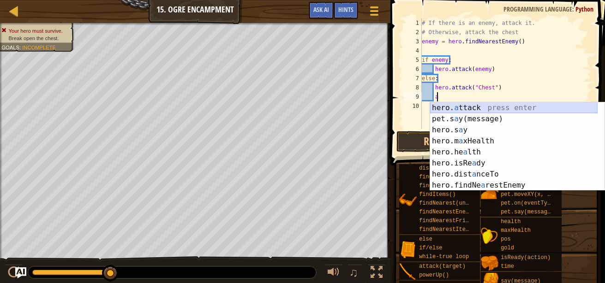
click at [489, 107] on div "hero. a ttack press enter pet.s a y(message) press enter hero.s a y press enter…" at bounding box center [513, 157] width 167 height 111
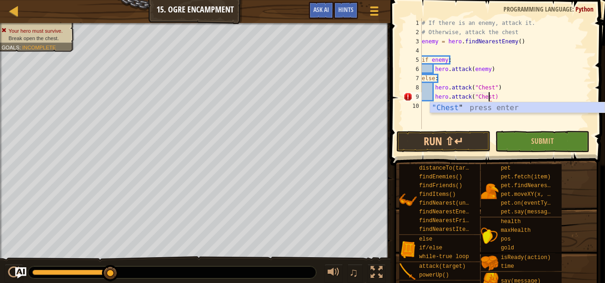
scroll to position [4, 6]
type textarea "hero.attack("Chest")"
click at [521, 134] on button "Submit" at bounding box center [542, 141] width 94 height 21
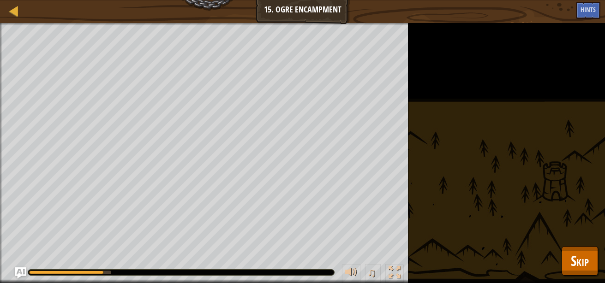
click at [598, 261] on div "Your hero must survive. Break open the chest. Goals : Running... ♫ Hattori 154 …" at bounding box center [302, 153] width 605 height 260
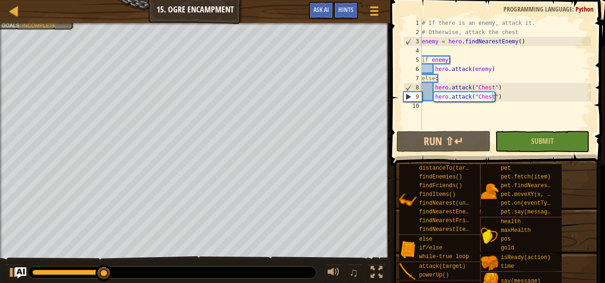
click at [590, 258] on div "distanceTo(target) findEnemies() findFriends() findItems() findNearest(units) f…" at bounding box center [499, 236] width 200 height 145
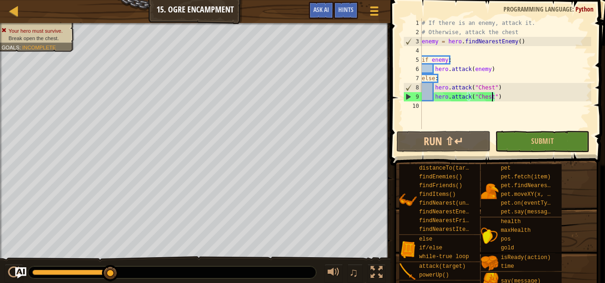
click at [506, 95] on div "# If there is an enemy, attack it. # Otherwise, attack the chest enemy = hero .…" at bounding box center [505, 82] width 171 height 129
drag, startPoint x: 503, startPoint y: 92, endPoint x: 439, endPoint y: 87, distance: 64.7
click at [439, 87] on div "# If there is an enemy, attack it. # Otherwise, attack the chest enemy = hero .…" at bounding box center [505, 82] width 171 height 129
click at [453, 115] on div "# If there is an enemy, attack it. # Otherwise, attack the chest enemy = hero .…" at bounding box center [505, 82] width 171 height 129
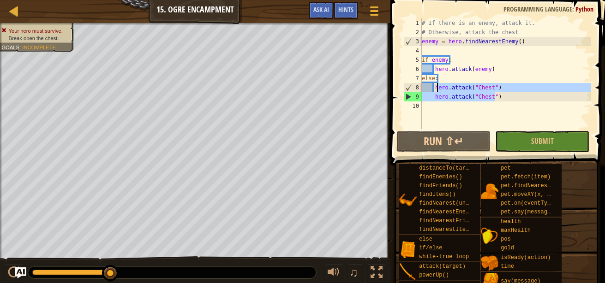
drag, startPoint x: 518, startPoint y: 98, endPoint x: 436, endPoint y: 90, distance: 82.0
click at [436, 90] on div "# If there is an enemy, attack it. # Otherwise, attack the chest enemy = hero .…" at bounding box center [505, 82] width 171 height 129
click at [434, 88] on div "# If there is an enemy, attack it. # Otherwise, attack the chest enemy = hero .…" at bounding box center [505, 82] width 171 height 129
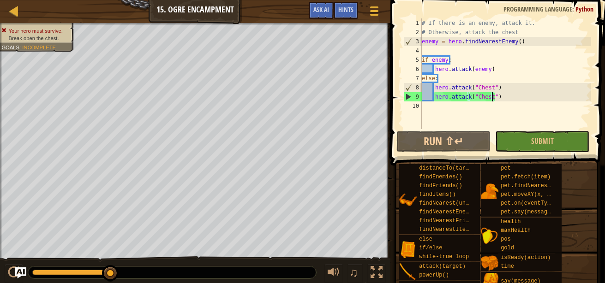
click at [491, 101] on div "# If there is an enemy, attack it. # Otherwise, attack the chest enemy = hero .…" at bounding box center [505, 82] width 171 height 129
click at [489, 97] on div "# If there is an enemy, attack it. # Otherwise, attack the chest enemy = hero .…" at bounding box center [505, 82] width 171 height 129
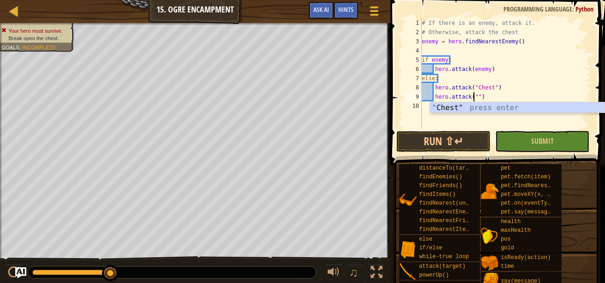
click at [489, 97] on div "# If there is an enemy, attack it. # Otherwise, attack the chest enemy = hero .…" at bounding box center [505, 82] width 171 height 129
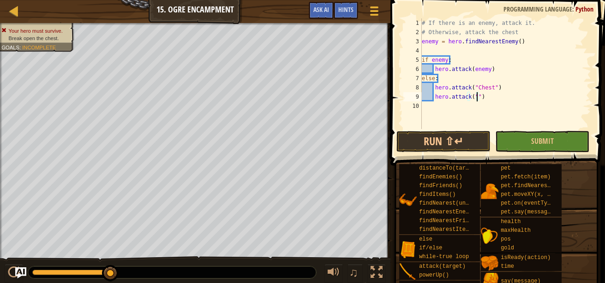
click at [477, 96] on div "# If there is an enemy, attack it. # Otherwise, attack the chest enemy = hero .…" at bounding box center [505, 82] width 171 height 129
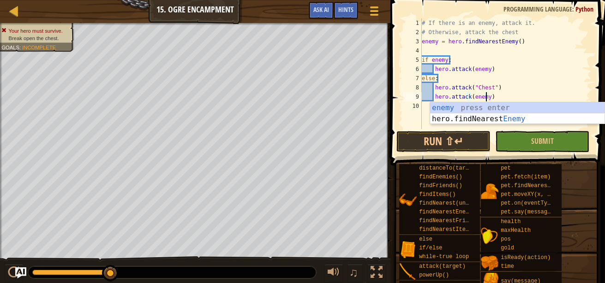
scroll to position [4, 5]
click at [523, 135] on button "Submit" at bounding box center [542, 141] width 94 height 21
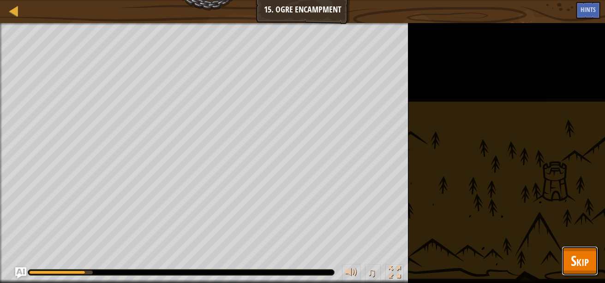
click at [590, 260] on button "Skip" at bounding box center [579, 261] width 36 height 30
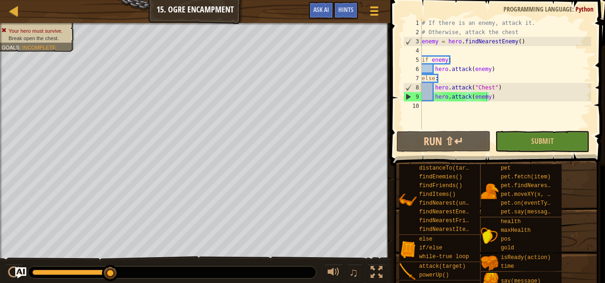
click at [494, 95] on div "# If there is an enemy, attack it. # Otherwise, attack the chest enemy = hero .…" at bounding box center [505, 82] width 171 height 129
click at [471, 137] on button "Run ⇧↵" at bounding box center [443, 141] width 94 height 21
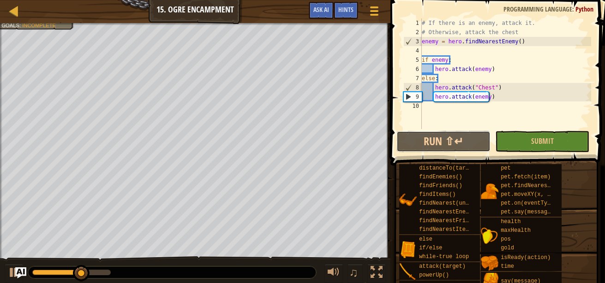
click at [473, 142] on button "Run ⇧↵" at bounding box center [443, 141] width 94 height 21
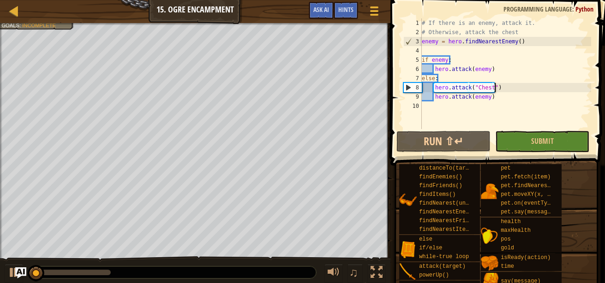
click at [496, 90] on div "# If there is an enemy, attack it. # Otherwise, attack the chest enemy = hero .…" at bounding box center [505, 82] width 171 height 129
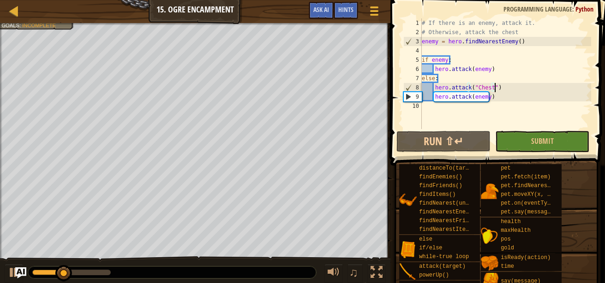
click at [496, 87] on div "# If there is an enemy, attack it. # Otherwise, attack the chest enemy = hero .…" at bounding box center [505, 82] width 171 height 129
drag, startPoint x: 491, startPoint y: 99, endPoint x: 434, endPoint y: 97, distance: 57.2
click at [434, 97] on div "# If there is an enemy, attack it. # Otherwise, attack the chest enemy = hero .…" at bounding box center [505, 82] width 171 height 129
type textarea "hero.attack(enemy)"
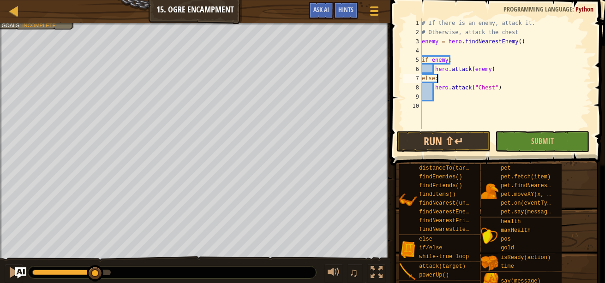
click at [471, 82] on div "# If there is an enemy, attack it. # Otherwise, attack the chest enemy = hero .…" at bounding box center [505, 82] width 171 height 129
click at [467, 82] on div "# If there is an enemy, attack it. # Otherwise, attack the chest enemy = hero .…" at bounding box center [505, 82] width 171 height 129
type textarea "else:\"
type textarea "else:"
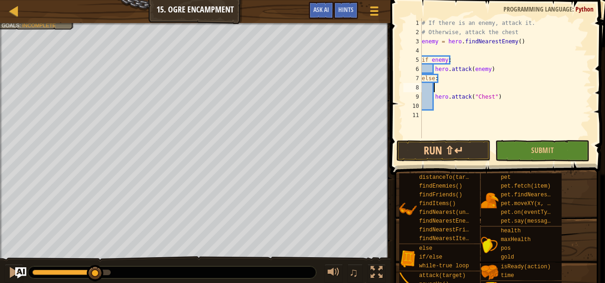
type textarea "h"
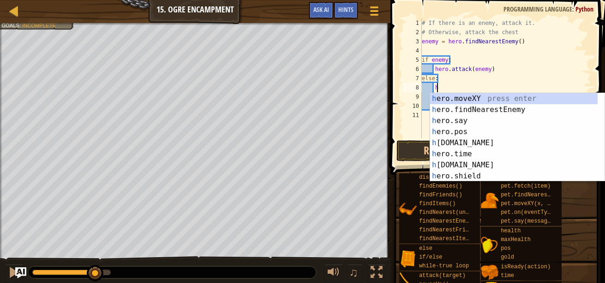
scroll to position [4, 0]
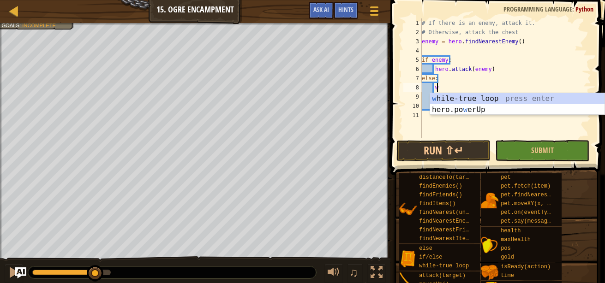
type textarea "w"
click at [489, 97] on div "w [PERSON_NAME]-true loop press enter hero.po w erUp press enter" at bounding box center [517, 115] width 174 height 44
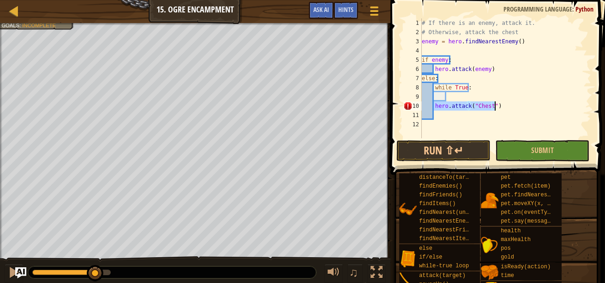
drag, startPoint x: 434, startPoint y: 105, endPoint x: 503, endPoint y: 101, distance: 69.8
click at [503, 101] on div "# If there is an enemy, attack it. # Otherwise, attack the chest enemy = hero .…" at bounding box center [505, 87] width 171 height 138
drag, startPoint x: 477, startPoint y: 108, endPoint x: 441, endPoint y: 109, distance: 36.9
click at [441, 109] on div "# If there is an enemy, attack it. # Otherwise, attack the chest enemy = hero .…" at bounding box center [505, 87] width 171 height 138
click at [434, 106] on div "# If there is an enemy, attack it. # Otherwise, attack the chest enemy = hero .…" at bounding box center [505, 87] width 171 height 138
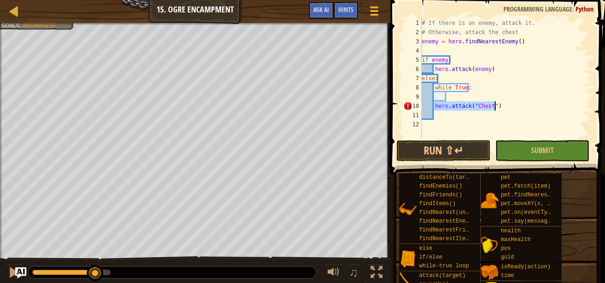
drag, startPoint x: 434, startPoint y: 106, endPoint x: 494, endPoint y: 103, distance: 59.6
click at [494, 103] on div "# If there is an enemy, attack it. # Otherwise, attack the chest enemy = hero .…" at bounding box center [505, 87] width 171 height 138
type textarea "hero.attack("Chest")"
click at [505, 123] on div "# If there is an enemy, attack it. # Otherwise, attack the chest enemy = hero .…" at bounding box center [505, 87] width 171 height 138
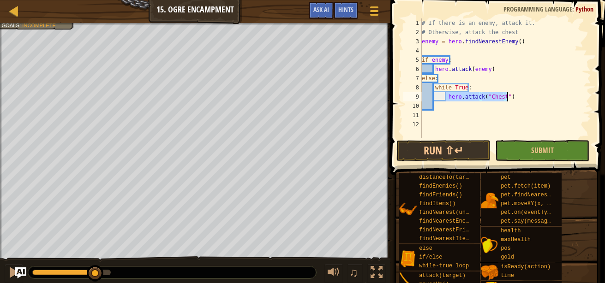
scroll to position [4, 0]
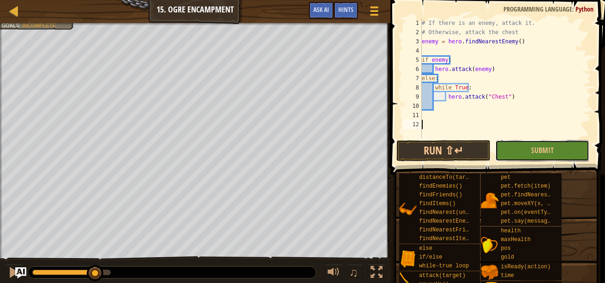
click at [529, 159] on button "Submit" at bounding box center [542, 150] width 94 height 21
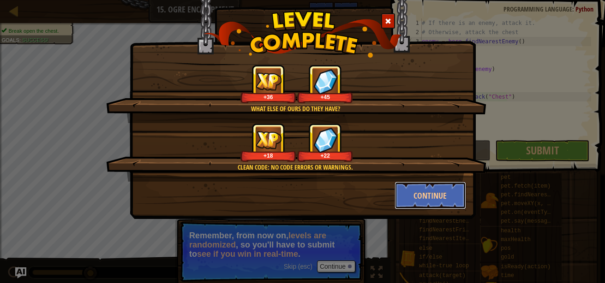
click at [424, 191] on button "Continue" at bounding box center [429, 196] width 71 height 28
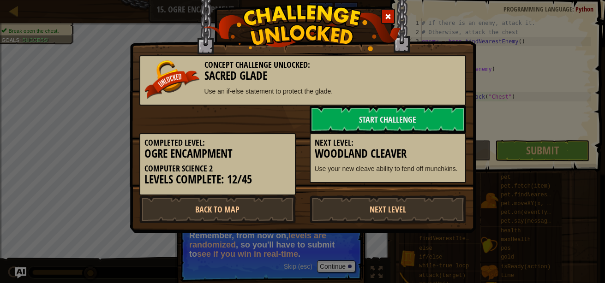
click at [423, 197] on link "Next Level" at bounding box center [388, 210] width 156 height 28
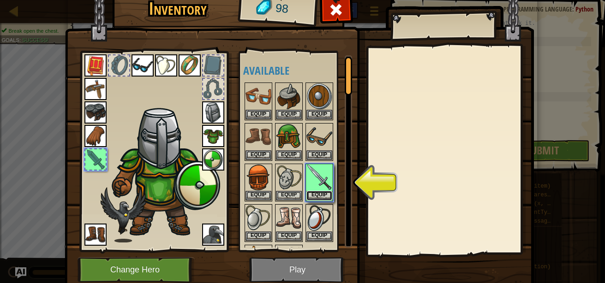
click at [319, 194] on button "Equip" at bounding box center [319, 196] width 26 height 10
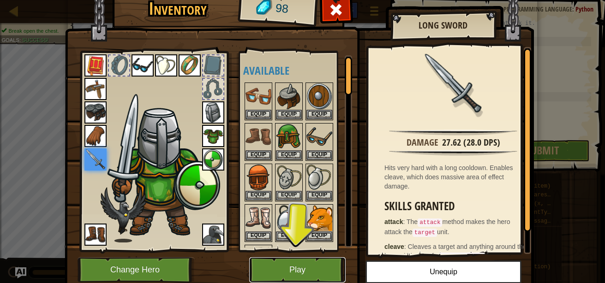
click at [304, 266] on button "Play" at bounding box center [297, 269] width 96 height 25
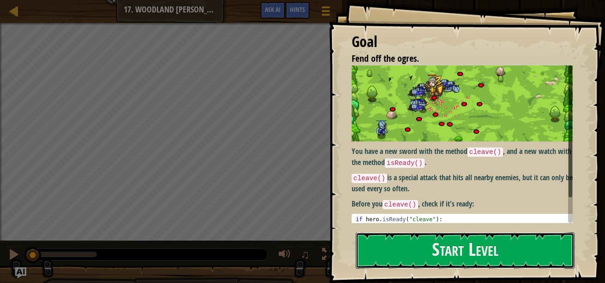
click at [415, 254] on button "Start Level" at bounding box center [465, 250] width 219 height 36
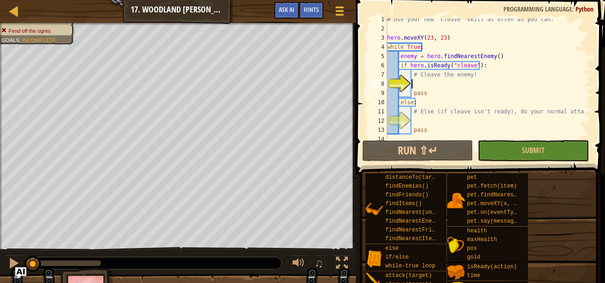
scroll to position [5, 0]
type textarea "j"
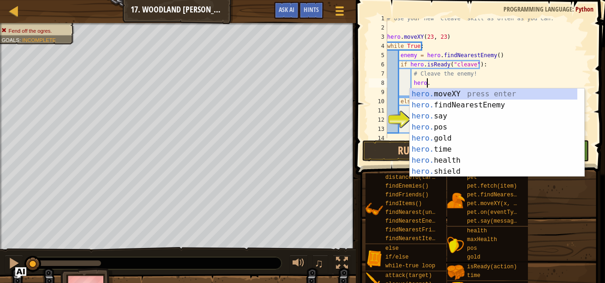
scroll to position [4, 3]
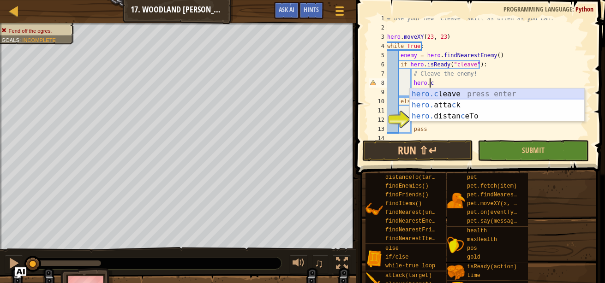
click at [474, 93] on div "hero.c leave press enter hero. [PERSON_NAME] press enter hero. distan c eTo pre…" at bounding box center [497, 116] width 174 height 55
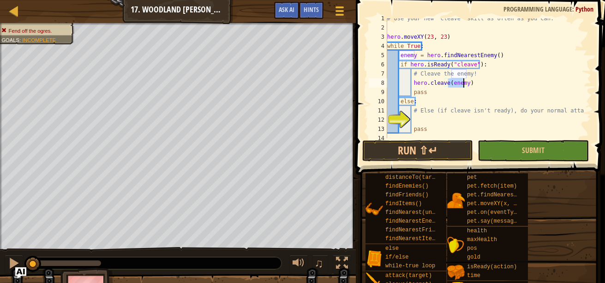
click at [467, 93] on div "# Use your new "cleave" skill as often as you can. hero . moveXY ( 23 , 23 ) wh…" at bounding box center [484, 83] width 199 height 138
click at [446, 101] on div "# Use your new "cleave" skill as often as you can. hero . moveXY ( 23 , 23 ) wh…" at bounding box center [484, 83] width 199 height 138
type textarea "else:"
click at [428, 118] on div "# Use your new "cleave" skill as often as you can. hero . moveXY ( 23 , 23 ) wh…" at bounding box center [484, 83] width 199 height 138
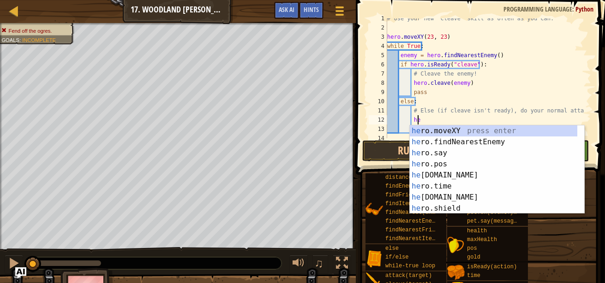
scroll to position [4, 2]
type textarea "h"
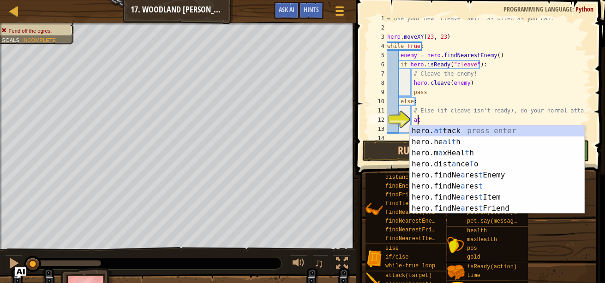
scroll to position [4, 2]
click at [481, 131] on div "hero. at tack press enter hero.he a l t h press enter hero.m a xHeal t h press …" at bounding box center [497, 180] width 174 height 111
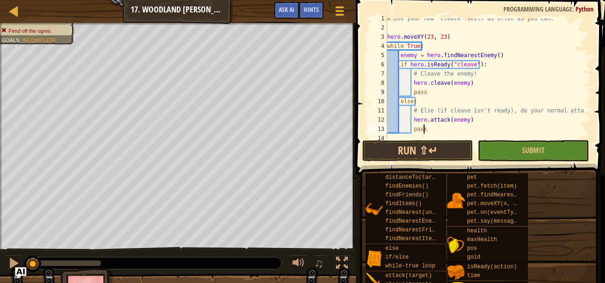
click at [479, 129] on div "# Use your new "cleave" skill as often as you can. hero . moveXY ( 23 , 23 ) wh…" at bounding box center [484, 83] width 199 height 138
type textarea "pass"
click at [497, 145] on button "Submit" at bounding box center [532, 150] width 111 height 21
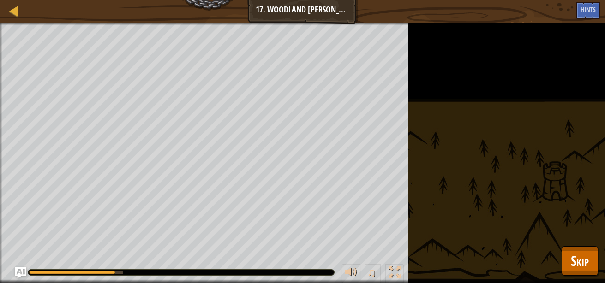
click at [510, 176] on div "Fend off the ogres. Goals : Running... ♫ Hattori 154 x: 28 y: 17 x: 23 y: 23 ac…" at bounding box center [302, 153] width 605 height 260
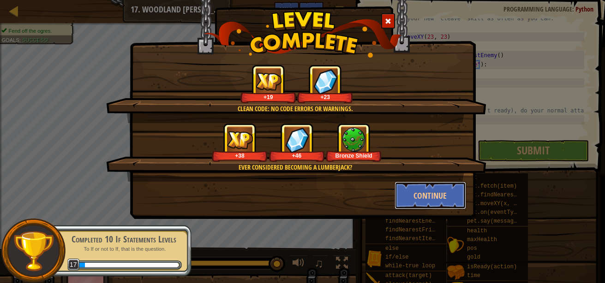
click at [422, 194] on button "Continue" at bounding box center [429, 196] width 71 height 28
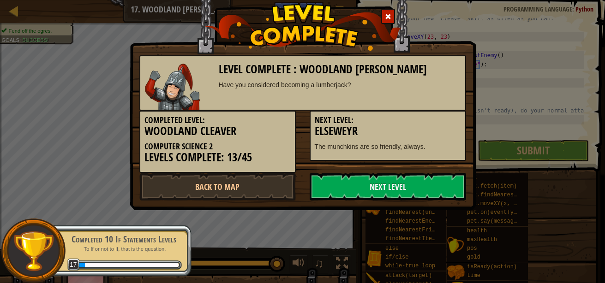
click at [384, 188] on link "Next Level" at bounding box center [388, 187] width 156 height 28
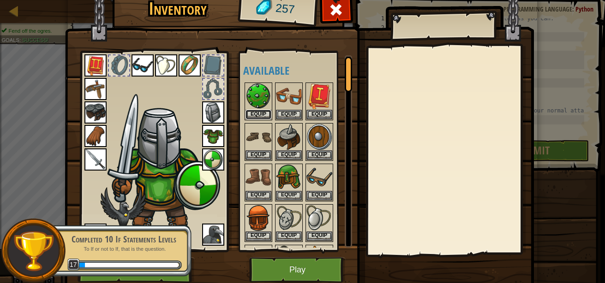
click at [257, 113] on button "Equip" at bounding box center [258, 115] width 26 height 10
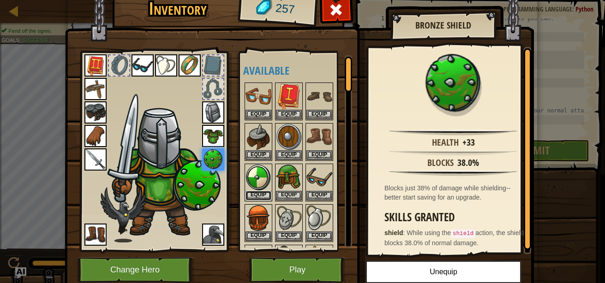
click at [259, 192] on button "Equip" at bounding box center [258, 196] width 26 height 10
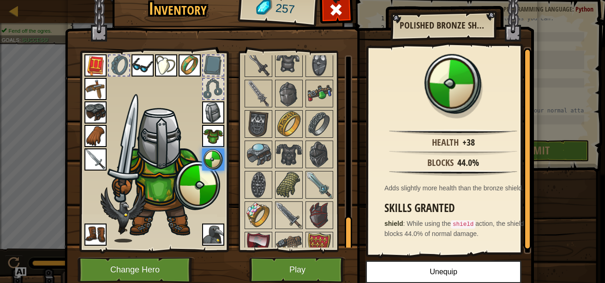
scroll to position [934, 0]
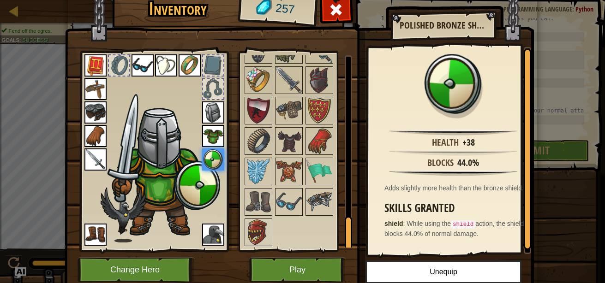
drag, startPoint x: 343, startPoint y: 70, endPoint x: 321, endPoint y: 254, distance: 185.9
click at [321, 254] on div "Inventory 257 Available Equip Equip Equip Equip Equip Equip Equip Equip Equip E…" at bounding box center [302, 140] width 469 height 304
click at [262, 206] on img at bounding box center [258, 202] width 26 height 26
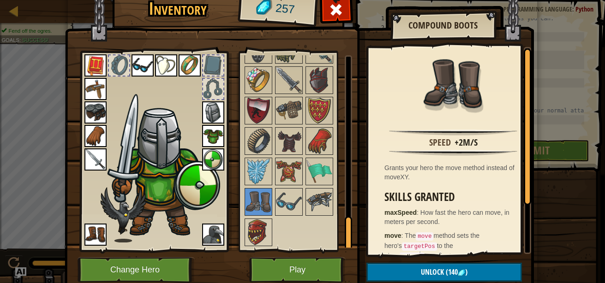
click at [289, 206] on img at bounding box center [289, 202] width 26 height 26
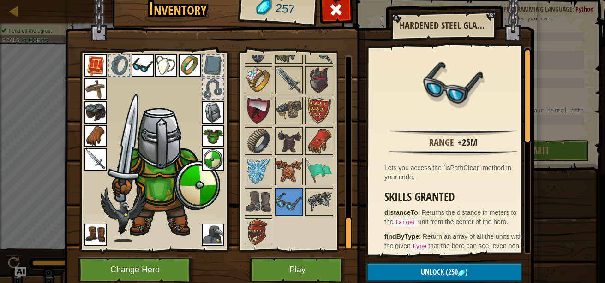
click at [329, 199] on div at bounding box center [319, 202] width 28 height 28
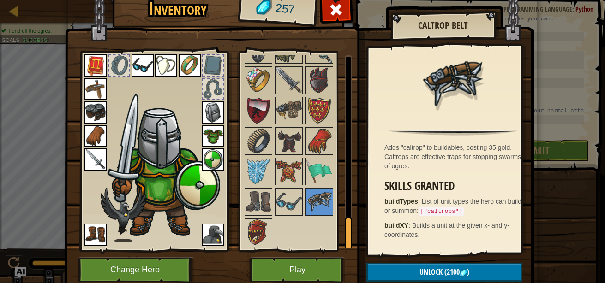
click at [284, 202] on img at bounding box center [289, 202] width 26 height 26
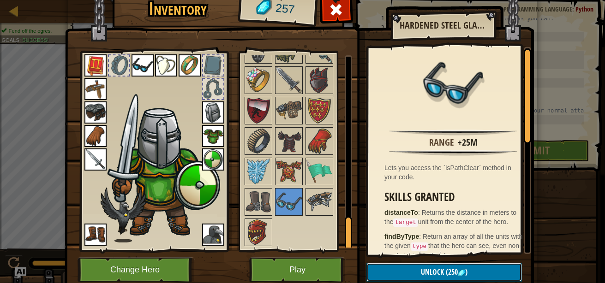
click at [400, 266] on button "Unlock (250 )" at bounding box center [443, 272] width 155 height 19
click at [394, 264] on button "Confirm" at bounding box center [443, 272] width 155 height 19
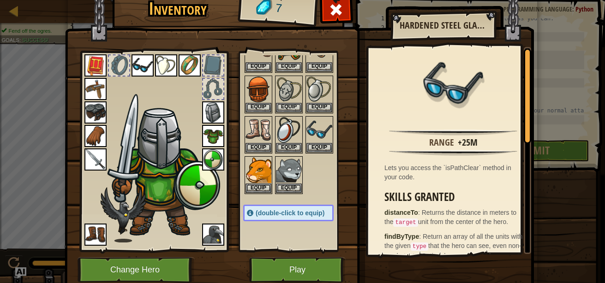
scroll to position [128, 0]
click at [325, 144] on button "Equip" at bounding box center [319, 149] width 26 height 10
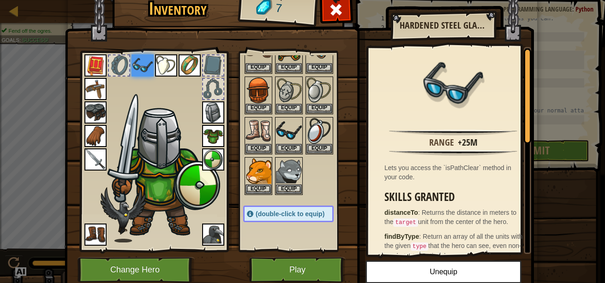
click at [185, 68] on img at bounding box center [190, 65] width 22 height 22
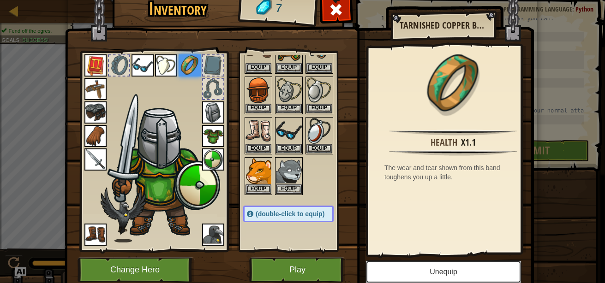
click at [387, 279] on button "Unequip" at bounding box center [443, 272] width 156 height 23
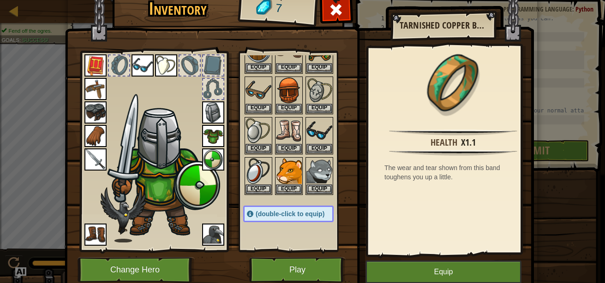
click at [167, 65] on img at bounding box center [166, 65] width 22 height 22
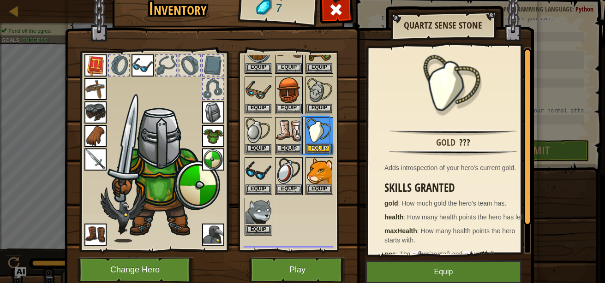
click at [126, 61] on div at bounding box center [119, 65] width 22 height 22
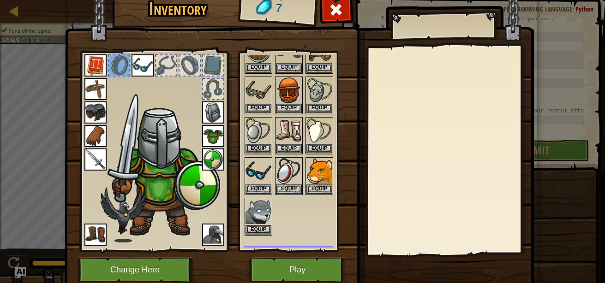
click at [126, 61] on div at bounding box center [119, 65] width 22 height 22
click at [143, 65] on img at bounding box center [142, 65] width 22 height 22
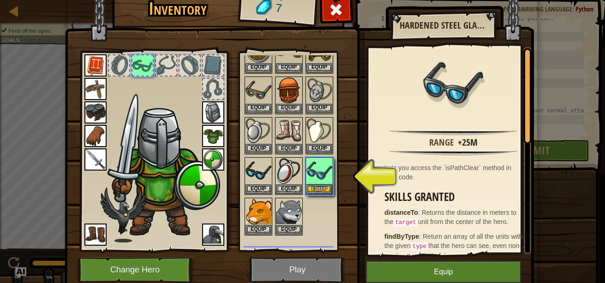
click at [95, 89] on img at bounding box center [95, 89] width 22 height 22
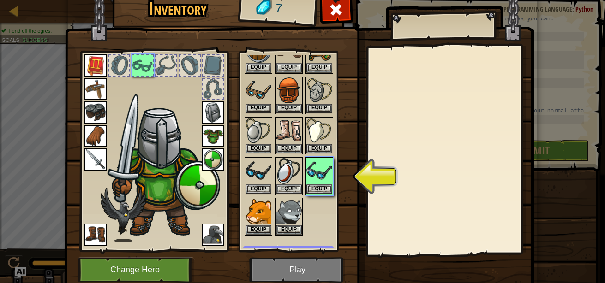
click at [92, 91] on img at bounding box center [95, 89] width 22 height 22
click at [90, 63] on img at bounding box center [95, 65] width 22 height 22
click at [122, 87] on div at bounding box center [153, 149] width 152 height 208
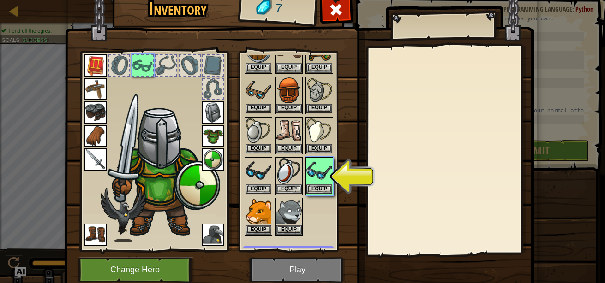
click at [95, 107] on img at bounding box center [95, 112] width 22 height 22
click at [97, 89] on img at bounding box center [95, 89] width 22 height 22
click at [314, 190] on button "Equip" at bounding box center [319, 190] width 26 height 10
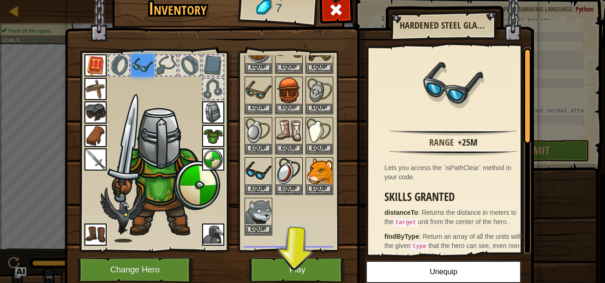
click at [93, 87] on img at bounding box center [95, 89] width 22 height 22
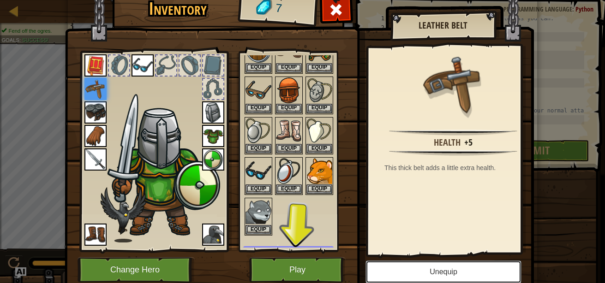
click at [379, 272] on button "Unequip" at bounding box center [443, 272] width 156 height 23
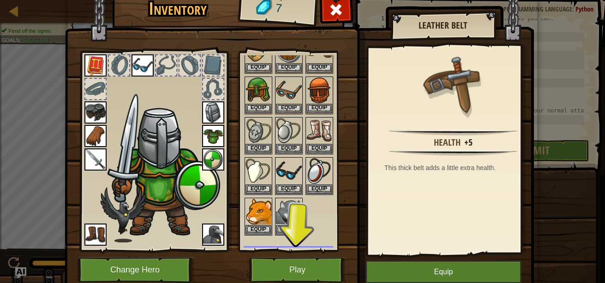
click at [96, 114] on img at bounding box center [95, 112] width 22 height 22
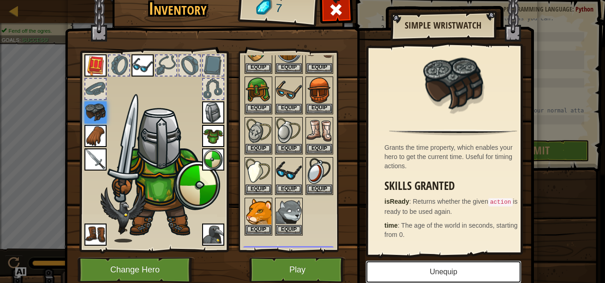
click at [398, 271] on button "Unequip" at bounding box center [443, 272] width 156 height 23
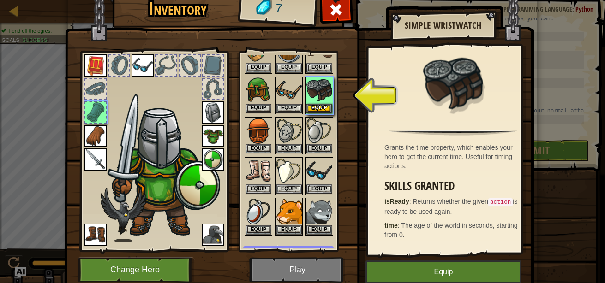
click at [92, 134] on img at bounding box center [95, 136] width 22 height 22
click at [320, 111] on button "Equip" at bounding box center [319, 109] width 26 height 10
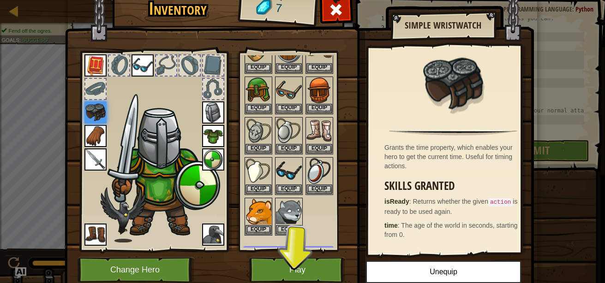
click at [91, 137] on img at bounding box center [95, 136] width 22 height 22
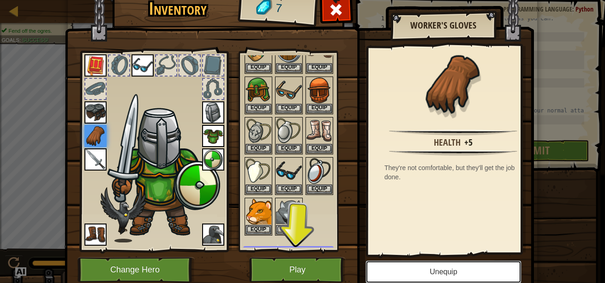
click at [408, 265] on button "Unequip" at bounding box center [443, 272] width 156 height 23
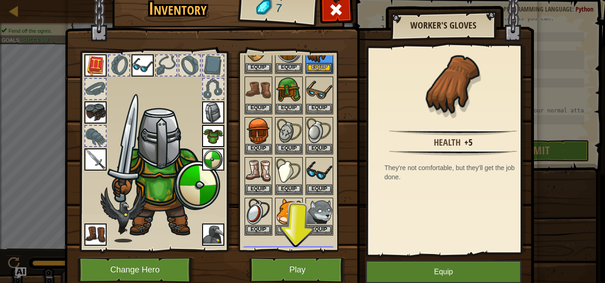
click at [107, 150] on img at bounding box center [163, 171] width 113 height 134
click at [214, 134] on img at bounding box center [213, 136] width 22 height 22
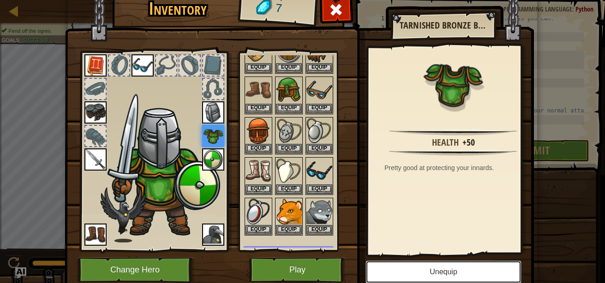
click at [398, 275] on button "Unequip" at bounding box center [443, 272] width 156 height 23
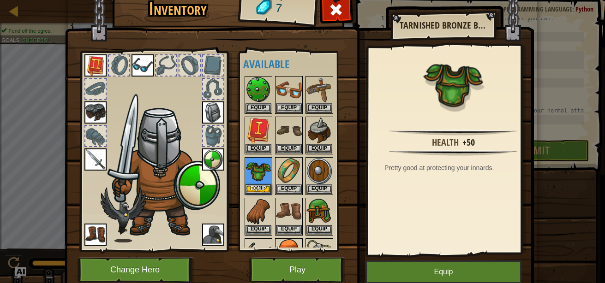
scroll to position [6, 0]
click at [312, 105] on button "Equip" at bounding box center [319, 108] width 26 height 10
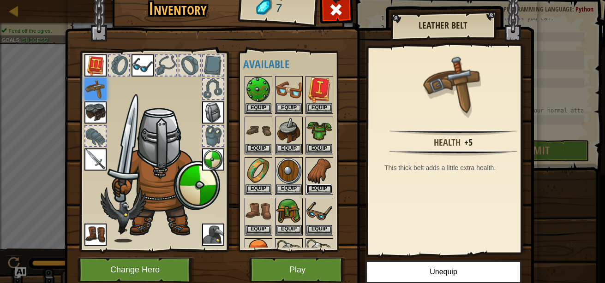
click at [320, 186] on button "Equip" at bounding box center [319, 190] width 26 height 10
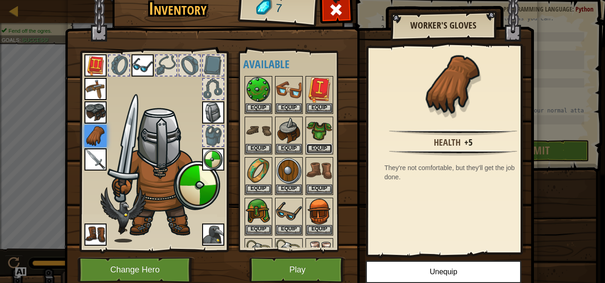
click at [318, 144] on button "Equip" at bounding box center [319, 149] width 26 height 10
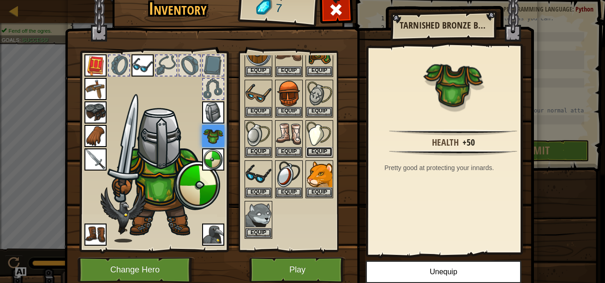
click at [317, 148] on button "Equip" at bounding box center [319, 152] width 26 height 10
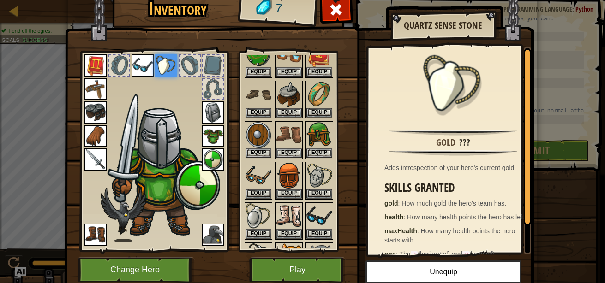
scroll to position [0, 0]
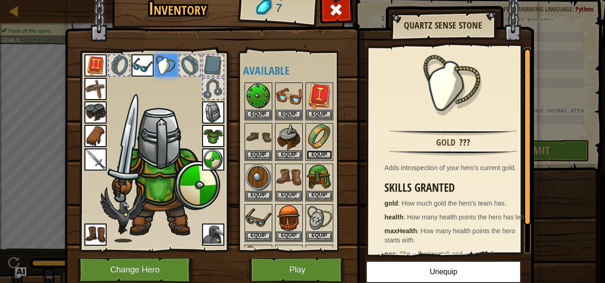
click at [309, 151] on button "Equip" at bounding box center [319, 155] width 26 height 10
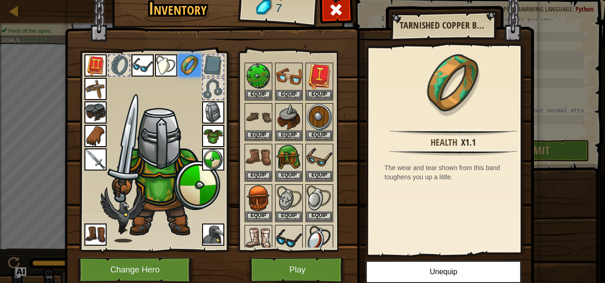
scroll to position [20, 0]
click at [262, 99] on button "Equip" at bounding box center [258, 94] width 26 height 10
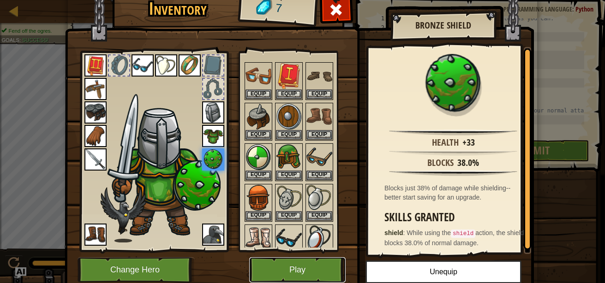
click at [279, 264] on button "Play" at bounding box center [297, 269] width 96 height 25
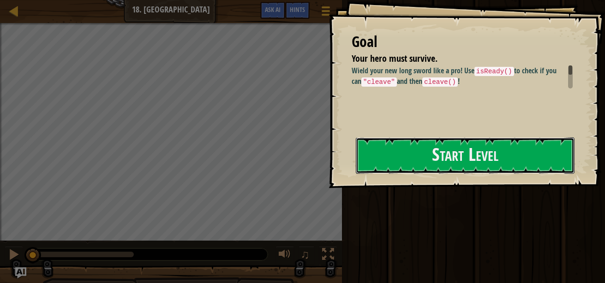
click at [425, 166] on button "Start Level" at bounding box center [465, 155] width 219 height 36
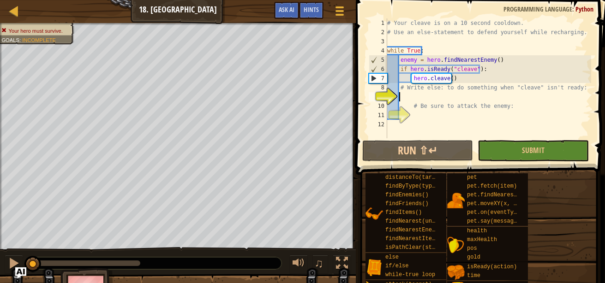
click at [514, 121] on div "# Your cleave is on a 10 second cooldown. # Use an else-statement to defend you…" at bounding box center [488, 87] width 206 height 138
paste textarea ">>> fib(1000"
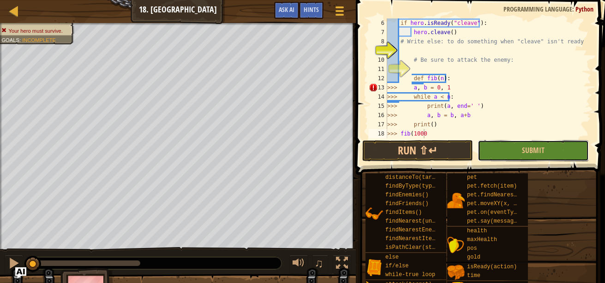
click at [558, 156] on button "Submit" at bounding box center [532, 150] width 111 height 21
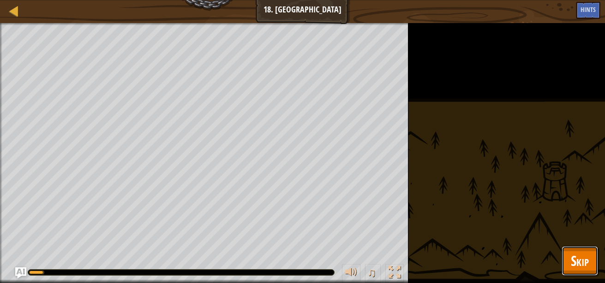
click at [571, 268] on span "Skip" at bounding box center [580, 260] width 18 height 19
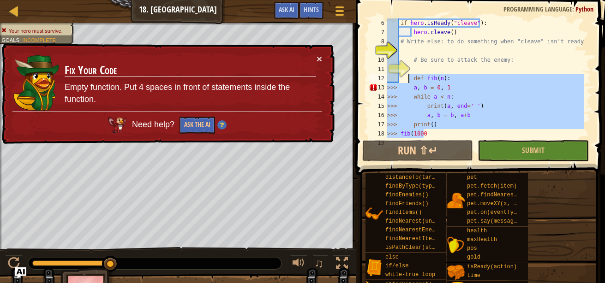
drag, startPoint x: 452, startPoint y: 134, endPoint x: 408, endPoint y: 79, distance: 70.3
click at [408, 79] on div "if hero . isReady ( "cleave" ) : hero . cleave ( ) # Write else: to do somethin…" at bounding box center [484, 87] width 199 height 138
type textarea "def fib(n): >>> a, b = 0, 1"
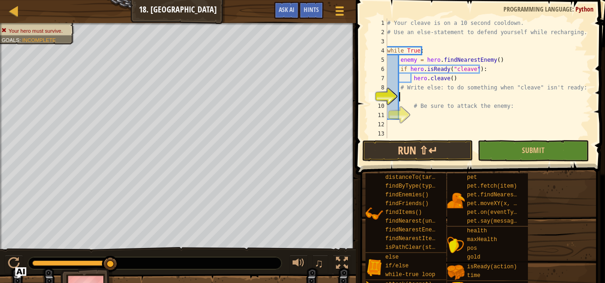
click at [452, 96] on div "# Your cleave is on a 10 second cooldown. # Use an else-statement to defend you…" at bounding box center [488, 87] width 206 height 138
type textarea "e"
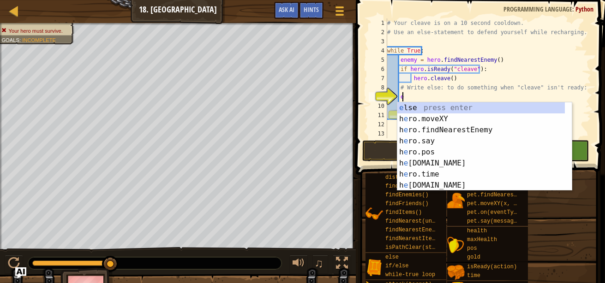
scroll to position [4, 0]
click at [439, 110] on div "e lse press enter h e ro.moveXY press enter h e ro.findNearestEnemy press enter…" at bounding box center [480, 157] width 167 height 111
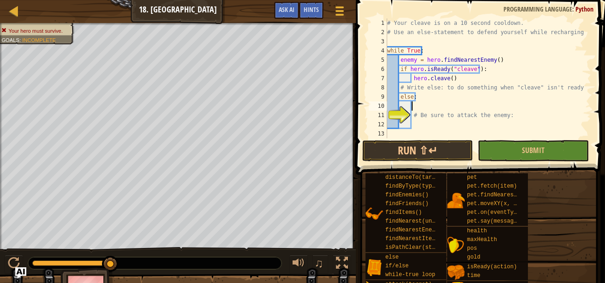
scroll to position [0, 0]
click at [430, 130] on div "# Your cleave is on a 10 second cooldown. # Use an else-statement to defend you…" at bounding box center [484, 87] width 199 height 138
click at [430, 126] on div "# Your cleave is on a 10 second cooldown. # Use an else-statement to defend you…" at bounding box center [484, 87] width 199 height 138
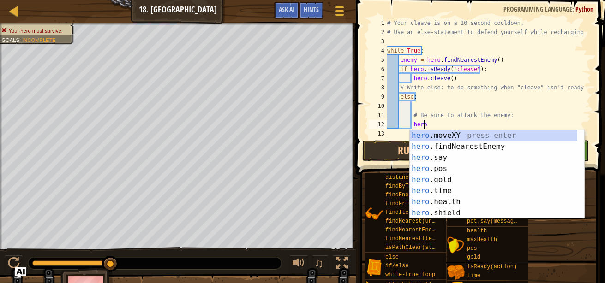
scroll to position [4, 3]
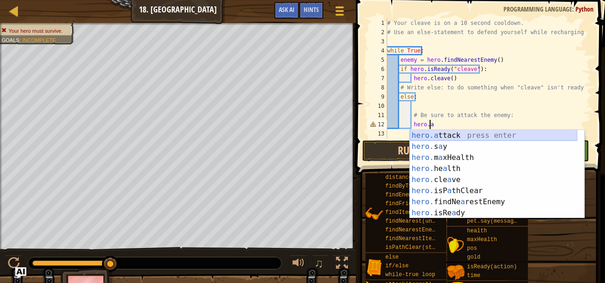
click at [458, 138] on div "hero.a ttack press enter hero. s a y press enter hero. m a xHealth press enter …" at bounding box center [493, 185] width 167 height 111
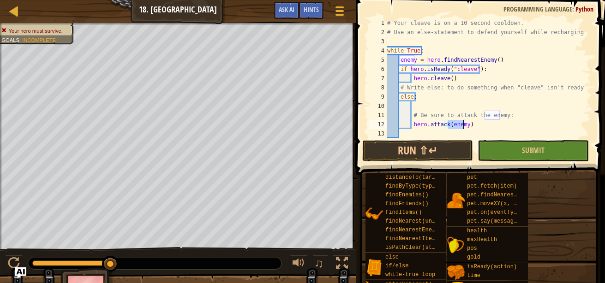
type textarea "hero.attack(enemy)"
click at [502, 153] on button "Submit" at bounding box center [532, 150] width 111 height 21
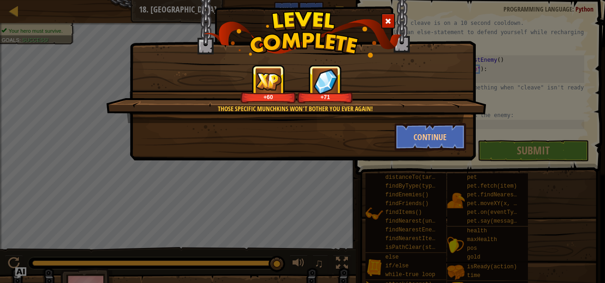
click at [362, 98] on div "+60 +71" at bounding box center [297, 84] width 358 height 39
click at [391, 143] on div "Continue" at bounding box center [429, 137] width 85 height 28
click at [412, 139] on button "Continue" at bounding box center [429, 137] width 71 height 28
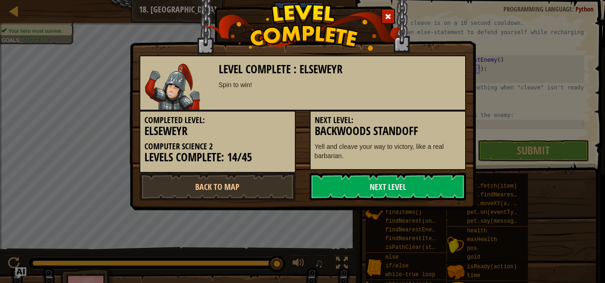
click at [412, 139] on div "Next Level: Backwoods Standoff Yell and cleave your way to victory, like a real…" at bounding box center [388, 141] width 156 height 60
click at [413, 193] on link "Next Level" at bounding box center [388, 187] width 156 height 28
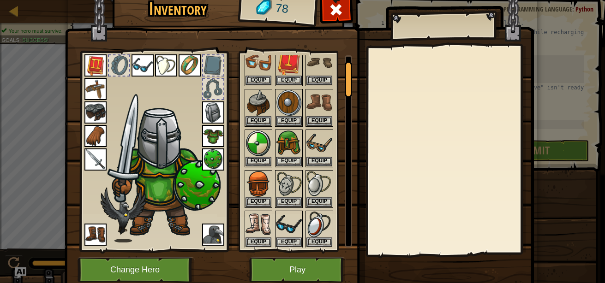
scroll to position [0, 0]
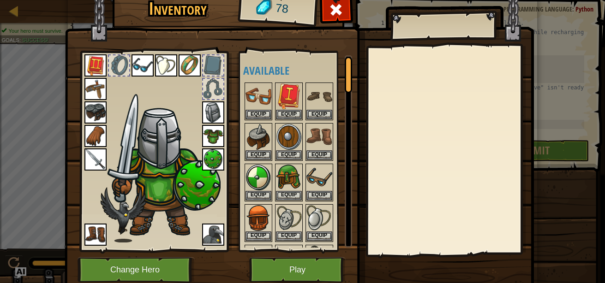
drag, startPoint x: 345, startPoint y: 80, endPoint x: 322, endPoint y: 72, distance: 23.9
click at [322, 72] on div "Available Equip Equip Equip Equip Equip Equip Equip Equip Equip Equip Equip Equ…" at bounding box center [297, 151] width 109 height 192
click at [317, 96] on img at bounding box center [319, 96] width 26 height 26
click at [316, 89] on img at bounding box center [319, 96] width 26 height 26
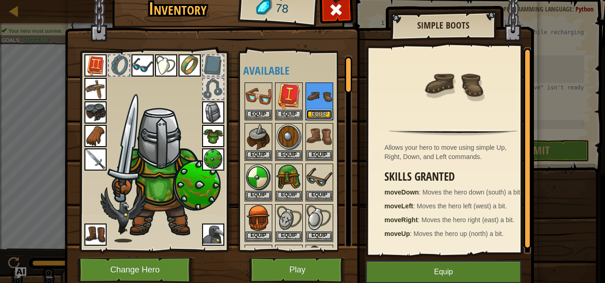
click at [316, 112] on button "Equip" at bounding box center [319, 115] width 26 height 10
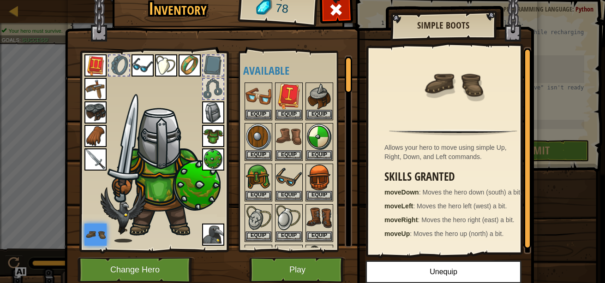
click at [283, 149] on img at bounding box center [289, 137] width 26 height 26
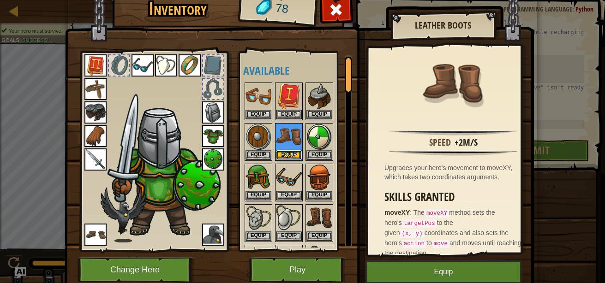
click at [286, 152] on button "Equip" at bounding box center [289, 155] width 26 height 10
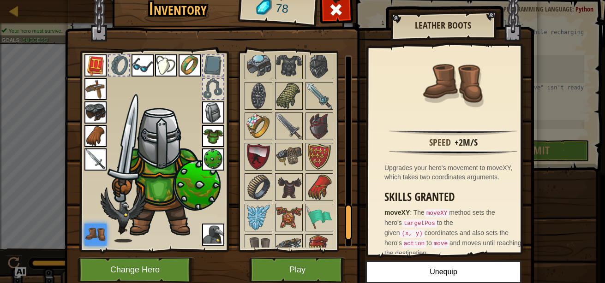
scroll to position [904, 0]
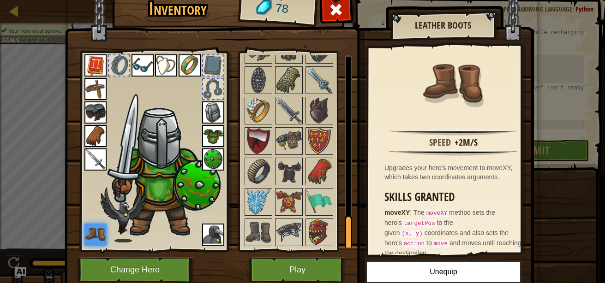
drag, startPoint x: 345, startPoint y: 87, endPoint x: 316, endPoint y: 256, distance: 171.4
click at [316, 256] on div "Inventory 78 Available Equip Equip Equip Equip Equip Equip Equip Equip Equip Eq…" at bounding box center [302, 140] width 469 height 304
click at [311, 178] on img at bounding box center [319, 172] width 26 height 26
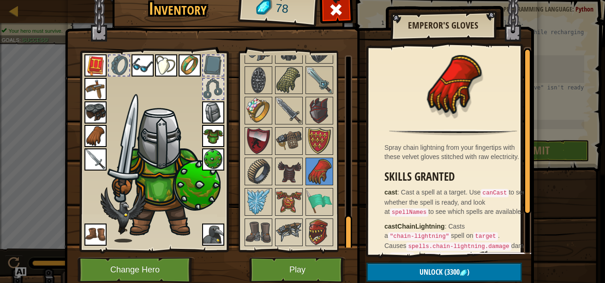
drag, startPoint x: 344, startPoint y: 220, endPoint x: 340, endPoint y: 232, distance: 12.1
click at [340, 232] on div "Available Equip Equip Equip Equip Equip Equip Equip Equip Equip Equip Equip Equ…" at bounding box center [297, 151] width 109 height 192
click at [262, 230] on img at bounding box center [258, 233] width 26 height 26
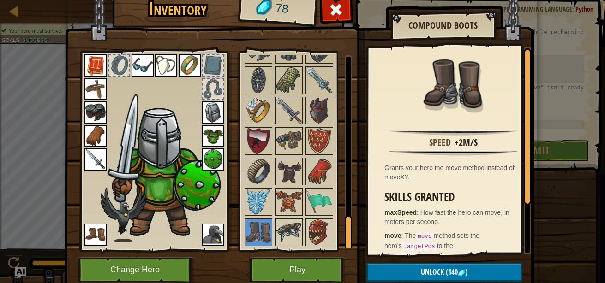
click at [285, 230] on img at bounding box center [289, 233] width 26 height 26
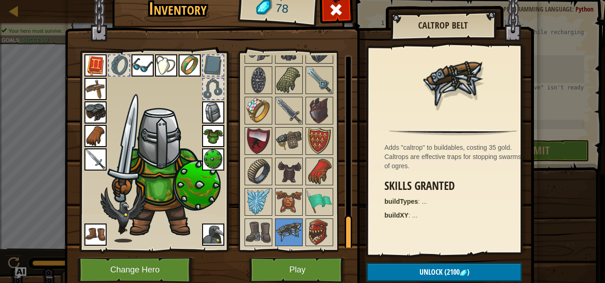
click at [255, 231] on img at bounding box center [258, 233] width 26 height 26
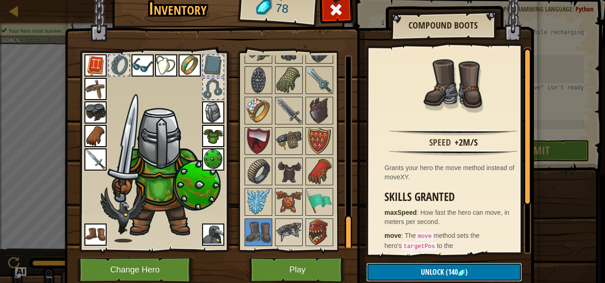
click at [414, 269] on button "Unlock (140 )" at bounding box center [443, 272] width 155 height 19
click at [322, 209] on img at bounding box center [319, 202] width 26 height 26
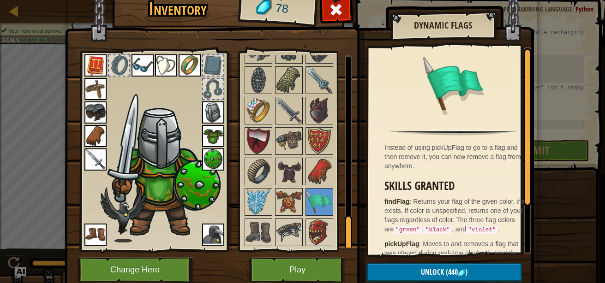
click at [318, 227] on img at bounding box center [319, 233] width 26 height 26
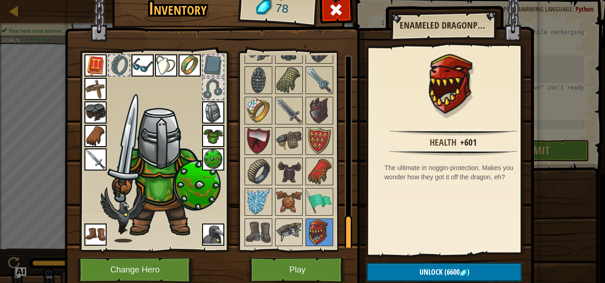
click at [294, 229] on img at bounding box center [289, 233] width 26 height 26
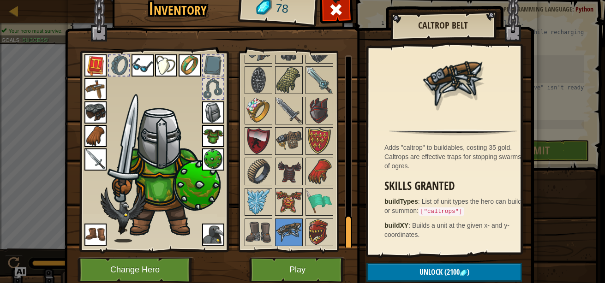
click at [267, 204] on img at bounding box center [258, 202] width 26 height 26
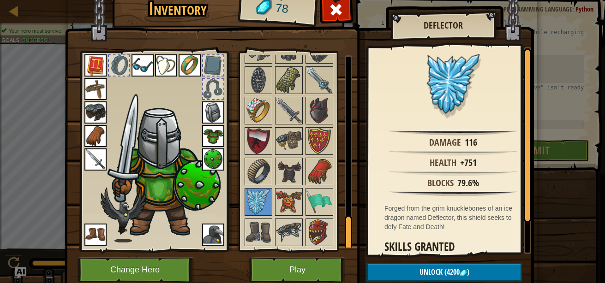
click at [320, 203] on img at bounding box center [319, 202] width 26 height 26
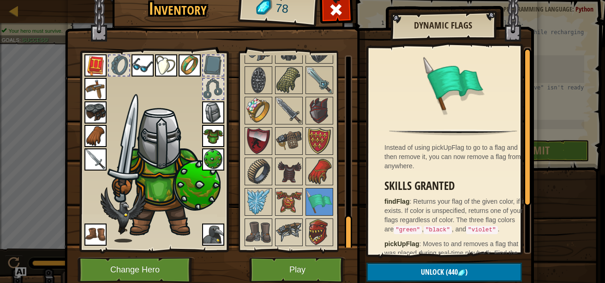
click at [261, 166] on img at bounding box center [258, 172] width 26 height 26
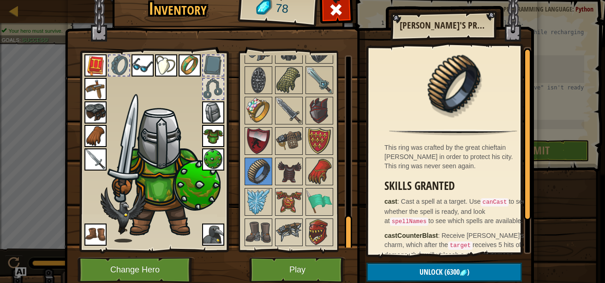
click at [256, 143] on img at bounding box center [258, 141] width 26 height 26
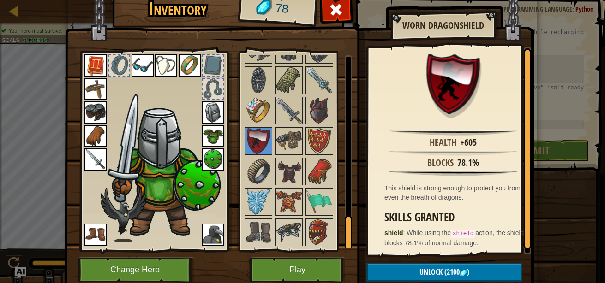
click at [262, 106] on img at bounding box center [258, 111] width 26 height 26
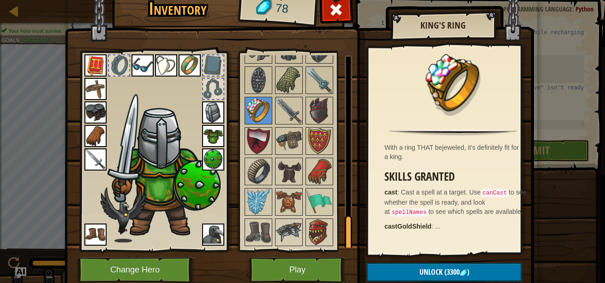
click at [286, 114] on img at bounding box center [289, 111] width 26 height 26
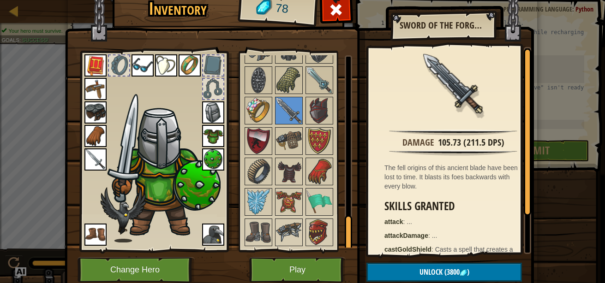
click at [299, 114] on div at bounding box center [289, 111] width 28 height 28
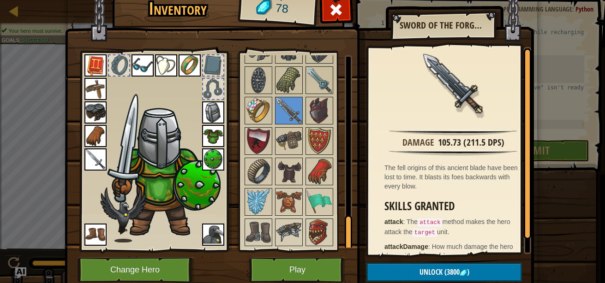
click at [320, 112] on img at bounding box center [319, 111] width 26 height 26
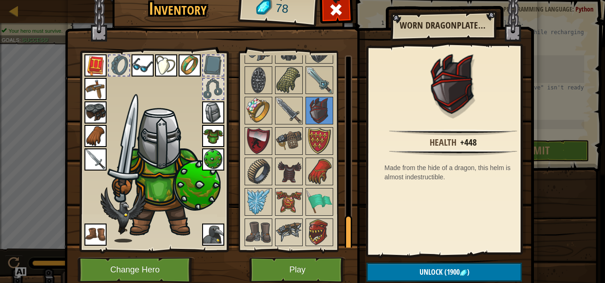
click at [286, 91] on img at bounding box center [289, 80] width 26 height 26
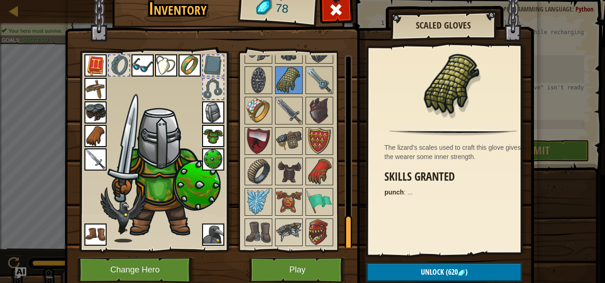
click at [266, 78] on img at bounding box center [258, 80] width 26 height 26
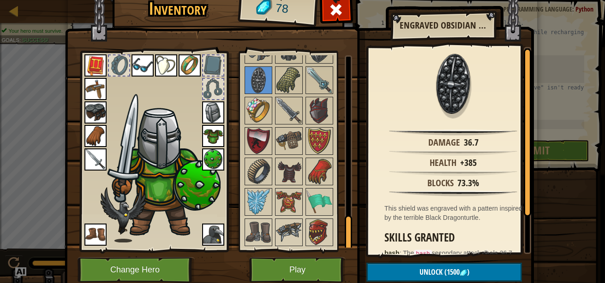
drag, startPoint x: 292, startPoint y: 87, endPoint x: 304, endPoint y: 173, distance: 87.6
click at [304, 173] on div "Available Equip Equip Equip Equip Equip Equip Equip Equip Equip Equip Equip Equ…" at bounding box center [301, 151] width 116 height 192
click at [324, 89] on img at bounding box center [319, 80] width 26 height 26
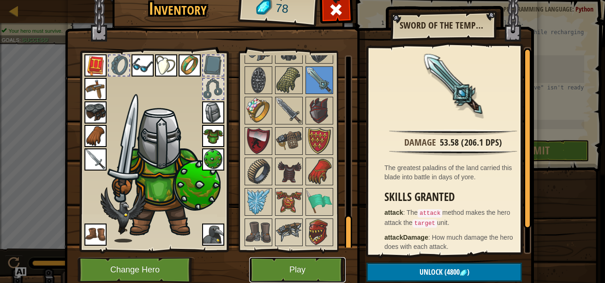
click at [315, 274] on button "Play" at bounding box center [297, 269] width 96 height 25
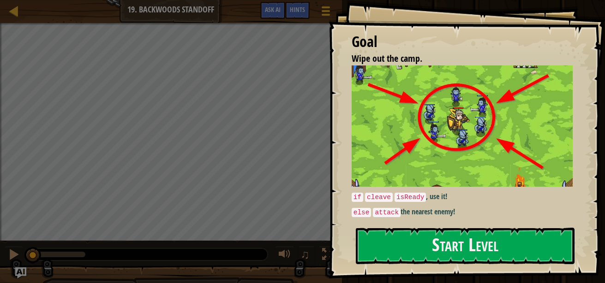
click at [442, 191] on p "if cleave isReady , use it!" at bounding box center [465, 196] width 228 height 11
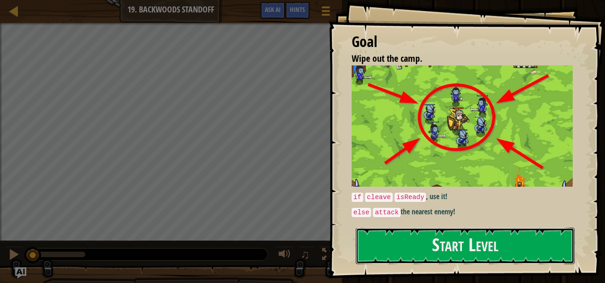
click at [438, 244] on button "Start Level" at bounding box center [465, 246] width 219 height 36
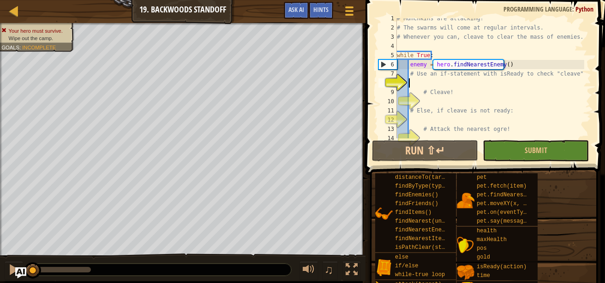
scroll to position [4, 1]
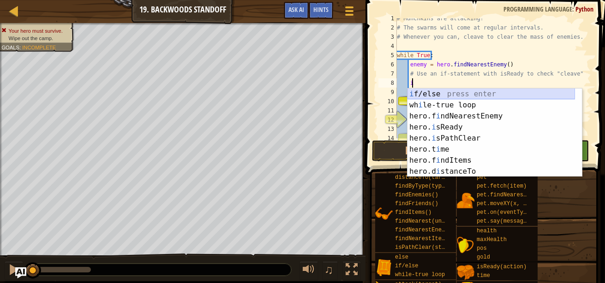
click at [442, 95] on div "i f/else press enter wh i le-true loop press enter hero.f i ndNearestEnemy pres…" at bounding box center [490, 144] width 167 height 111
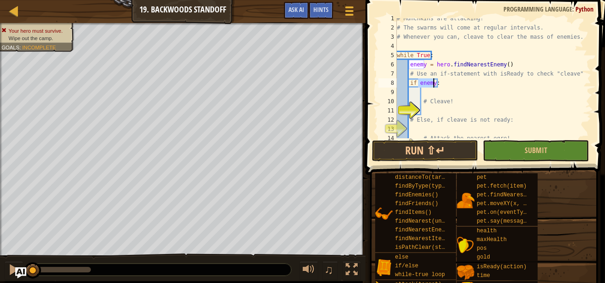
click at [442, 97] on div "# Munchkins are attacking! # The swarms will come at regular intervals. # Whene…" at bounding box center [489, 83] width 189 height 138
click at [428, 87] on div "# Munchkins are attacking! # The swarms will come at regular intervals. # Whene…" at bounding box center [489, 83] width 189 height 138
type textarea "if enemy:"
click at [428, 90] on div "# Munchkins are attacking! # The swarms will come at regular intervals. # Whene…" at bounding box center [489, 83] width 189 height 138
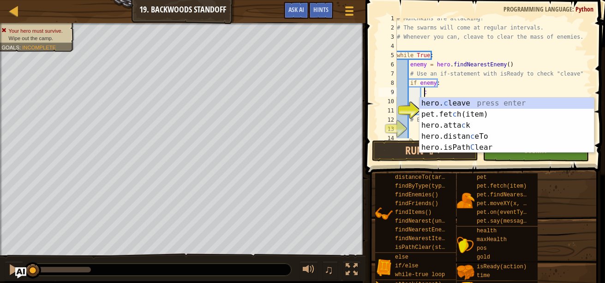
scroll to position [4, 2]
click at [506, 104] on div "hero. c leave press enter pet.fet c h(item) press enter hero.[PERSON_NAME] pres…" at bounding box center [506, 136] width 174 height 77
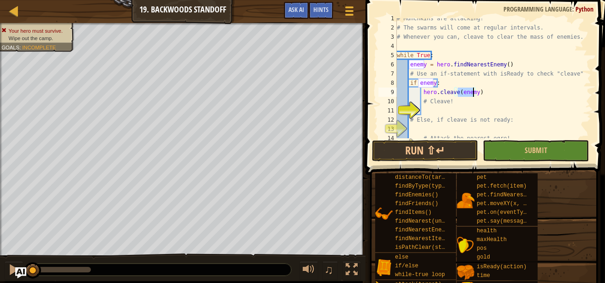
click at [479, 93] on div "# Munchkins are attacking! # The swarms will come at regular intervals. # Whene…" at bounding box center [489, 83] width 189 height 138
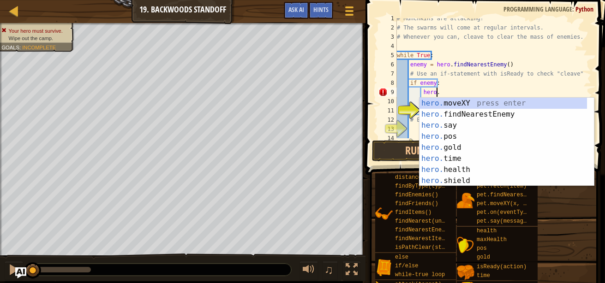
scroll to position [4, 3]
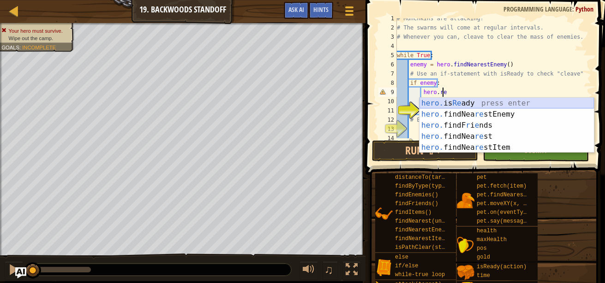
click at [478, 103] on div "hero. is Re ady press enter hero. findNea re stEnemy press enter hero. findF r …" at bounding box center [506, 136] width 174 height 77
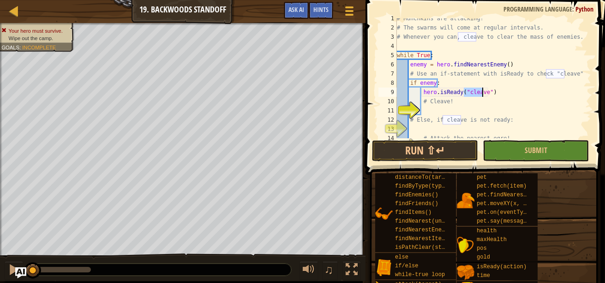
click at [477, 105] on div "# Munchkins are attacking! # The swarms will come at regular intervals. # Whene…" at bounding box center [489, 83] width 189 height 138
type textarea "# Cleave!"
click at [459, 112] on div "# Munchkins are attacking! # The swarms will come at regular intervals. # Whene…" at bounding box center [489, 83] width 189 height 138
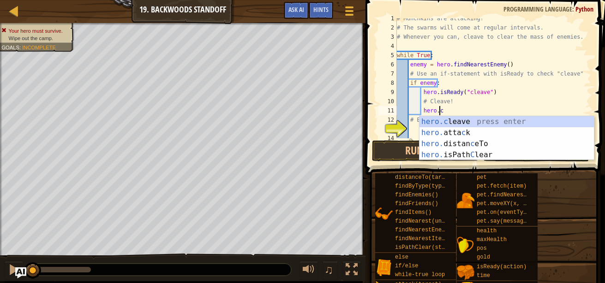
click at [460, 122] on div "hero.c leave press enter hero. [PERSON_NAME] press enter hero. distan c eTo pre…" at bounding box center [506, 149] width 174 height 66
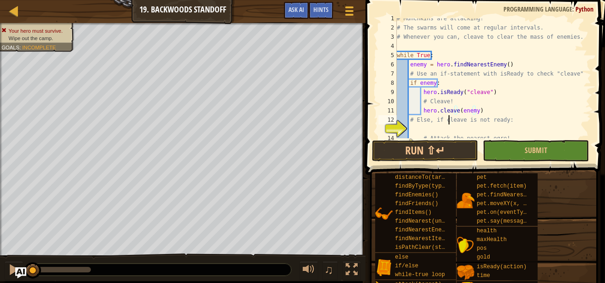
click at [448, 121] on div "# Munchkins are attacking! # The swarms will come at regular intervals. # Whene…" at bounding box center [489, 83] width 189 height 138
type textarea "# Else, if cleave is not ready:"
click at [447, 128] on div "# Munchkins are attacking! # The swarms will come at regular intervals. # Whene…" at bounding box center [489, 83] width 189 height 138
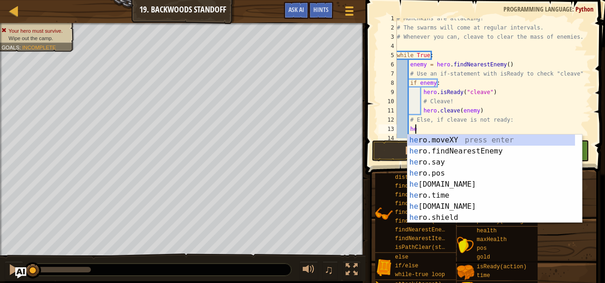
type textarea "her"
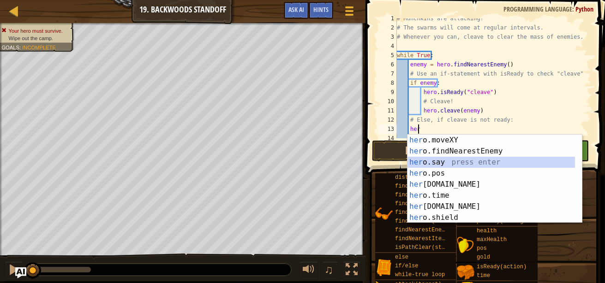
drag, startPoint x: 451, startPoint y: 157, endPoint x: 380, endPoint y: 172, distance: 72.1
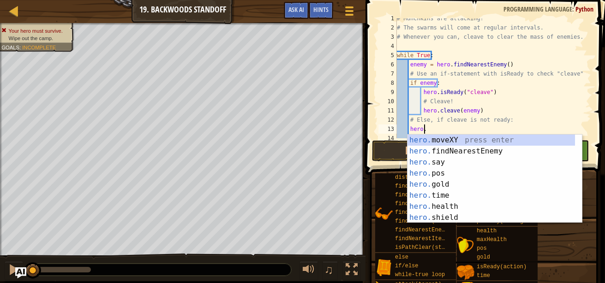
scroll to position [4, 2]
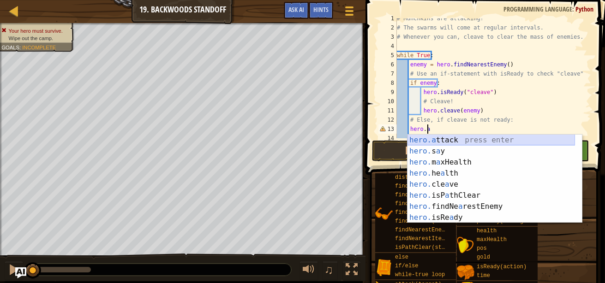
click at [448, 143] on div "hero.a ttack press enter hero. s a y press enter hero. m a xHealth press enter …" at bounding box center [490, 190] width 167 height 111
type textarea "hero.attack(enemy)"
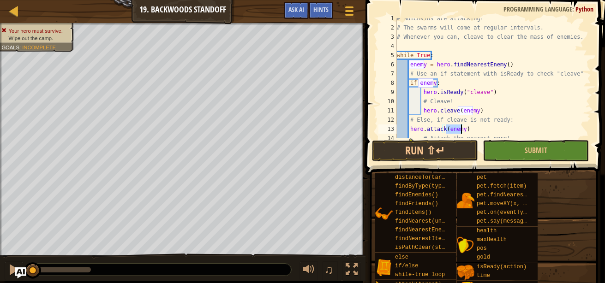
scroll to position [18, 0]
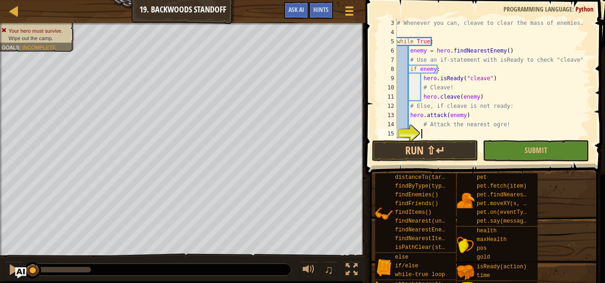
click at [485, 132] on div "# Whenever you can, cleave to clear the mass of enemies. while True : enemy = h…" at bounding box center [489, 87] width 189 height 138
drag, startPoint x: 469, startPoint y: 113, endPoint x: 410, endPoint y: 119, distance: 59.9
click at [410, 119] on div "# Whenever you can, cleave to clear the mass of enemies. while True : enemy = h…" at bounding box center [489, 87] width 189 height 138
type textarea "# Attack the nearest ogre!"
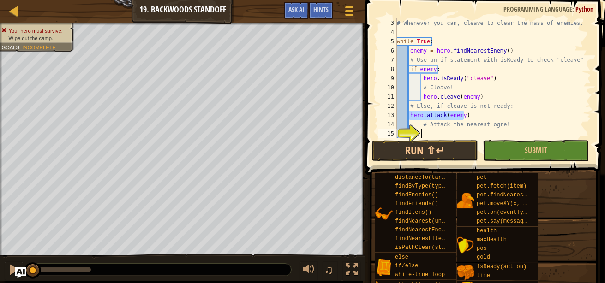
type textarea "hero.attack(enemy)"
click at [443, 118] on div "# Whenever you can, cleave to clear the mass of enemies. while True : enemy = h…" at bounding box center [489, 87] width 189 height 138
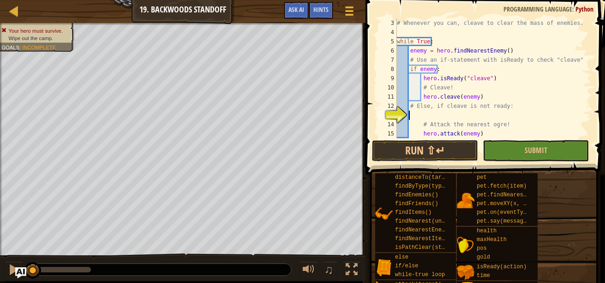
type textarea "e"
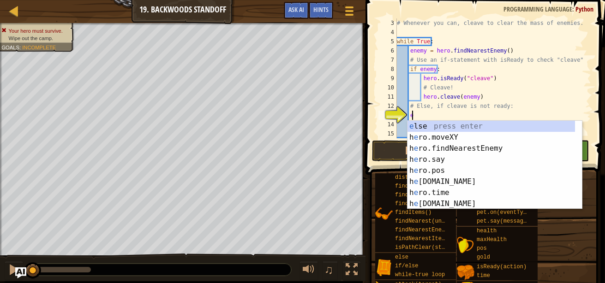
scroll to position [4, 1]
click at [440, 129] on div "e lse press enter h e ro.moveXY press enter h e ro.findNearestEnemy press enter…" at bounding box center [490, 176] width 167 height 111
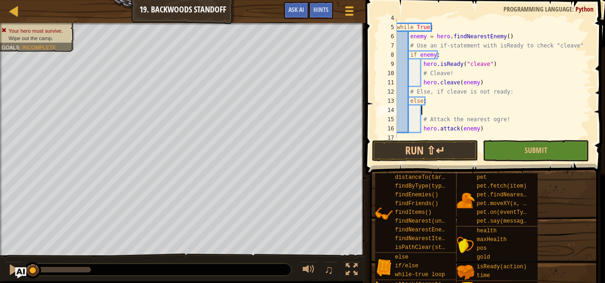
scroll to position [34, 0]
click at [508, 155] on button "Submit" at bounding box center [535, 150] width 106 height 21
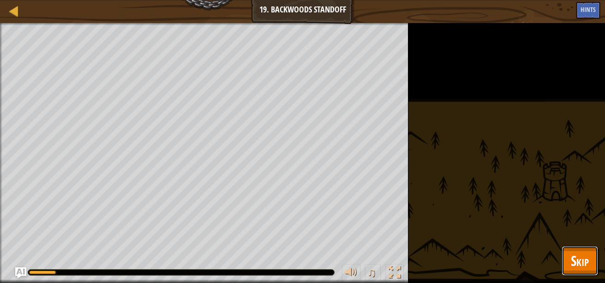
click at [575, 251] on button "Skip" at bounding box center [579, 261] width 36 height 30
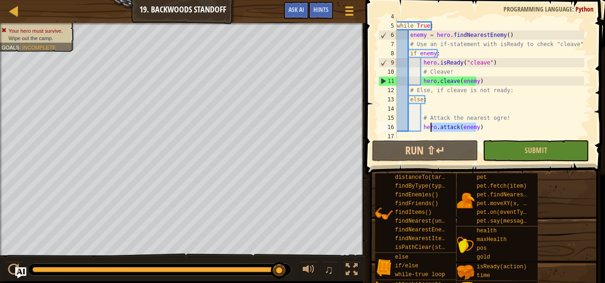
drag, startPoint x: 447, startPoint y: 126, endPoint x: 431, endPoint y: 126, distance: 16.2
click at [431, 126] on div "while True : enemy = hero . findNearestEnemy ( ) # Use an if-statement with isR…" at bounding box center [489, 81] width 189 height 138
click at [488, 127] on div "while True : enemy = hero . findNearestEnemy ( ) # Use an if-statement with isR…" at bounding box center [489, 78] width 189 height 120
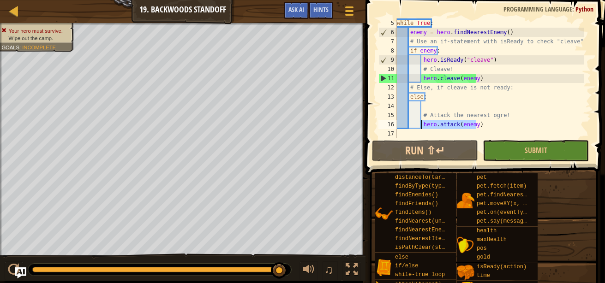
drag, startPoint x: 482, startPoint y: 130, endPoint x: 421, endPoint y: 124, distance: 61.7
click at [421, 124] on div "while True : enemy = hero . findNearestEnemy ( ) # Use an if-statement with isR…" at bounding box center [489, 87] width 189 height 138
type textarea "# Attack the nearest ogre!"
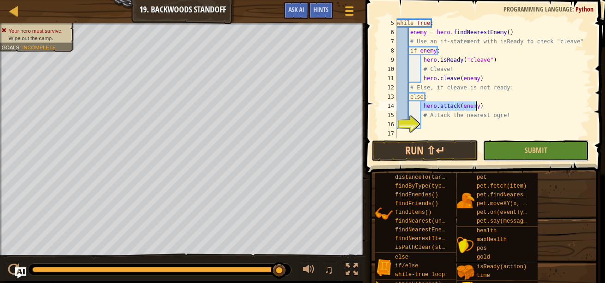
click at [490, 150] on button "Submit" at bounding box center [535, 150] width 106 height 21
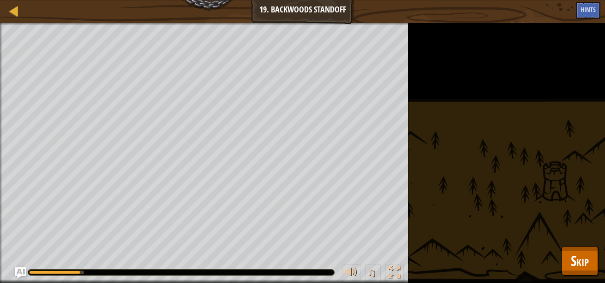
click at [600, 255] on div "Your hero must survive. Wipe out the camp. Goals : Running... ♫ Hattori 143 x: …" at bounding box center [302, 153] width 605 height 260
click at [584, 259] on span "Skip" at bounding box center [580, 260] width 18 height 19
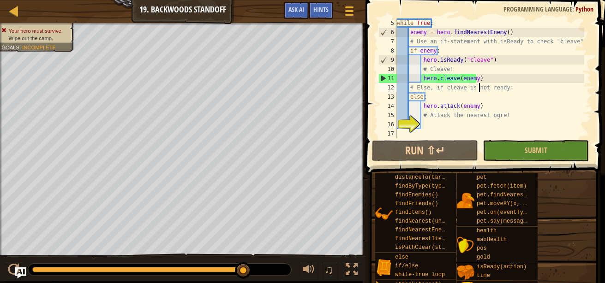
click at [480, 85] on div "while True : enemy = hero . findNearestEnemy ( ) # Use an if-statement with isR…" at bounding box center [489, 87] width 189 height 138
click at [474, 90] on div "while True : enemy = hero . findNearestEnemy ( ) # Use an if-statement with isR…" at bounding box center [489, 87] width 189 height 138
click at [474, 101] on div "while True : enemy = hero . findNearestEnemy ( ) # Use an if-statement with isR…" at bounding box center [489, 87] width 189 height 138
click at [422, 93] on div "while True : enemy = hero . findNearestEnemy ( ) # Use an if-statement with isR…" at bounding box center [489, 87] width 189 height 138
click at [424, 95] on div "while True : enemy = hero . findNearestEnemy ( ) # Use an if-statement with isR…" at bounding box center [489, 87] width 189 height 138
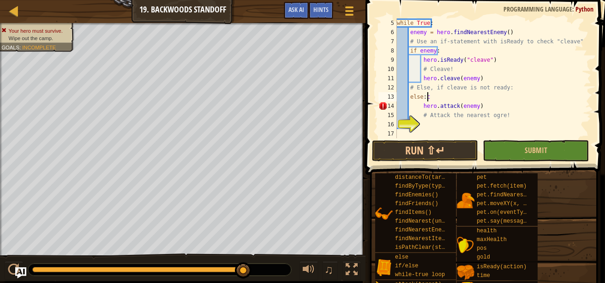
scroll to position [4, 2]
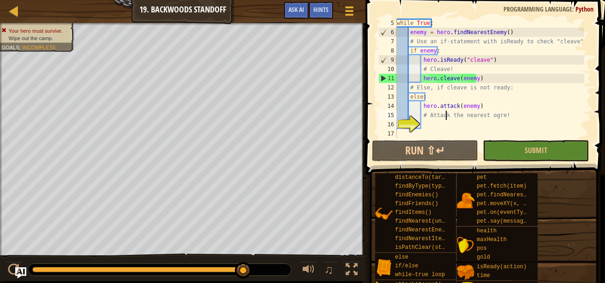
click at [446, 114] on div "while True : enemy = hero . findNearestEnemy ( ) # Use an if-statement with isR…" at bounding box center [489, 87] width 189 height 138
type textarea "# Attack the nearest ogre!"
click at [447, 121] on div "while True : enemy = hero . findNearestEnemy ( ) # Use an if-statement with isR…" at bounding box center [489, 87] width 189 height 138
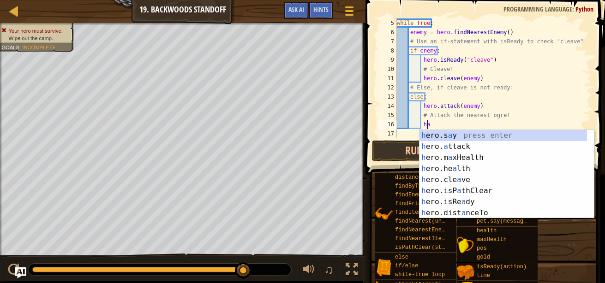
type textarea "h"
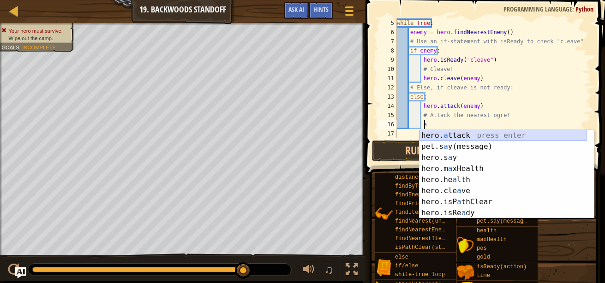
click at [448, 136] on div "hero. a ttack press enter pet.s a y(message) press enter hero.s a y press enter…" at bounding box center [502, 185] width 167 height 111
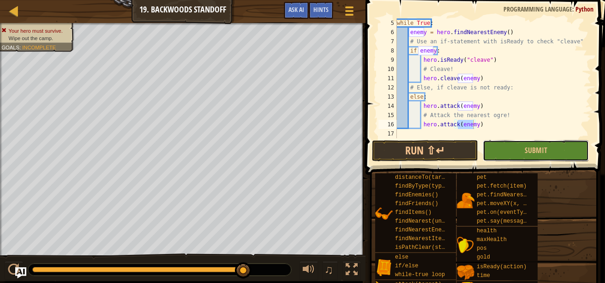
click at [497, 145] on button "Submit" at bounding box center [535, 150] width 106 height 21
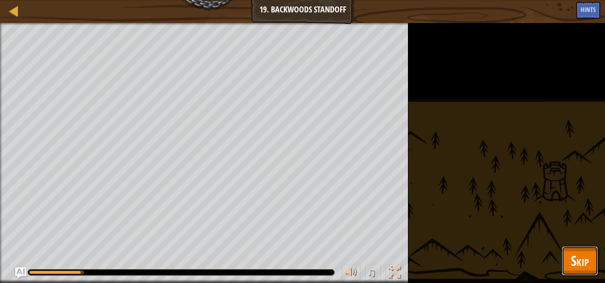
click at [577, 249] on button "Skip" at bounding box center [579, 261] width 36 height 30
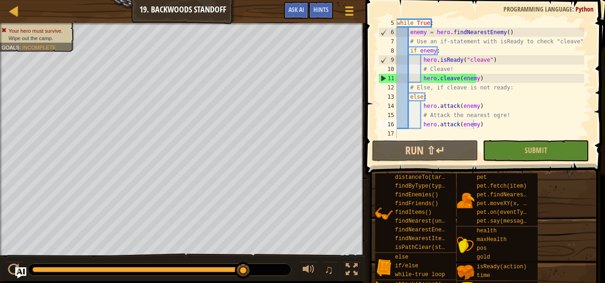
click at [35, 31] on span "Your hero must survive." at bounding box center [36, 31] width 54 height 6
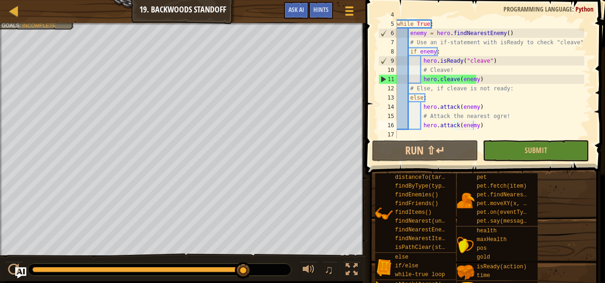
scroll to position [37, 0]
click at [465, 97] on div "while True : enemy = hero . findNearestEnemy ( ) # Use an if-statement with isR…" at bounding box center [489, 87] width 189 height 138
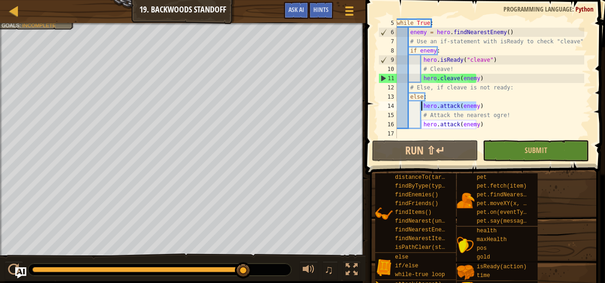
drag, startPoint x: 481, startPoint y: 106, endPoint x: 421, endPoint y: 108, distance: 60.5
click at [421, 108] on div "while True : enemy = hero . findNearestEnemy ( ) # Use an if-statement with isR…" at bounding box center [489, 87] width 189 height 138
type textarea "hero.attack(enemy)"
click at [16, 13] on div at bounding box center [14, 11] width 12 height 12
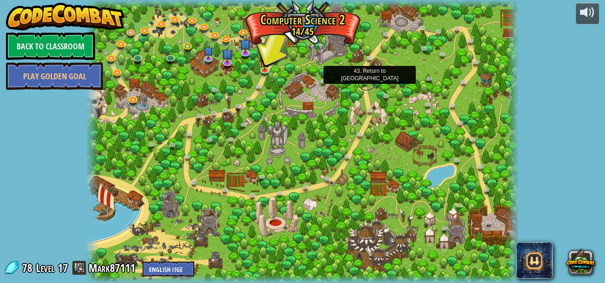
click at [365, 83] on link at bounding box center [366, 84] width 18 height 14
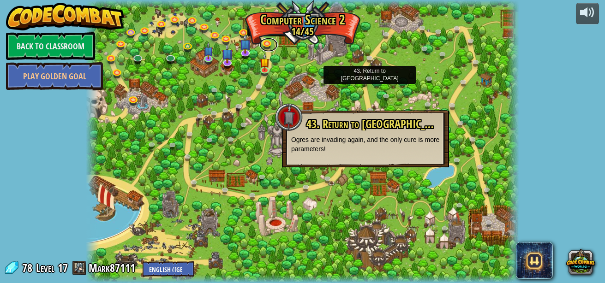
click at [266, 47] on link at bounding box center [268, 45] width 18 height 14
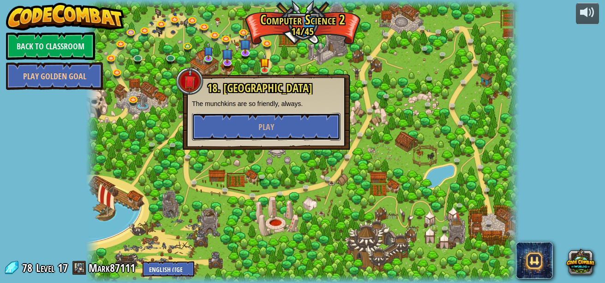
click at [275, 120] on button "Play" at bounding box center [266, 127] width 149 height 28
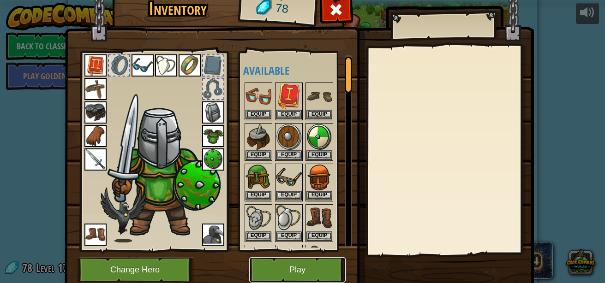
click at [277, 271] on button "Play" at bounding box center [297, 269] width 96 height 25
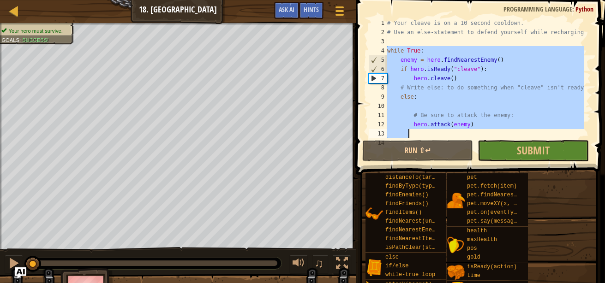
drag, startPoint x: 387, startPoint y: 52, endPoint x: 409, endPoint y: 135, distance: 86.3
click at [409, 135] on div "# Your cleave is on a 10 second cooldown. # Use an else-statement to defend you…" at bounding box center [484, 87] width 199 height 138
type textarea "hero.attack(enemy)"
click at [12, 12] on div at bounding box center [14, 11] width 12 height 12
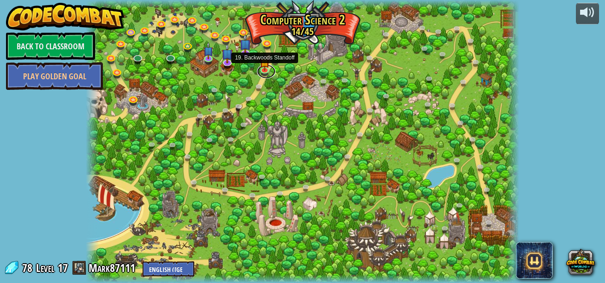
drag, startPoint x: 271, startPoint y: 66, endPoint x: 263, endPoint y: 71, distance: 10.0
click at [263, 71] on link at bounding box center [266, 72] width 18 height 14
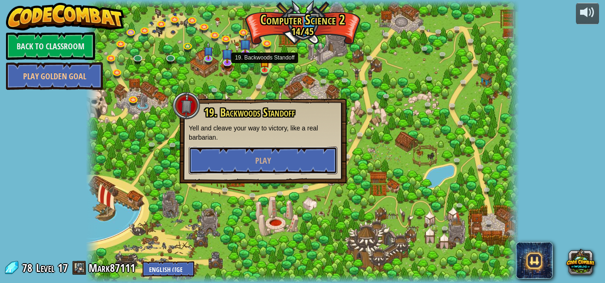
click at [273, 161] on button "Play" at bounding box center [263, 161] width 149 height 28
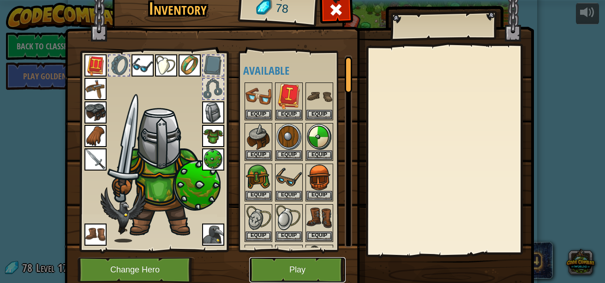
click at [304, 263] on button "Play" at bounding box center [297, 269] width 96 height 25
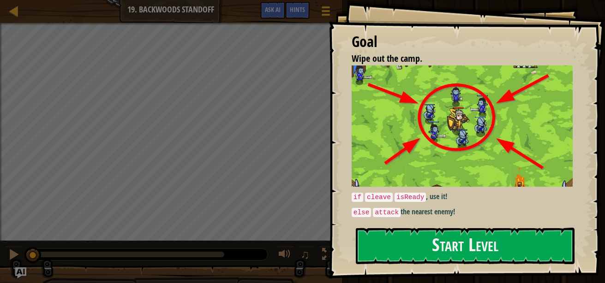
click at [435, 161] on img at bounding box center [465, 126] width 228 height 121
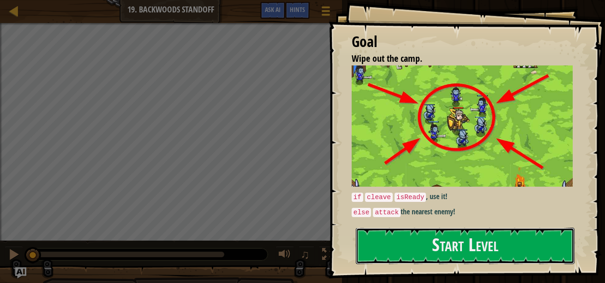
click at [427, 244] on button "Start Level" at bounding box center [465, 246] width 219 height 36
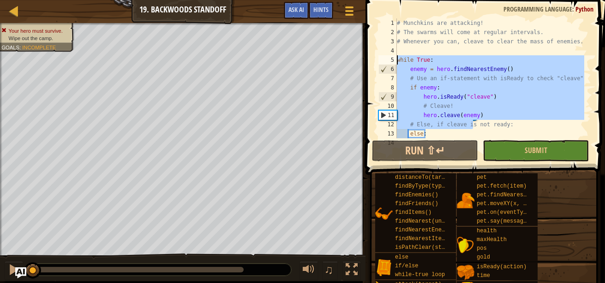
drag, startPoint x: 450, startPoint y: 128, endPoint x: 386, endPoint y: 58, distance: 95.0
click at [386, 58] on div "1 2 3 4 5 6 7 8 9 10 11 12 13 14 # Munchkins are attacking! # The swarms will c…" at bounding box center [483, 78] width 214 height 120
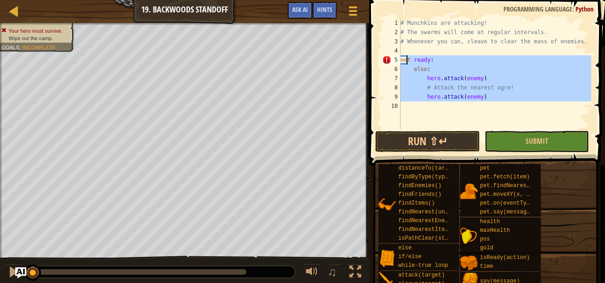
drag, startPoint x: 441, startPoint y: 114, endPoint x: 406, endPoint y: 61, distance: 63.5
click at [406, 61] on div "# Munchkins are attacking! # The swarms will come at regular intervals. # Whene…" at bounding box center [495, 82] width 192 height 129
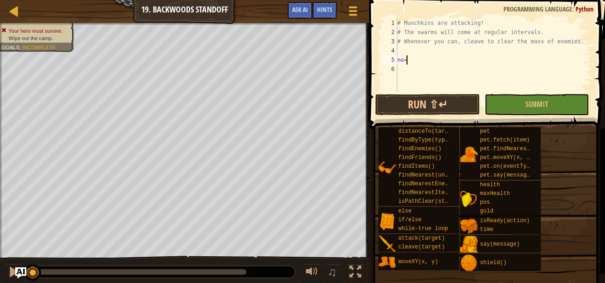
scroll to position [4, 0]
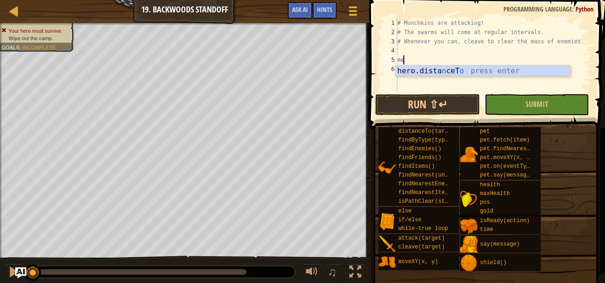
type textarea "n"
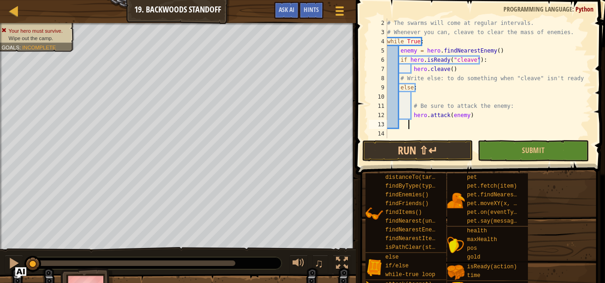
scroll to position [9, 0]
click at [446, 92] on div "# The swarms will come at regular intervals. # Whenever you can, cleave to clea…" at bounding box center [484, 87] width 199 height 138
click at [445, 87] on div "# The swarms will come at regular intervals. # Whenever you can, cleave to clea…" at bounding box center [484, 87] width 199 height 138
type textarea "else:"
click at [439, 101] on div "# The swarms will come at regular intervals. # Whenever you can, cleave to clea…" at bounding box center [484, 87] width 199 height 138
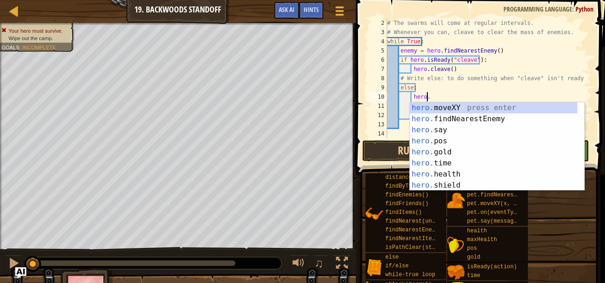
scroll to position [4, 3]
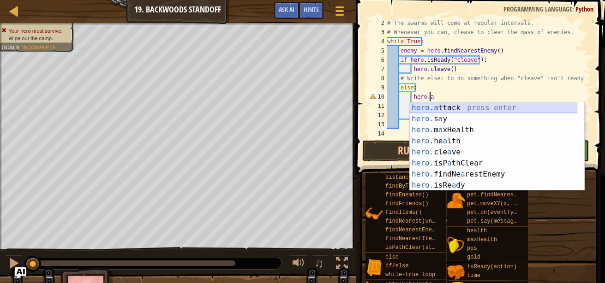
click at [453, 113] on div "hero.a ttack press enter hero. s a y press enter hero. m a xHealth press enter …" at bounding box center [493, 157] width 167 height 111
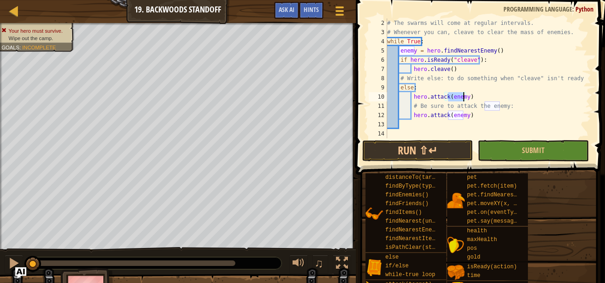
type textarea "hero.attack(enemy)"
click at [495, 138] on span at bounding box center [481, 74] width 256 height 202
click at [498, 152] on button "Submit" at bounding box center [532, 150] width 111 height 21
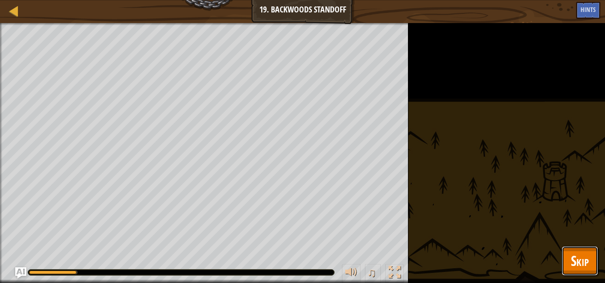
click at [579, 257] on span "Skip" at bounding box center [580, 260] width 18 height 19
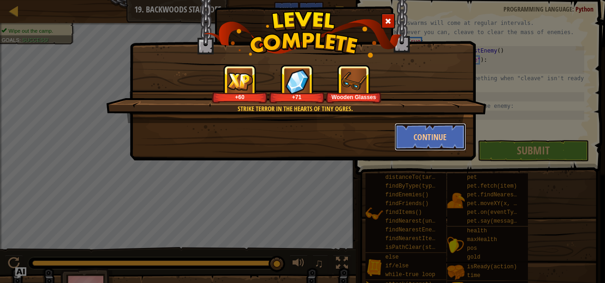
click at [441, 142] on button "Continue" at bounding box center [429, 137] width 71 height 28
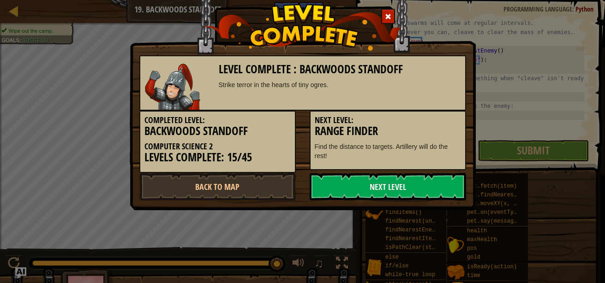
click at [396, 188] on link "Next Level" at bounding box center [388, 187] width 156 height 28
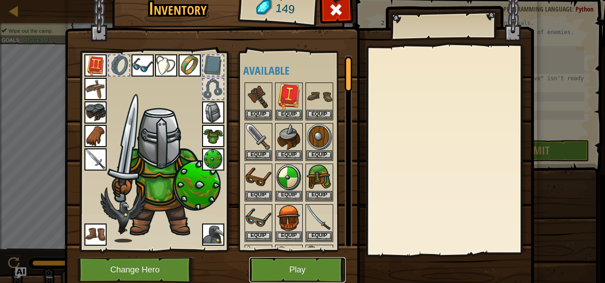
click at [292, 277] on button "Play" at bounding box center [297, 269] width 96 height 25
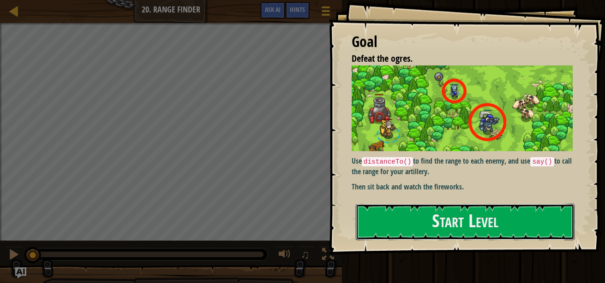
click at [419, 216] on button "Start Level" at bounding box center [465, 222] width 219 height 36
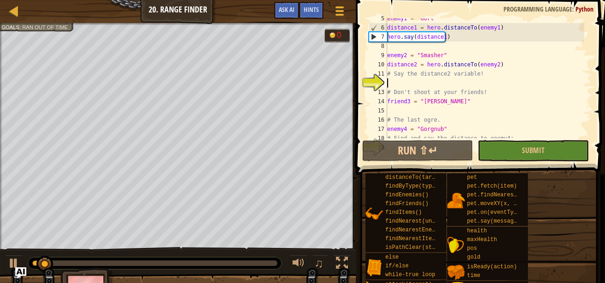
scroll to position [51, 0]
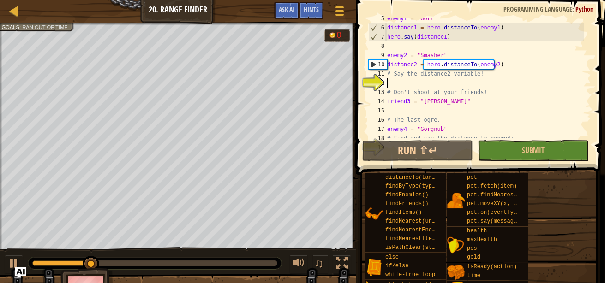
click at [409, 83] on div "enemy1 = "Gort" distance1 = hero . distanceTo ( enemy1 ) hero . say ( distance1…" at bounding box center [484, 83] width 199 height 138
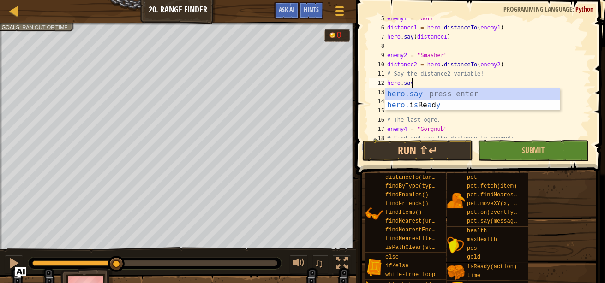
scroll to position [4, 1]
click at [405, 92] on div "hero.say press enter hero. i s Re a d y press enter" at bounding box center [472, 111] width 174 height 44
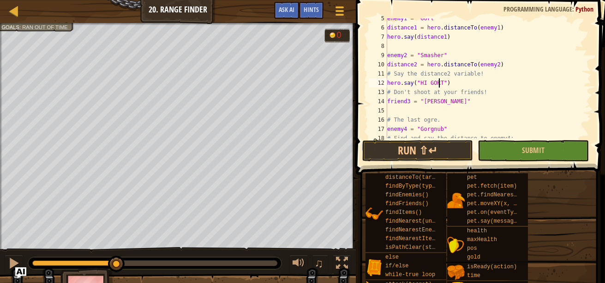
scroll to position [4, 4]
click at [516, 152] on button "Submit" at bounding box center [532, 150] width 111 height 21
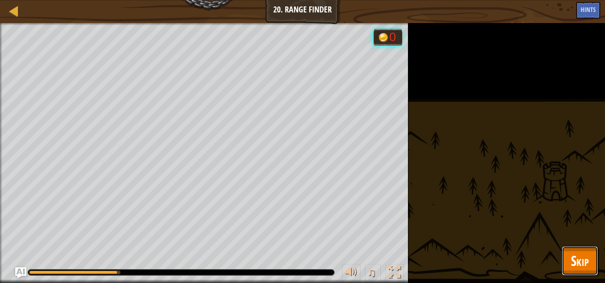
click at [583, 258] on span "Skip" at bounding box center [580, 260] width 18 height 19
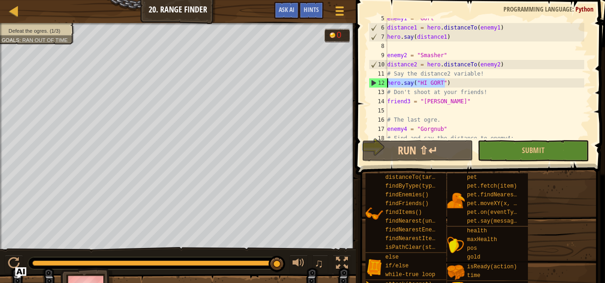
drag, startPoint x: 445, startPoint y: 83, endPoint x: 384, endPoint y: 82, distance: 60.4
click at [384, 82] on div "hero.say("HI GORT") 5 6 7 8 9 10 11 12 13 14 15 16 17 18 19 enemy1 = "Gort" dis…" at bounding box center [479, 78] width 224 height 120
type textarea "enemy2 = "Smasher""
type textarea "hero.say(distance1)"
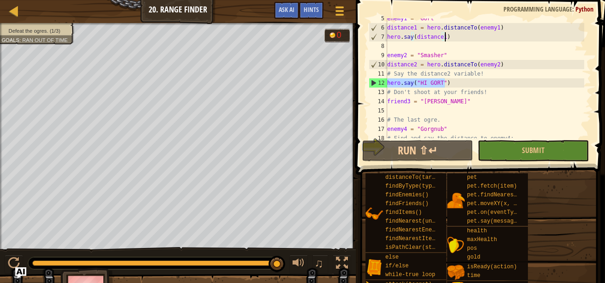
type textarea "hero.say(distance1)"
type textarea "enemy2 = "Smasher""
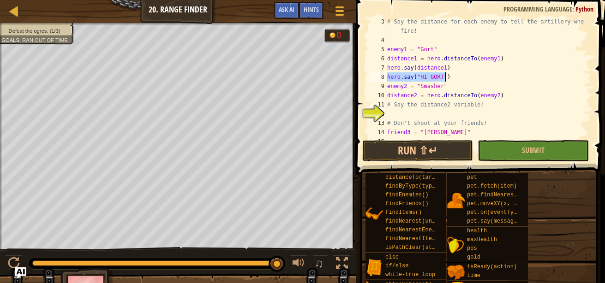
scroll to position [19, 0]
drag, startPoint x: 389, startPoint y: 78, endPoint x: 441, endPoint y: 77, distance: 51.7
click at [441, 77] on div "# Say the distance for each enemy to tell the artillery where to fire! enemy1 =…" at bounding box center [484, 92] width 199 height 148
click at [445, 77] on div "# Say the distance for each enemy to tell the artillery where to fire! enemy1 =…" at bounding box center [484, 92] width 199 height 148
drag, startPoint x: 445, startPoint y: 77, endPoint x: 388, endPoint y: 79, distance: 56.8
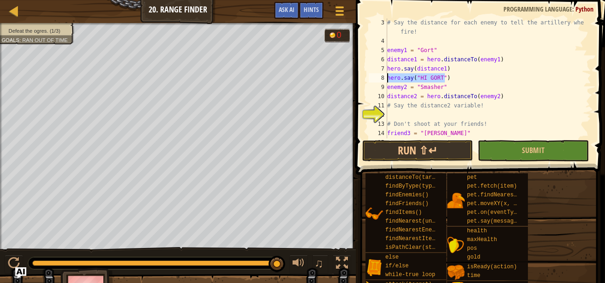
click at [388, 79] on div "# Say the distance for each enemy to tell the artillery where to fire! enemy1 =…" at bounding box center [484, 92] width 199 height 148
type textarea "enemy1 = "Gort""
type textarea "# Say the distance for each enemy to tell the artillery where to fire!"
type textarea "hero.say("HI GORT")"
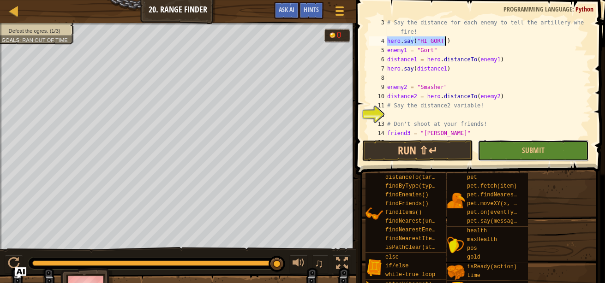
click at [504, 152] on button "Submit" at bounding box center [532, 150] width 111 height 21
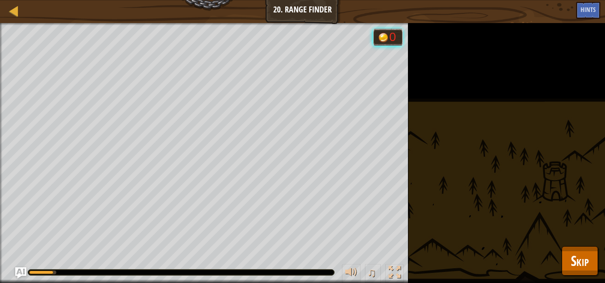
click at [580, 246] on div "Defeat the ogres. (1/3) Goals : Running... 0 ♫ Hattori 143 x: 9 y: 27 No target…" at bounding box center [302, 153] width 605 height 260
click at [581, 263] on span "Skip" at bounding box center [580, 260] width 18 height 19
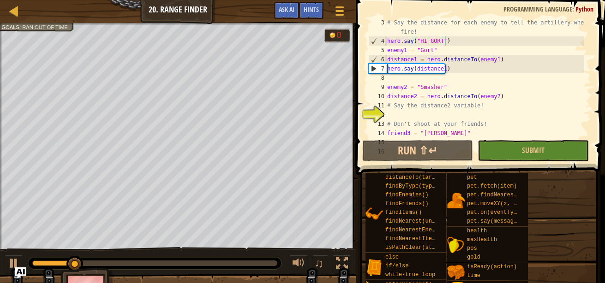
click at [478, 112] on div "# Say the distance for each enemy to tell the artillery where to fire! hero . s…" at bounding box center [484, 92] width 199 height 148
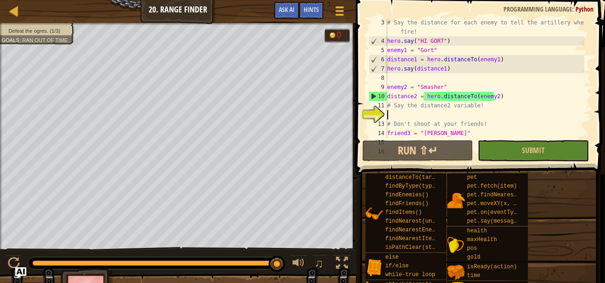
click at [478, 113] on div "# Say the distance for each enemy to tell the artillery where to fire! hero . s…" at bounding box center [484, 92] width 199 height 148
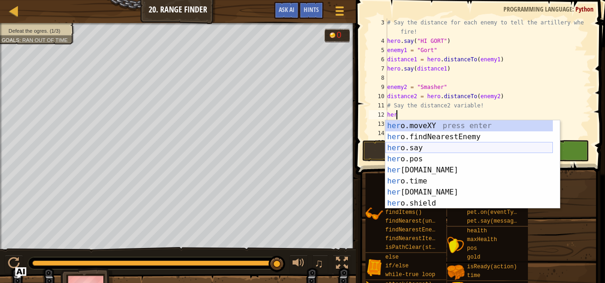
click at [461, 149] on div "her o.moveXY press enter her o.findNearestEnemy press enter her o.say press ent…" at bounding box center [468, 175] width 167 height 111
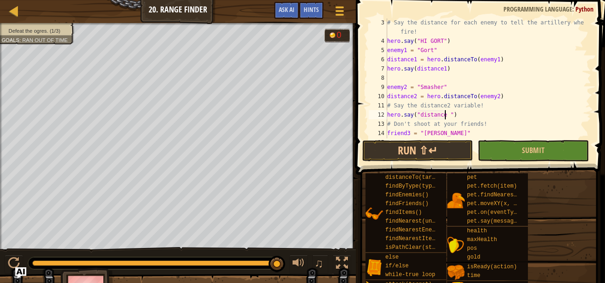
scroll to position [4, 5]
type textarea "hero.say("distance2")"
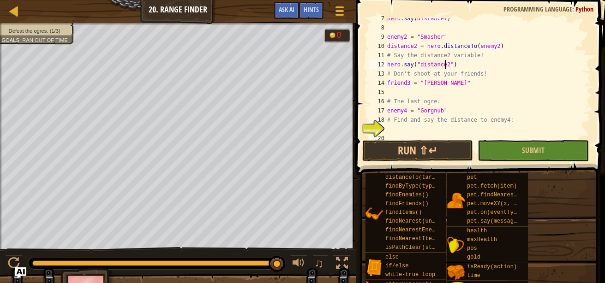
scroll to position [74, 0]
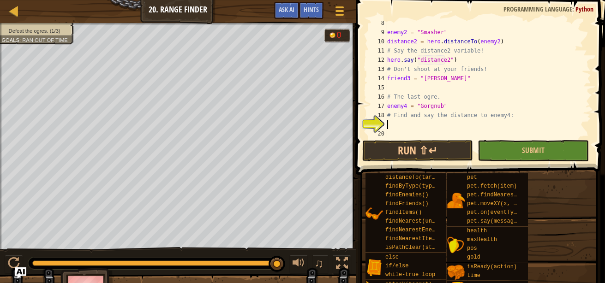
click at [443, 128] on div "enemy2 = "Smasher" distance2 = hero . distanceTo ( enemy2 ) # Say the distance2…" at bounding box center [484, 87] width 199 height 138
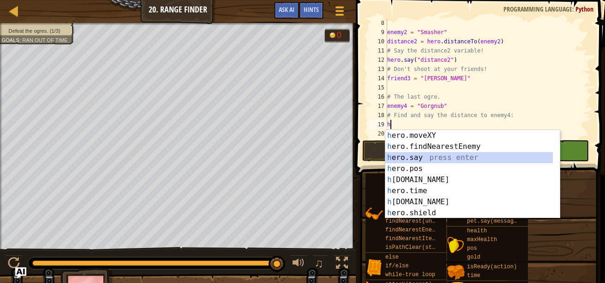
click at [447, 158] on div "h ero.moveXY press enter h ero.findNearestEnemy press enter h ero.say press ent…" at bounding box center [468, 185] width 167 height 111
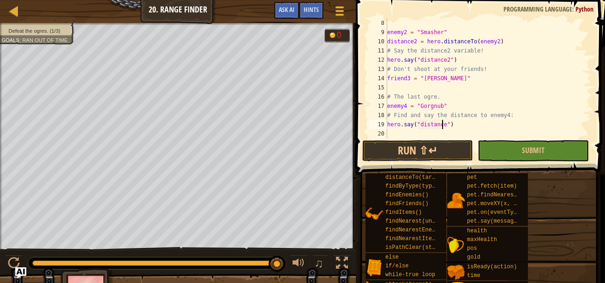
scroll to position [4, 5]
type textarea "hero.say("distance3")"
click at [429, 134] on div "enemy2 = "Smasher" distance2 = hero . distanceTo ( enemy2 ) # Say the distance2…" at bounding box center [484, 87] width 199 height 138
click at [441, 94] on div "enemy2 = "Smasher" distance2 = hero . distanceTo ( enemy2 ) # Say the distance2…" at bounding box center [484, 87] width 199 height 138
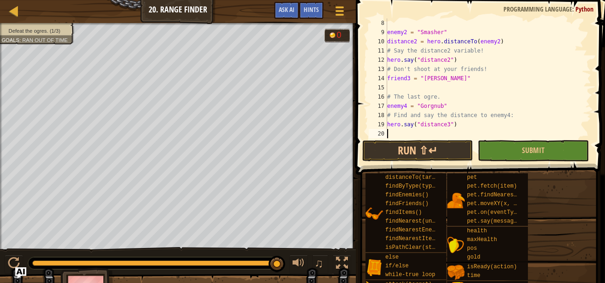
type textarea "# The last ogre."
click at [440, 89] on div "enemy2 = "Smasher" distance2 = hero . distanceTo ( enemy2 ) # Say the distance2…" at bounding box center [484, 87] width 199 height 138
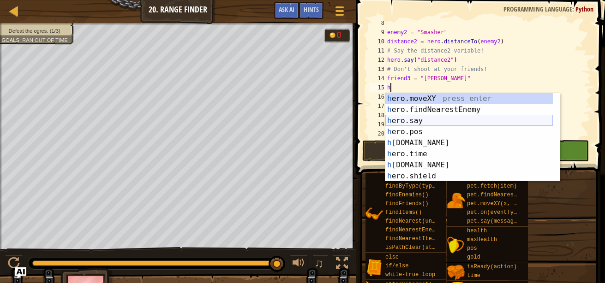
click at [444, 122] on div "h ero.moveXY press enter h ero.findNearestEnemy press enter h ero.say press ent…" at bounding box center [468, 148] width 167 height 111
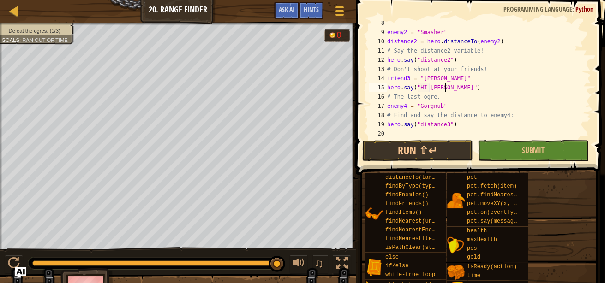
scroll to position [4, 5]
click at [449, 101] on div "enemy2 = "Smasher" distance2 = hero . distanceTo ( enemy2 ) # Say the distance2…" at bounding box center [484, 87] width 199 height 138
click at [459, 121] on div "enemy2 = "Smasher" distance2 = hero . distanceTo ( enemy2 ) # Say the distance2…" at bounding box center [484, 87] width 199 height 138
click at [523, 112] on div "enemy2 = "Smasher" distance2 = hero . distanceTo ( enemy2 ) # Say the distance2…" at bounding box center [484, 87] width 199 height 138
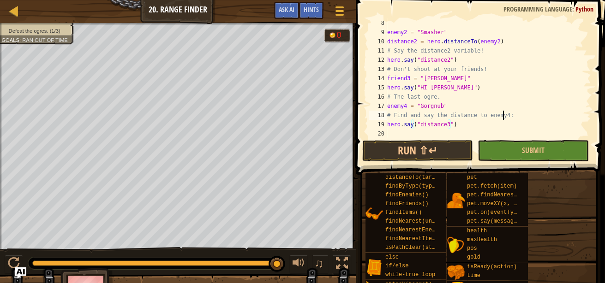
type textarea "# Find and say the distance to enemy4:"
type textarea "\"
type textarea "h"
type textarea "e"
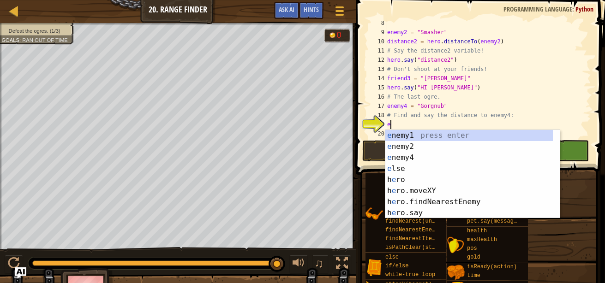
type textarea "e"
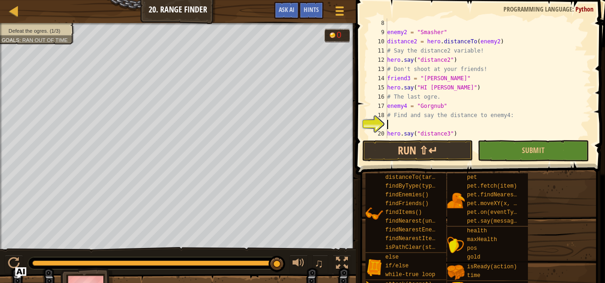
type textarea "e"
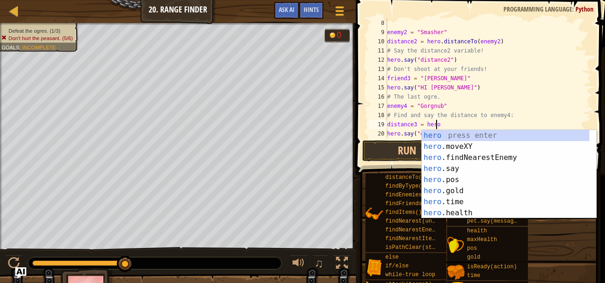
scroll to position [4, 4]
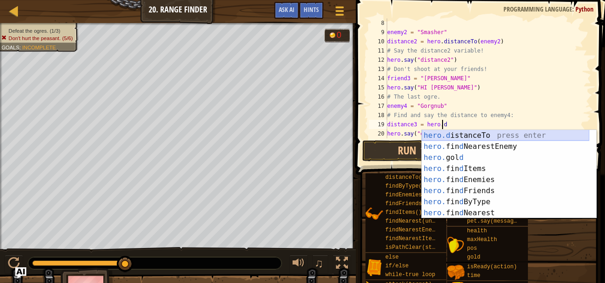
click at [528, 137] on div "hero.d istanceTo press enter hero. fin d NearestEnemy press enter hero. gol d p…" at bounding box center [505, 185] width 167 height 111
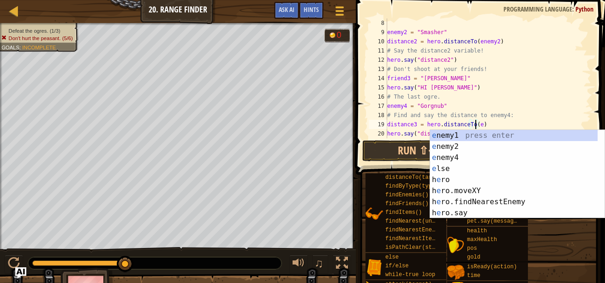
scroll to position [4, 7]
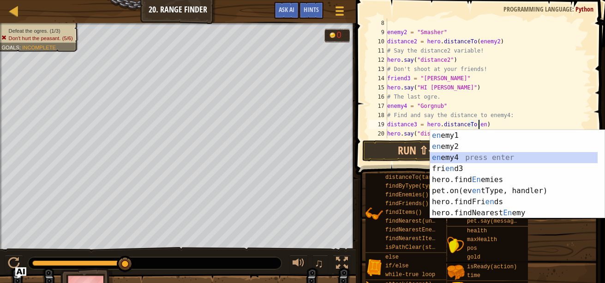
click at [458, 156] on div "en emy1 press enter en emy2 press enter en emy4 press enter fri en d3 press ent…" at bounding box center [513, 185] width 167 height 111
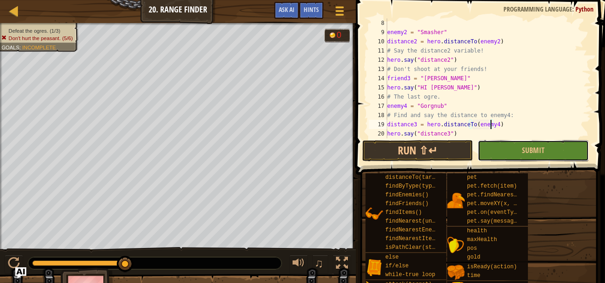
click at [502, 153] on button "Submit" at bounding box center [532, 150] width 111 height 21
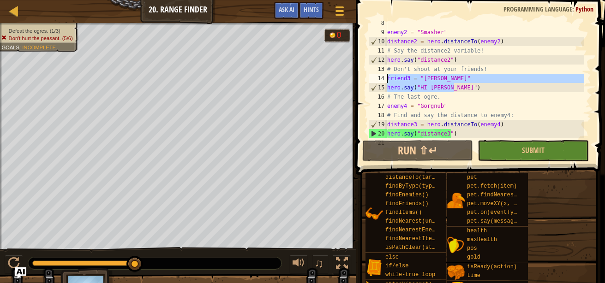
drag, startPoint x: 461, startPoint y: 89, endPoint x: 387, endPoint y: 79, distance: 74.6
click at [387, 79] on div "enemy2 = "Smasher" distance2 = hero . distanceTo ( enemy2 ) # Say the distance2…" at bounding box center [484, 87] width 199 height 138
click at [444, 92] on div "enemy2 = "Smasher" distance2 = hero . distanceTo ( enemy2 ) # Say the distance2…" at bounding box center [484, 78] width 199 height 120
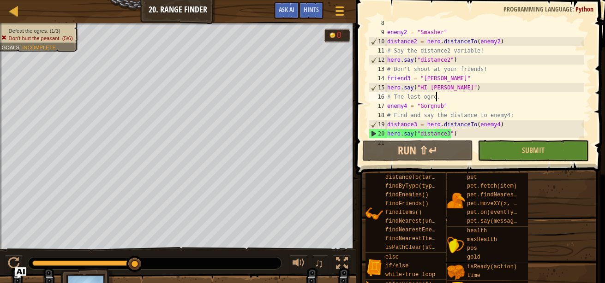
click at [441, 99] on div "enemy2 = "Smasher" distance2 = hero . distanceTo ( enemy2 ) # Say the distance2…" at bounding box center [484, 87] width 199 height 138
click at [446, 106] on div "enemy2 = "Smasher" distance2 = hero . distanceTo ( enemy2 ) # Say the distance2…" at bounding box center [484, 87] width 199 height 138
click at [457, 132] on div "enemy2 = "Smasher" distance2 = hero . distanceTo ( enemy2 ) # Say the distance2…" at bounding box center [484, 87] width 199 height 138
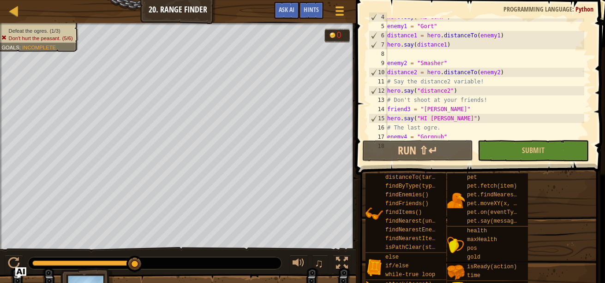
scroll to position [42, 0]
click at [505, 154] on button "Submit" at bounding box center [532, 150] width 111 height 21
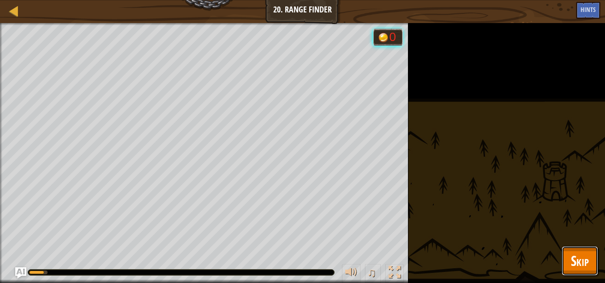
click at [575, 265] on span "Skip" at bounding box center [580, 260] width 18 height 19
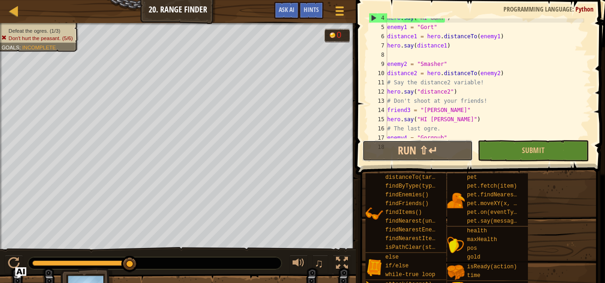
click at [412, 149] on button "Run ⇧↵" at bounding box center [417, 150] width 111 height 21
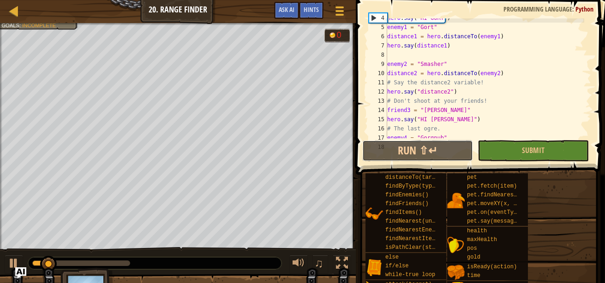
click at [412, 149] on button "Run ⇧↵" at bounding box center [417, 150] width 111 height 21
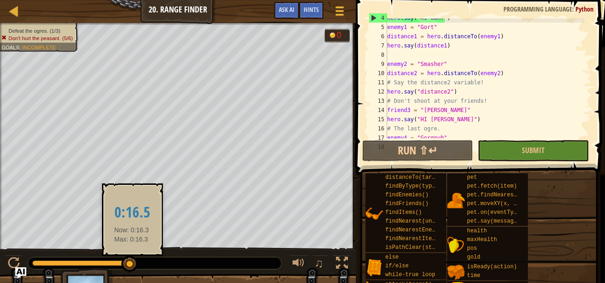
drag, startPoint x: 63, startPoint y: 262, endPoint x: 132, endPoint y: 261, distance: 68.7
click at [132, 261] on div at bounding box center [129, 264] width 17 height 17
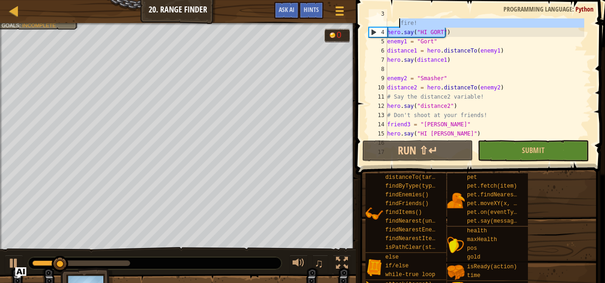
scroll to position [28, 0]
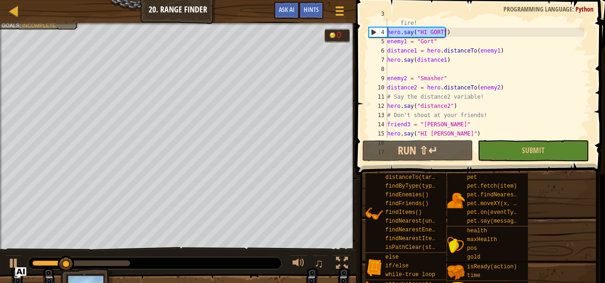
drag, startPoint x: 457, startPoint y: 23, endPoint x: 383, endPoint y: 31, distance: 74.3
click at [383, 31] on div "hero.say("distance3") 3 4 5 6 7 8 9 10 11 12 13 14 15 16 17 # Say the distance …" at bounding box center [479, 78] width 224 height 120
type textarea "hero.say("HI GORT")"
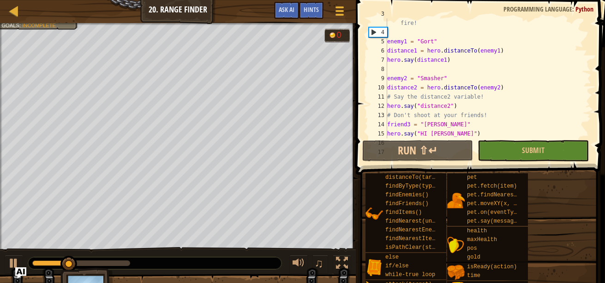
scroll to position [4, 0]
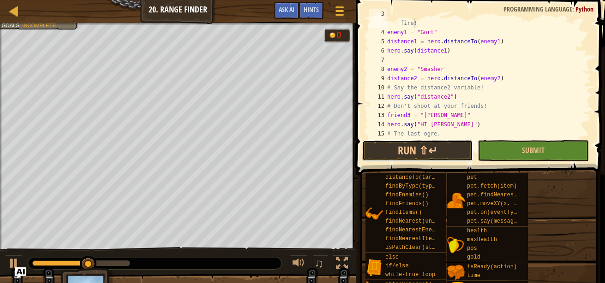
click at [453, 150] on button "Run ⇧↵" at bounding box center [417, 150] width 111 height 21
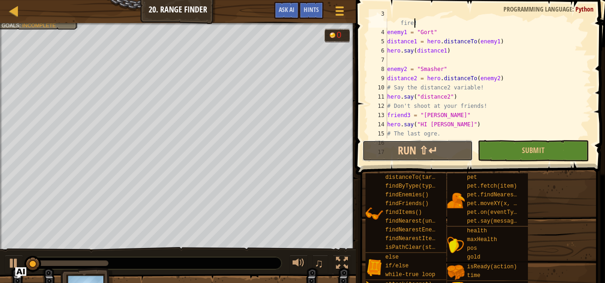
click at [453, 150] on button "Run ⇧↵" at bounding box center [417, 150] width 111 height 21
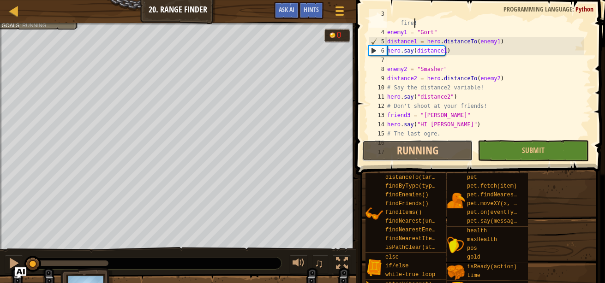
click at [452, 154] on button "Running" at bounding box center [417, 150] width 111 height 21
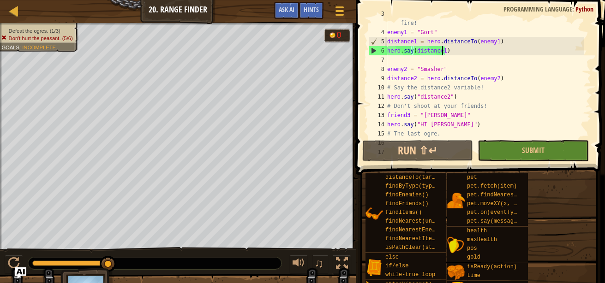
click at [441, 51] on div "# Say the distance for each enemy to tell the artillery where to fire! enemy1 =…" at bounding box center [484, 83] width 199 height 148
click at [447, 98] on div "# Say the distance for each enemy to tell the artillery where to fire! enemy1 =…" at bounding box center [484, 83] width 199 height 148
type textarea "hero.say("distance2")"
click at [443, 101] on div "# Say the distance for each enemy to tell the artillery where to fire! enemy1 =…" at bounding box center [484, 83] width 199 height 148
click at [456, 98] on div "# Say the distance for each enemy to tell the artillery where to fire! enemy1 =…" at bounding box center [484, 83] width 199 height 148
